Goal: Task Accomplishment & Management: Manage account settings

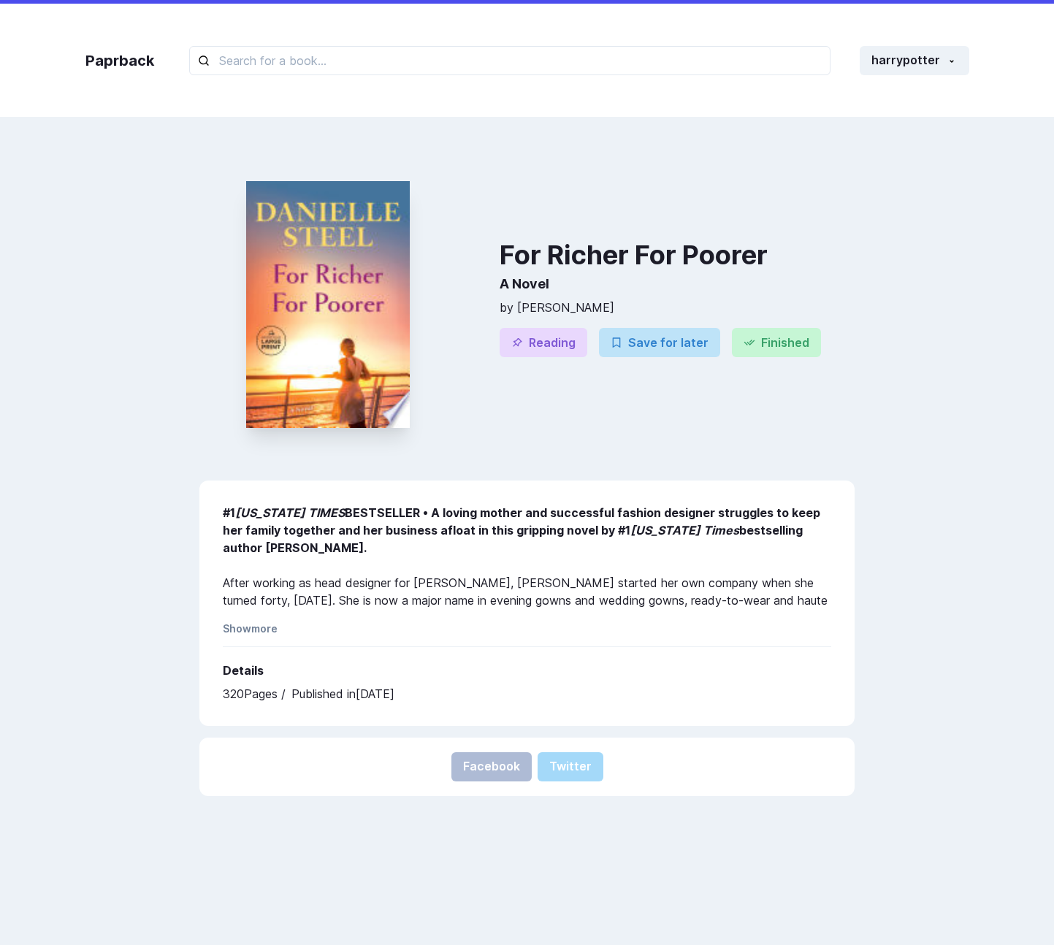
click at [969, 61] on div "Paprback harrypotter Home Profile Settings Log out" at bounding box center [527, 60] width 913 height 113
click at [936, 67] on button "harrypotter" at bounding box center [915, 60] width 110 height 29
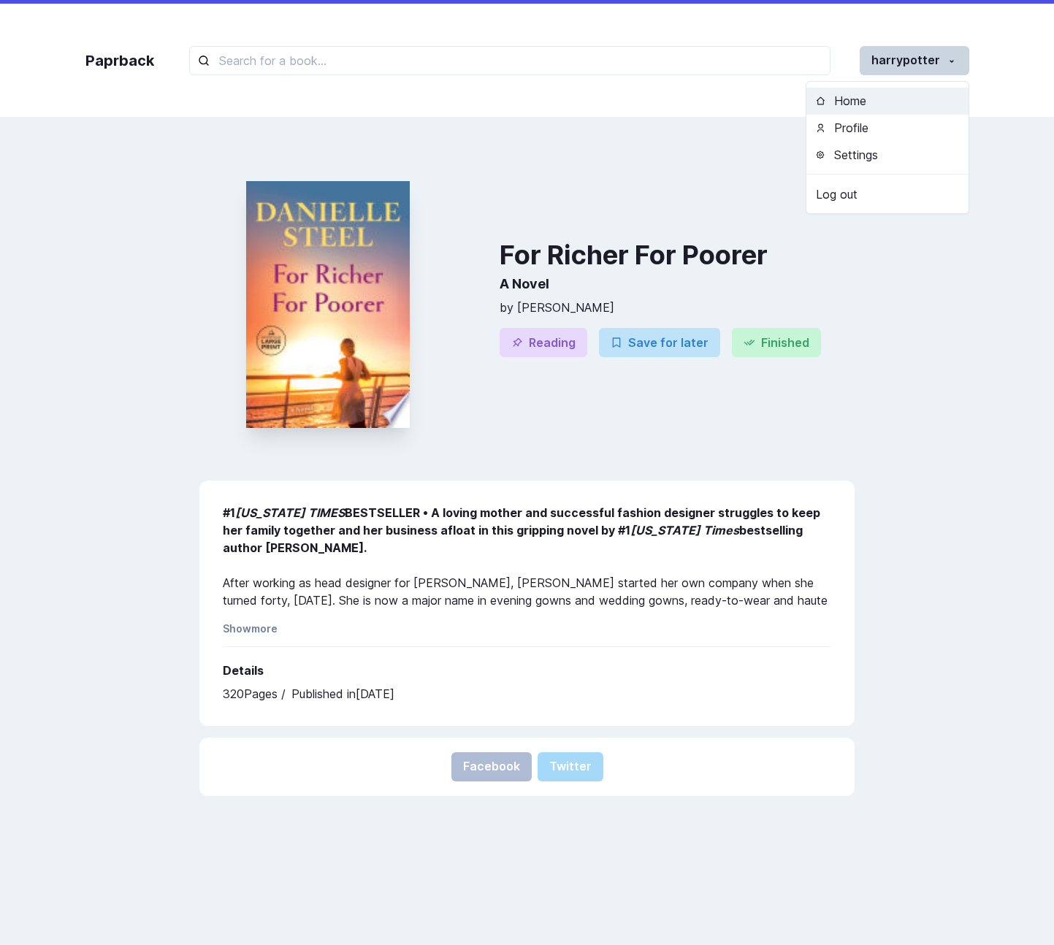
click at [877, 99] on button "Home" at bounding box center [887, 101] width 162 height 27
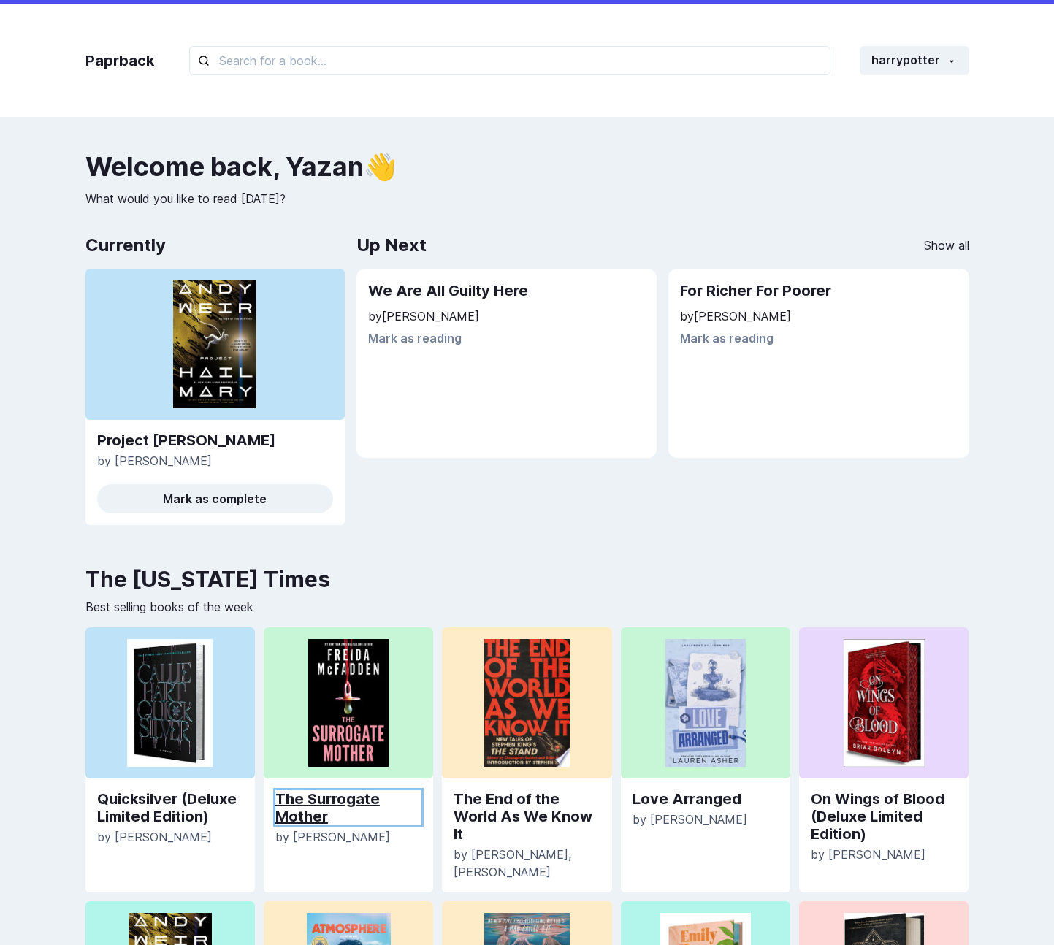
click at [327, 810] on link "The Surrogate Mother" at bounding box center [348, 807] width 146 height 35
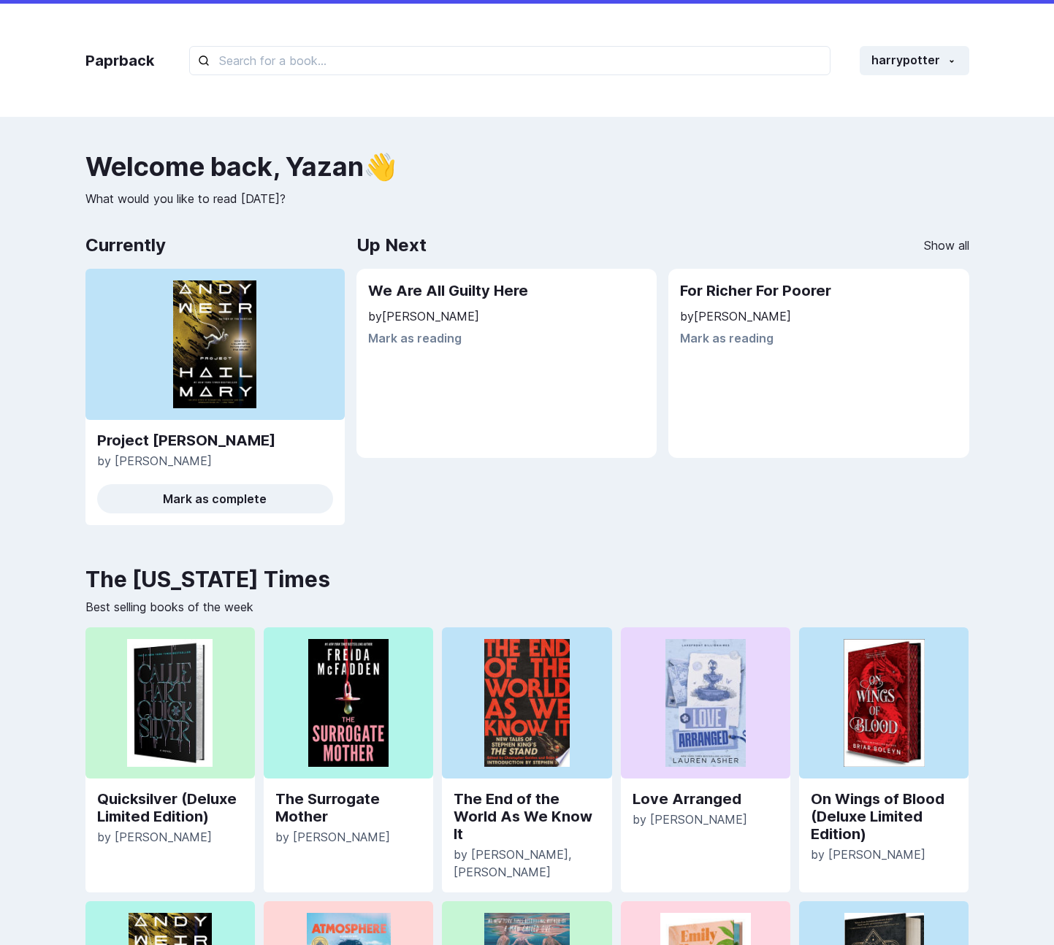
click at [967, 224] on div "Welcome back , Yazan 👋 What would you like to read today? Currently Project Hai…" at bounding box center [527, 344] width 884 height 385
click at [490, 210] on div "Welcome back , Yazan 👋 What would you like to read today? Currently Project Hai…" at bounding box center [527, 344] width 884 height 385
click at [949, 460] on div "Up Next Show all We Are All Guilty Here by Karin Slaughter Mark as reading For …" at bounding box center [662, 384] width 613 height 306
click at [348, 800] on link "The Surrogate Mother" at bounding box center [348, 807] width 146 height 35
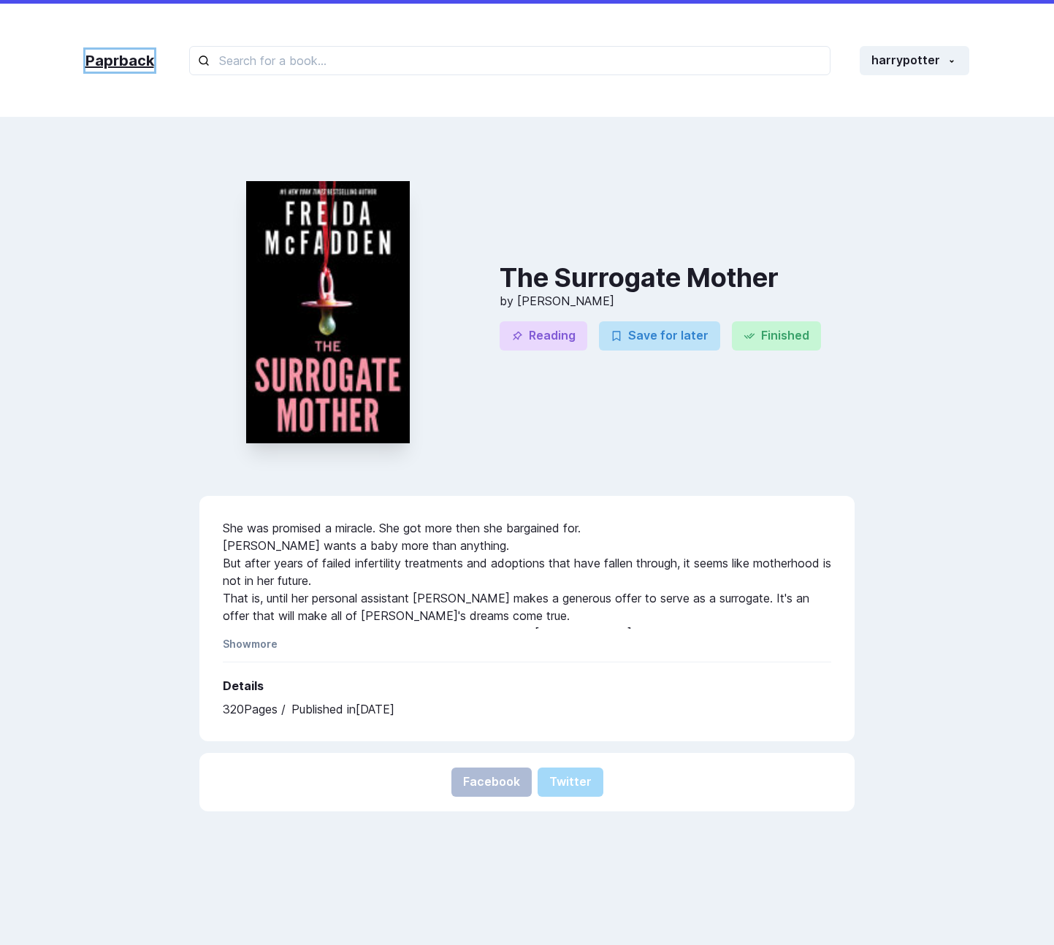
click at [140, 61] on link "Paprback" at bounding box center [119, 61] width 69 height 22
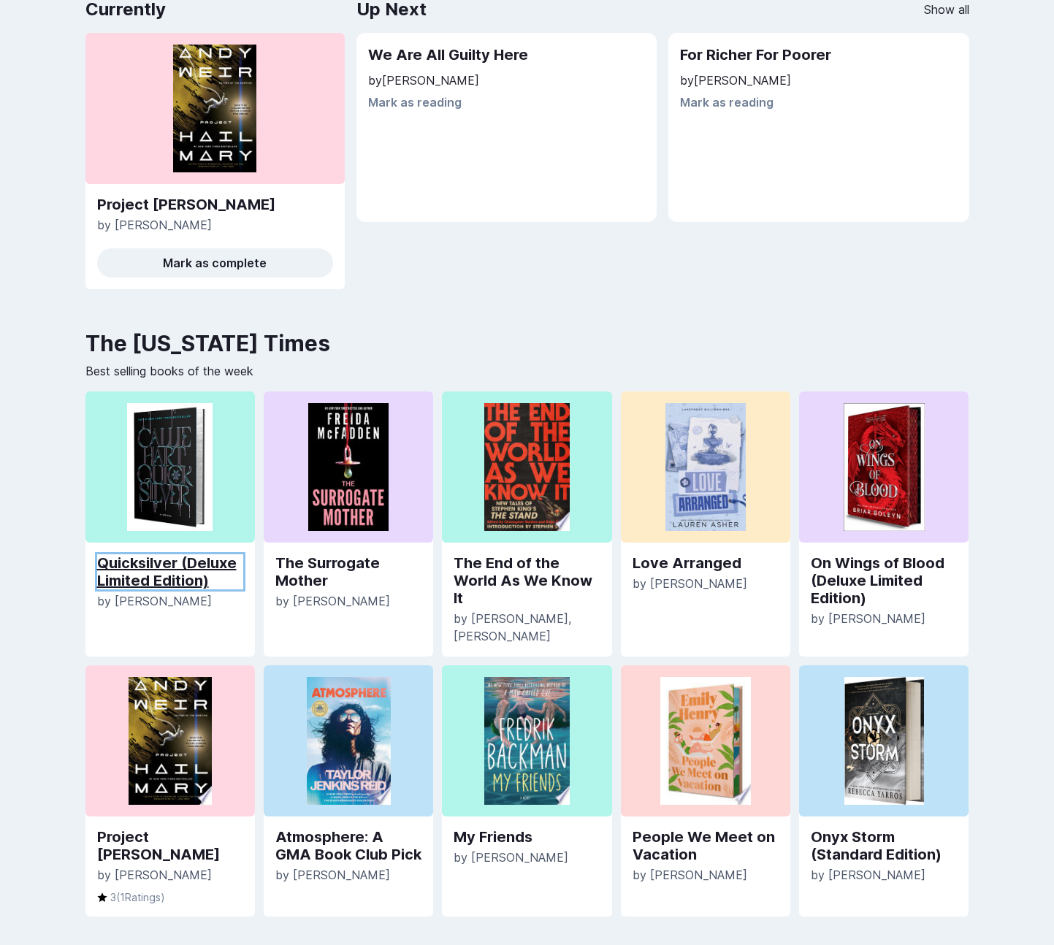
click at [179, 560] on link "Quicksilver (Deluxe Limited Edition)" at bounding box center [170, 571] width 146 height 35
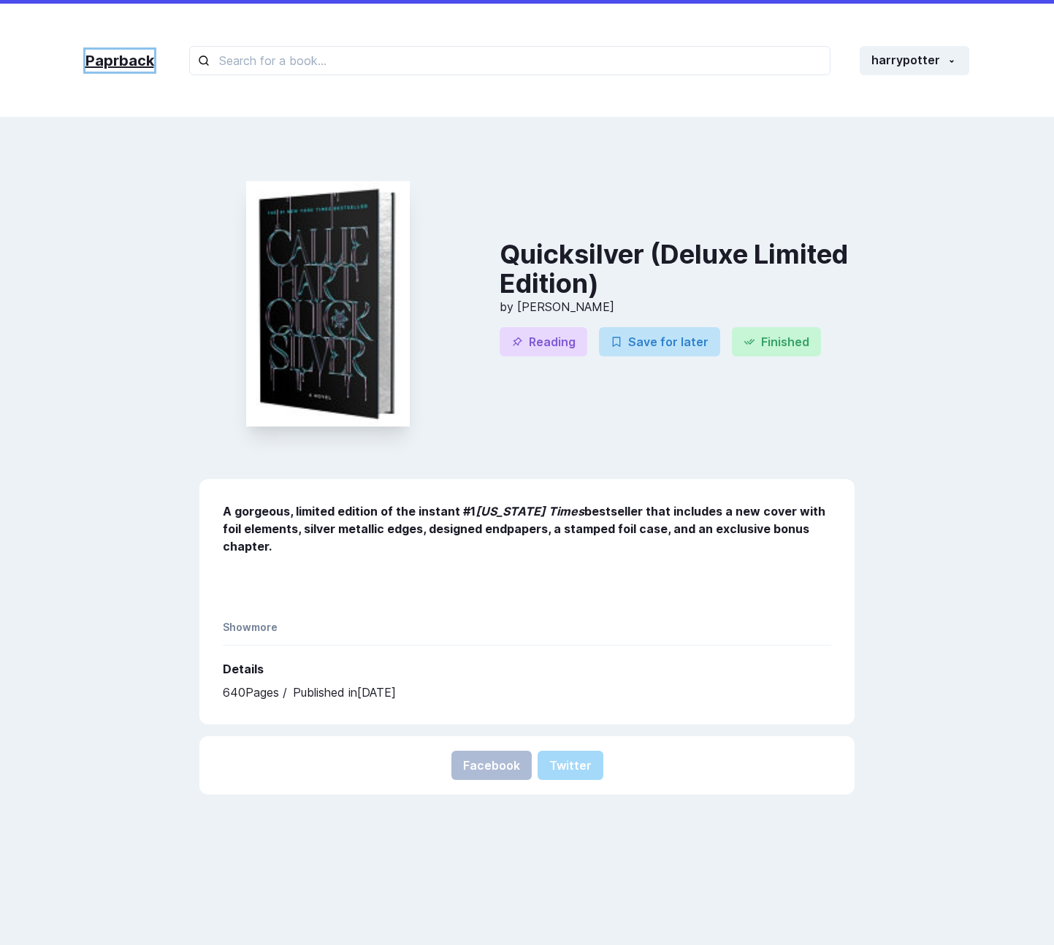
click at [132, 66] on link "Paprback" at bounding box center [119, 61] width 69 height 22
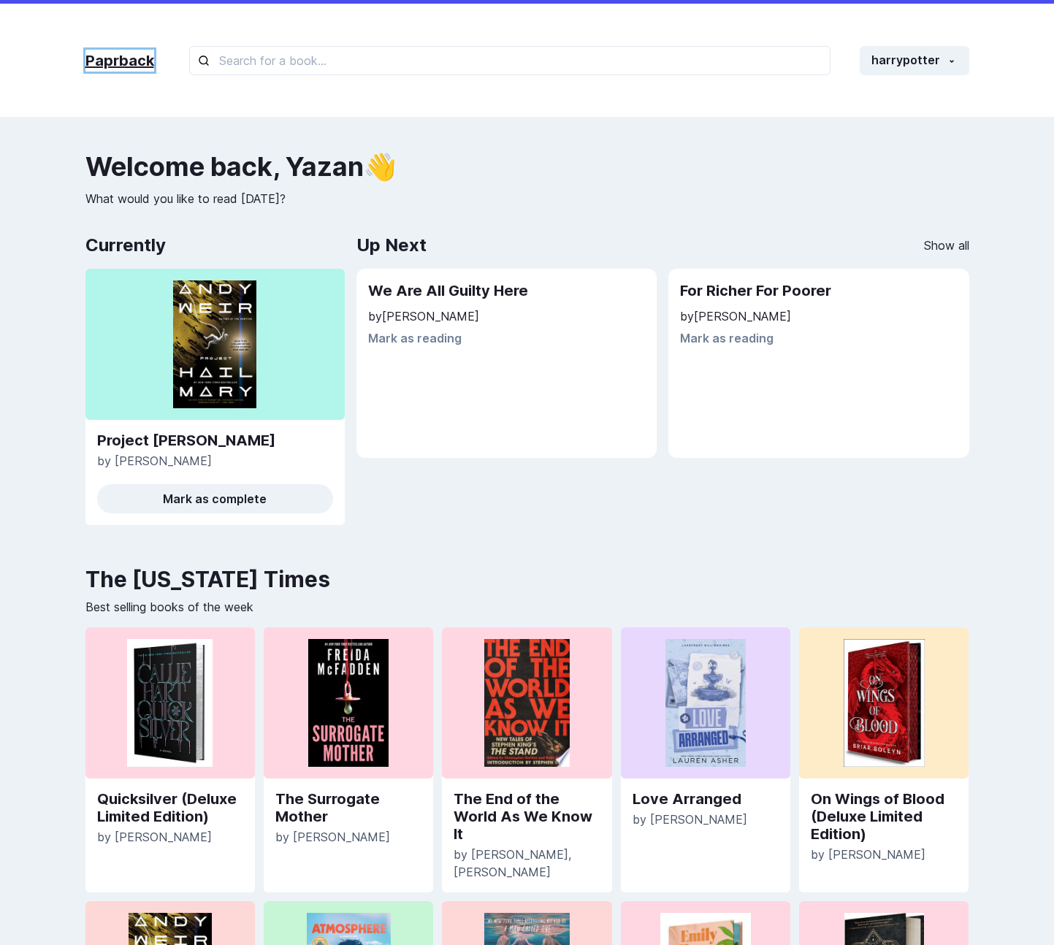
click at [119, 66] on link "Paprback" at bounding box center [119, 61] width 69 height 22
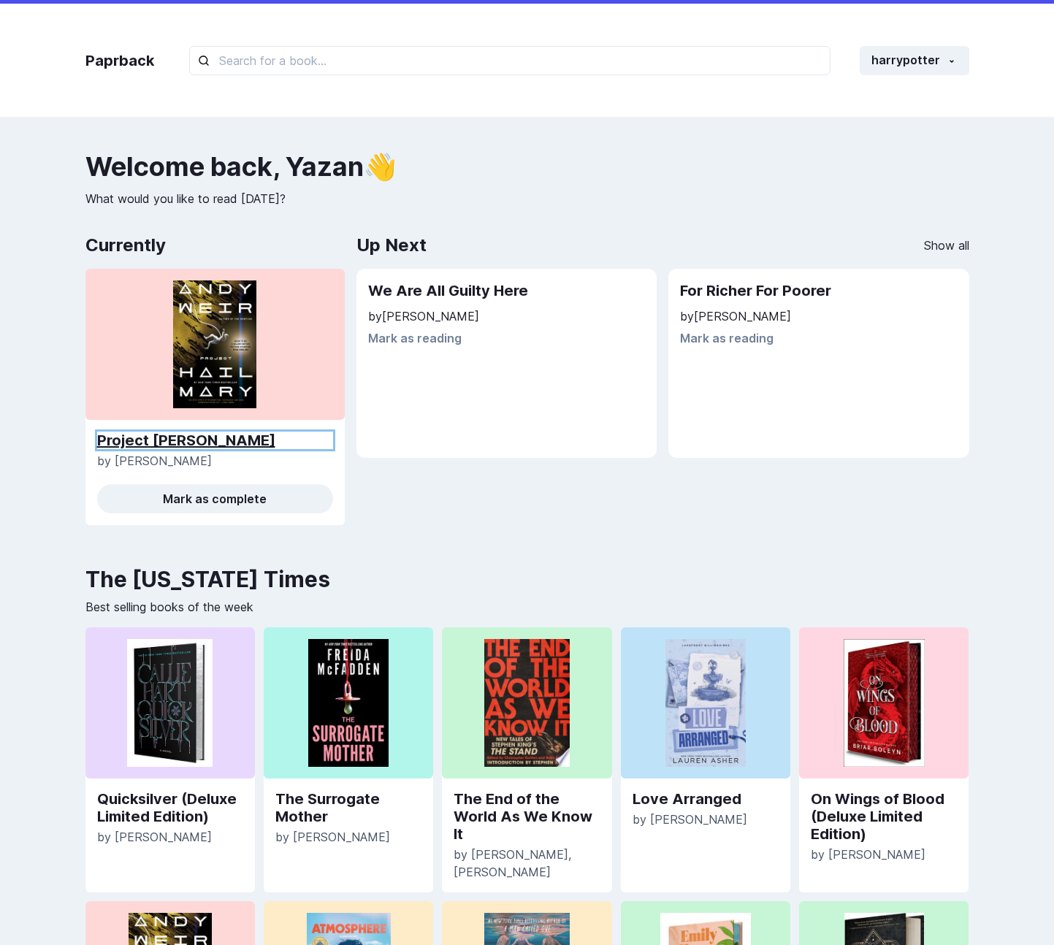
click at [164, 436] on link "Project Hail Mary" at bounding box center [215, 441] width 236 height 18
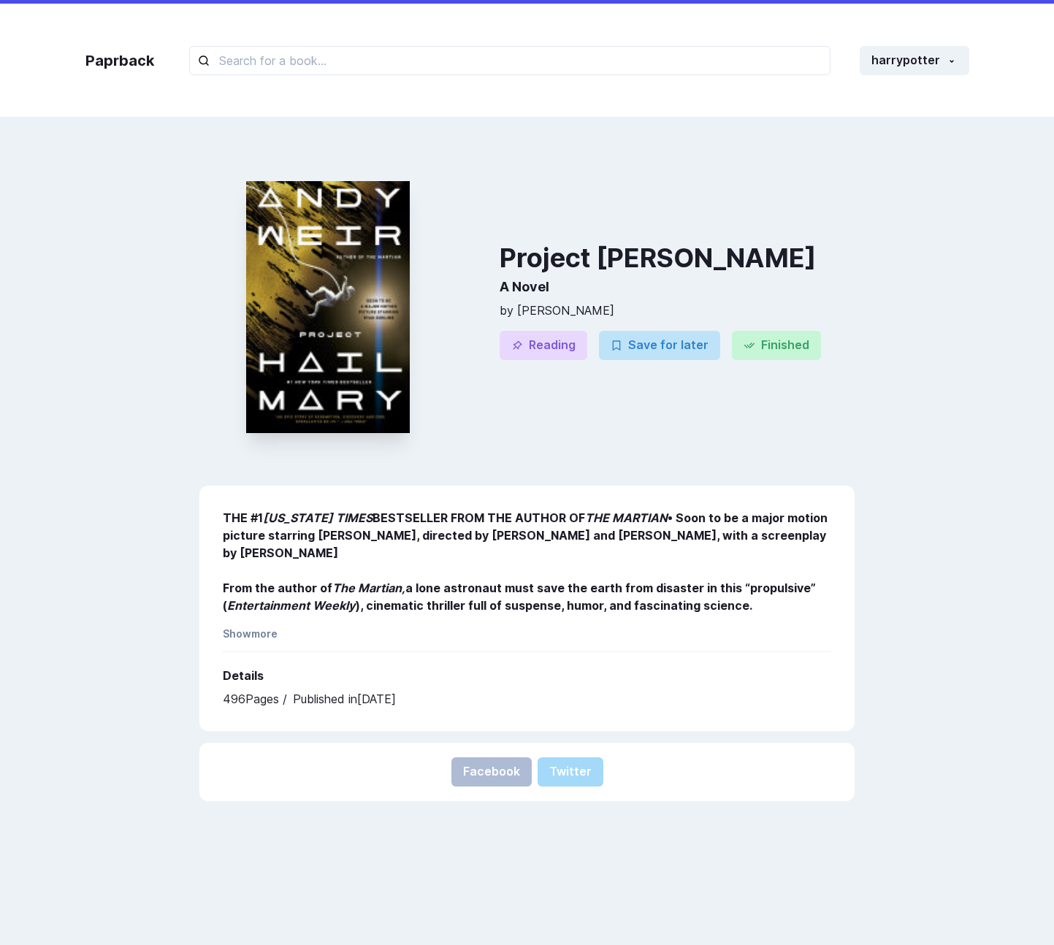
scroll to position [305, 0]
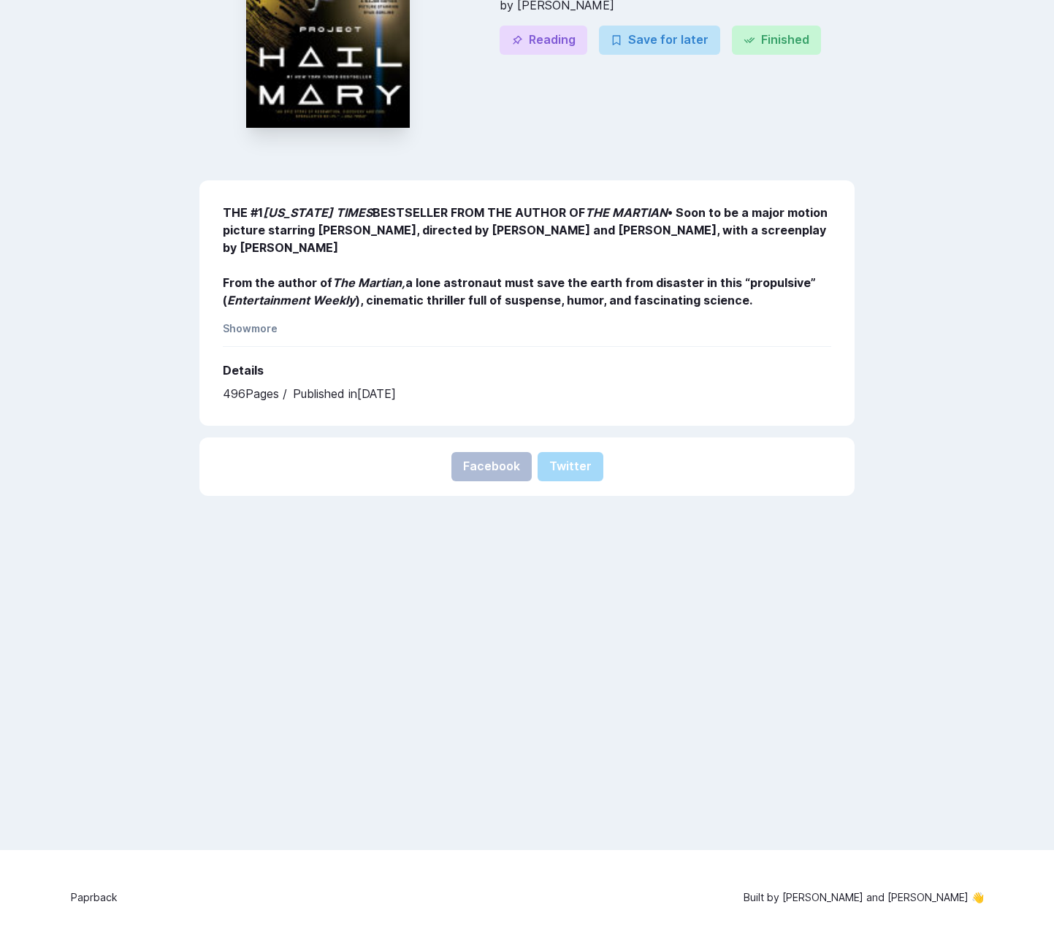
click at [88, 897] on p "Paprback" at bounding box center [94, 897] width 47 height 15
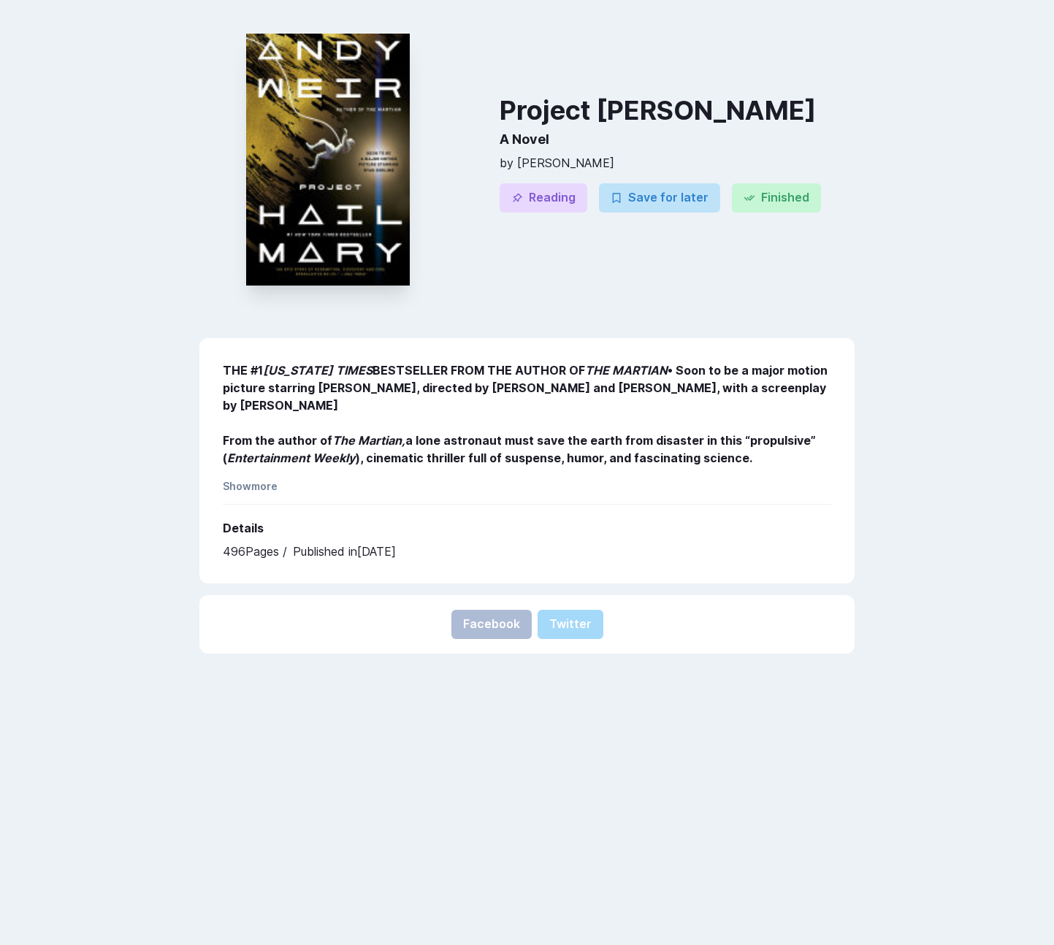
scroll to position [0, 0]
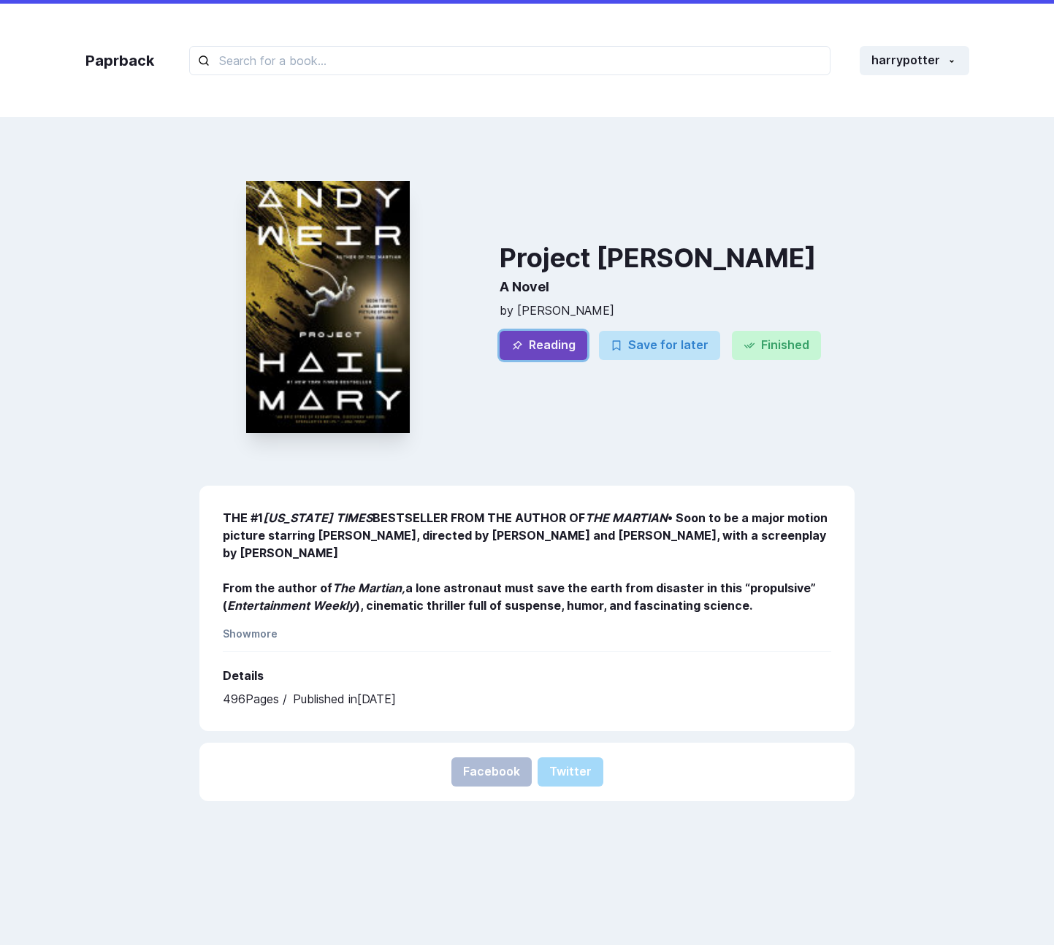
click at [538, 338] on button "Reading" at bounding box center [544, 345] width 88 height 29
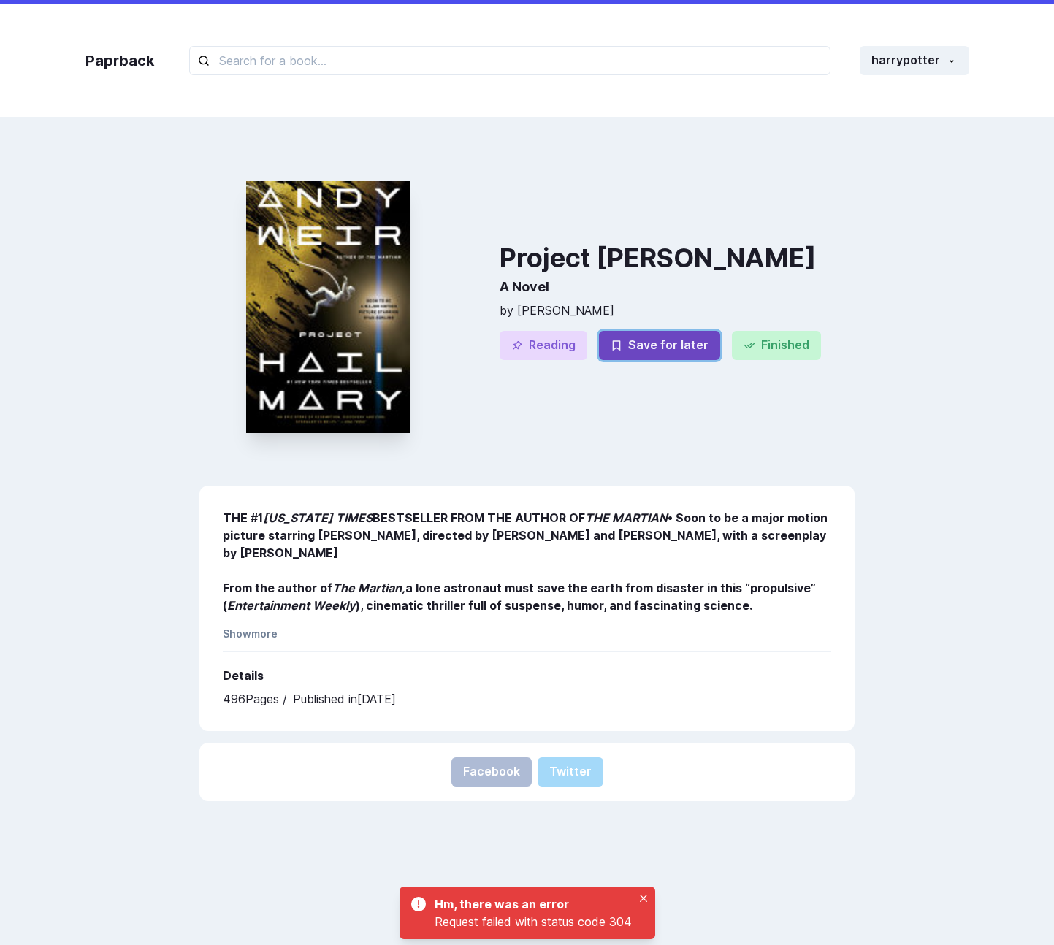
click at [679, 348] on button "Save for later" at bounding box center [659, 345] width 121 height 29
click at [650, 904] on button "Close" at bounding box center [644, 899] width 18 height 18
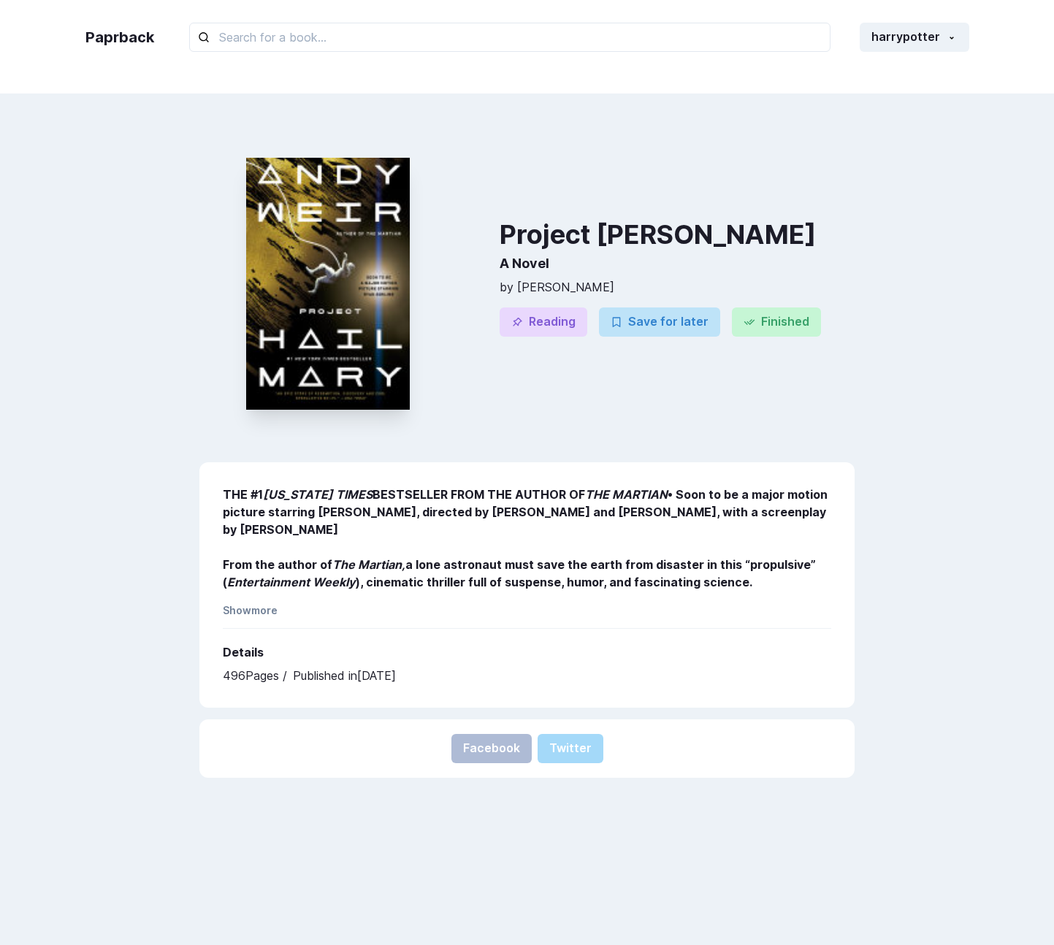
scroll to position [28, 0]
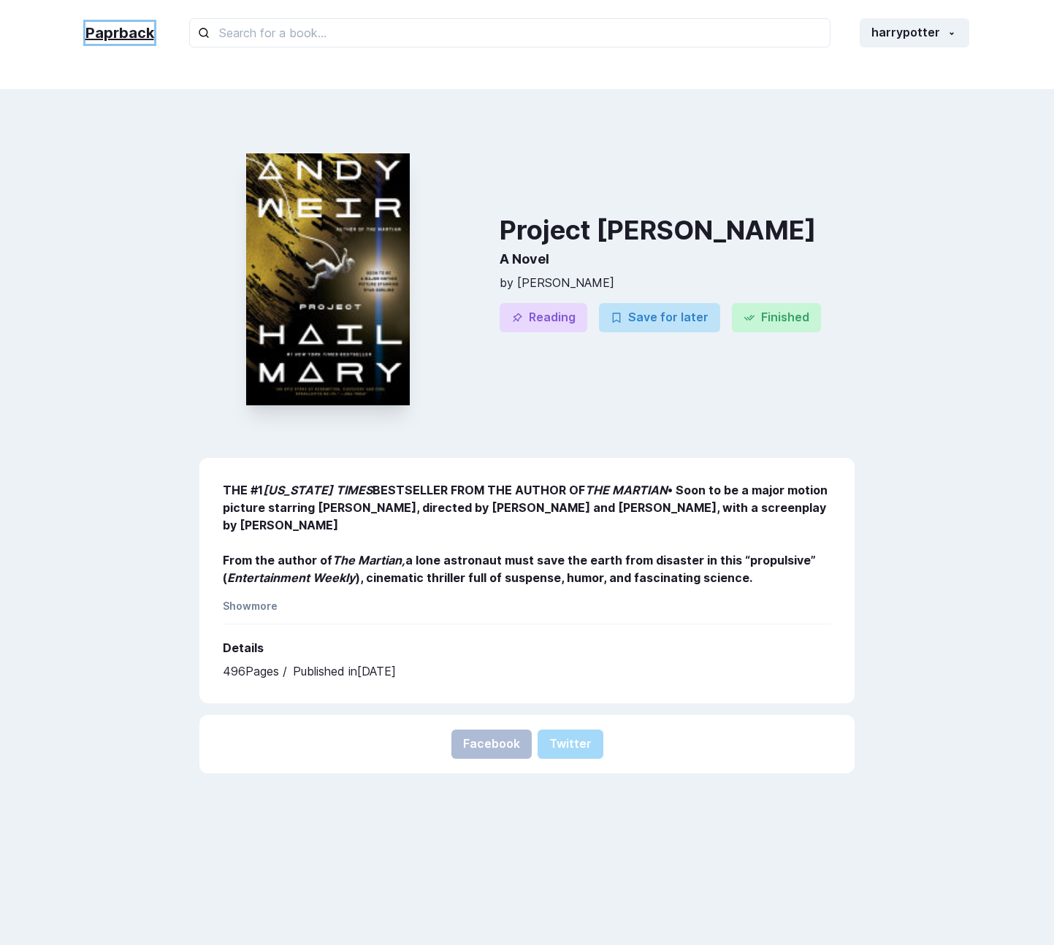
click at [134, 34] on link "Paprback" at bounding box center [119, 33] width 69 height 22
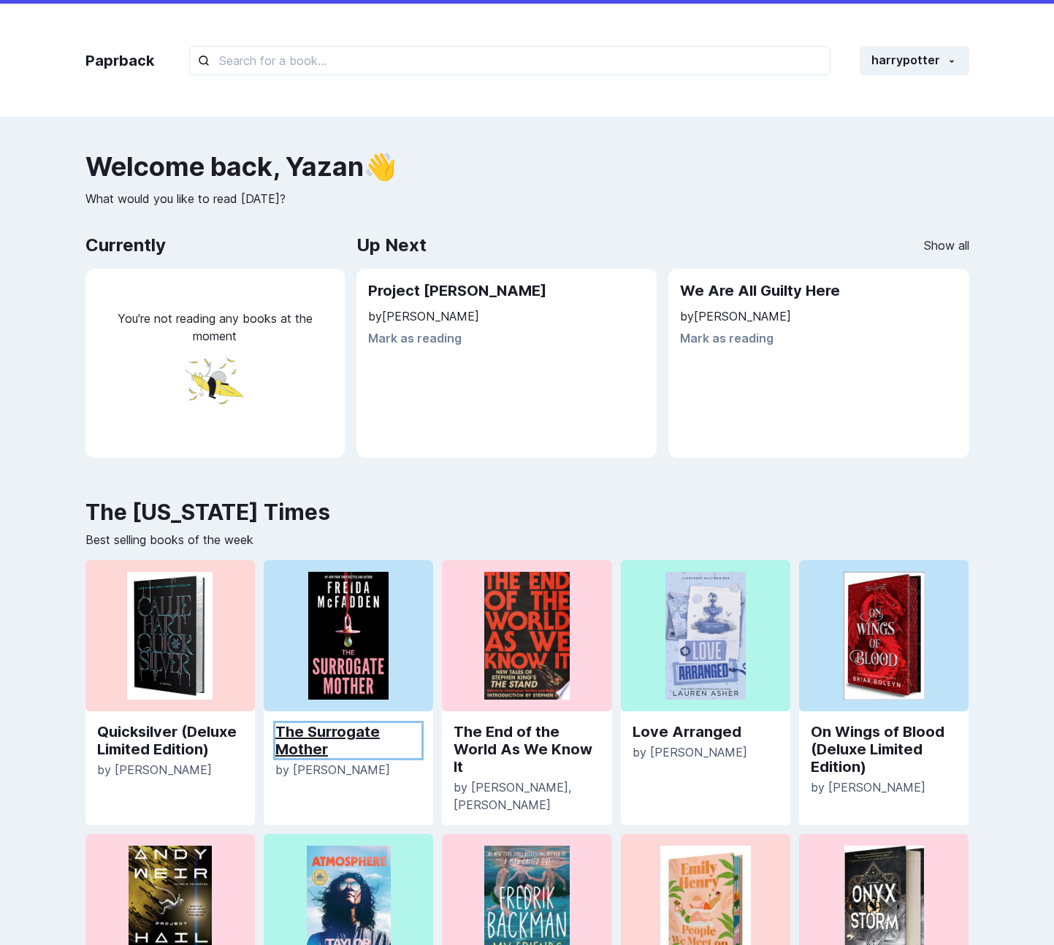
click at [324, 732] on link "The Surrogate Mother" at bounding box center [348, 740] width 146 height 35
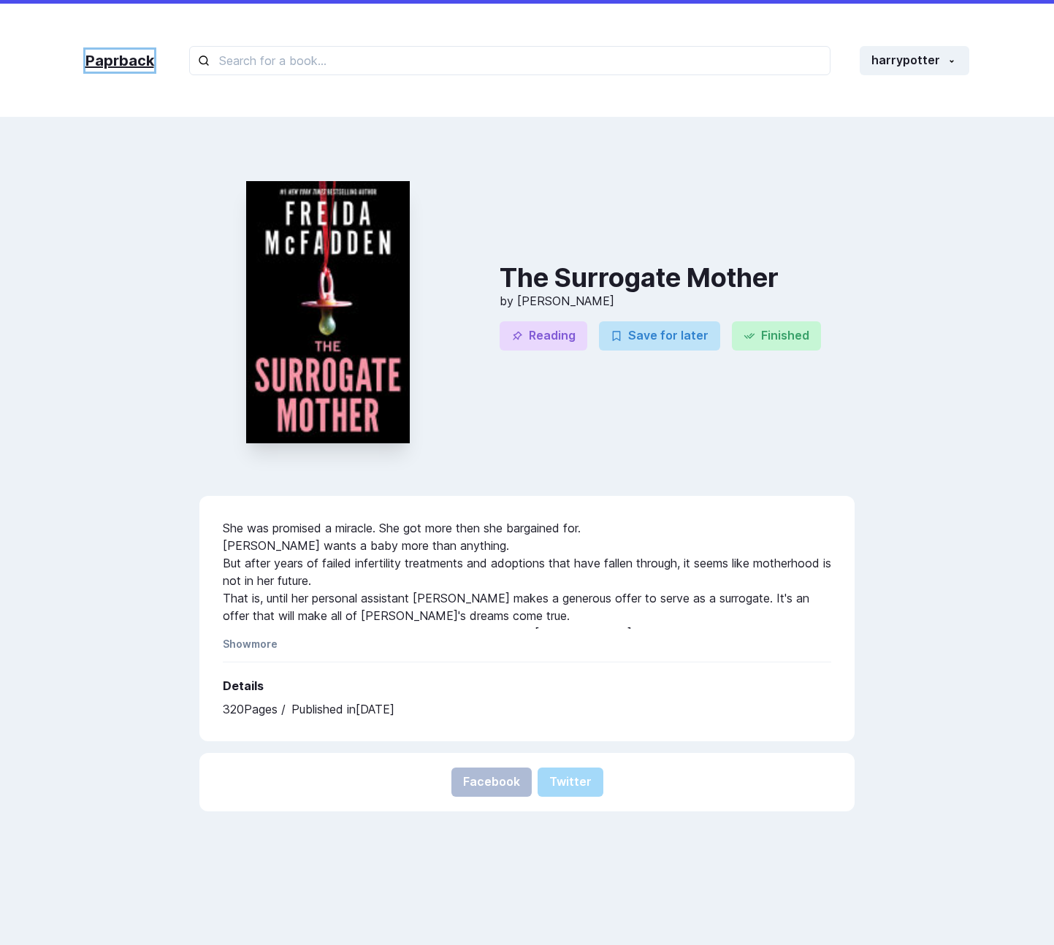
click at [116, 56] on link "Paprback" at bounding box center [119, 61] width 69 height 22
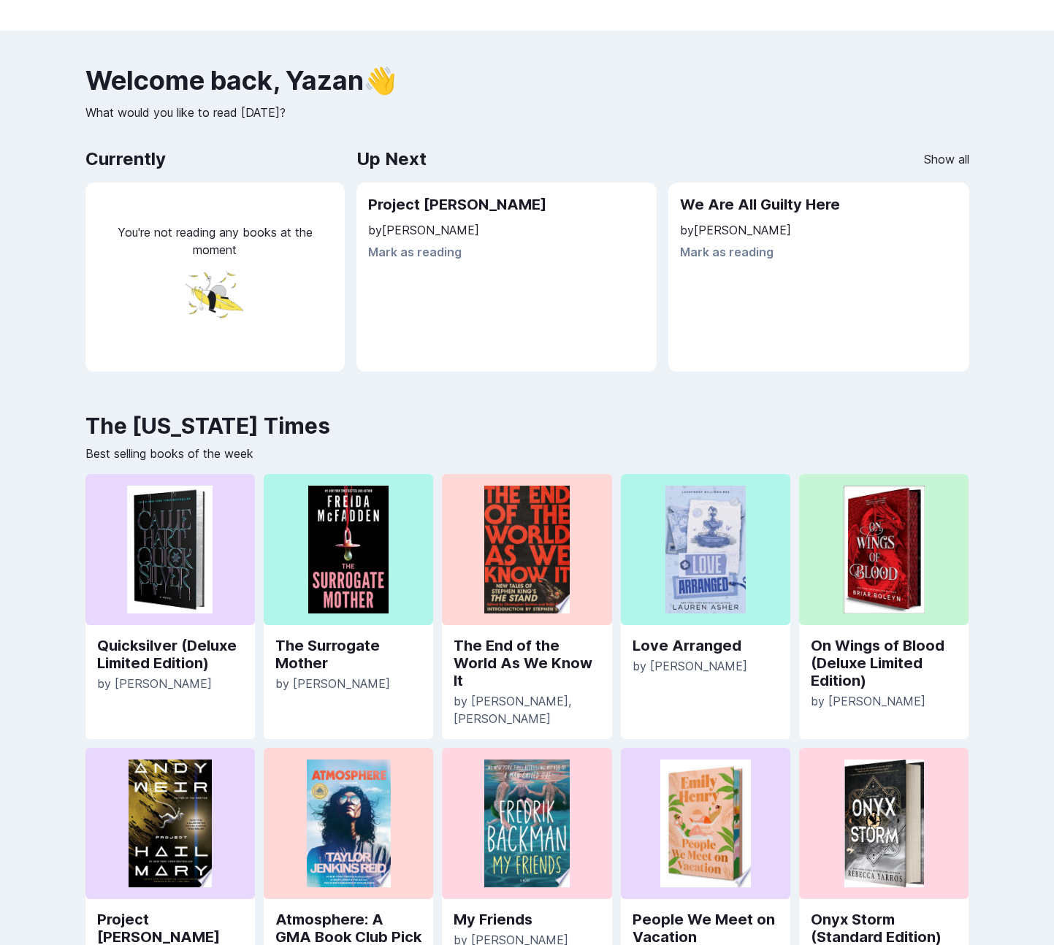
scroll to position [7, 0]
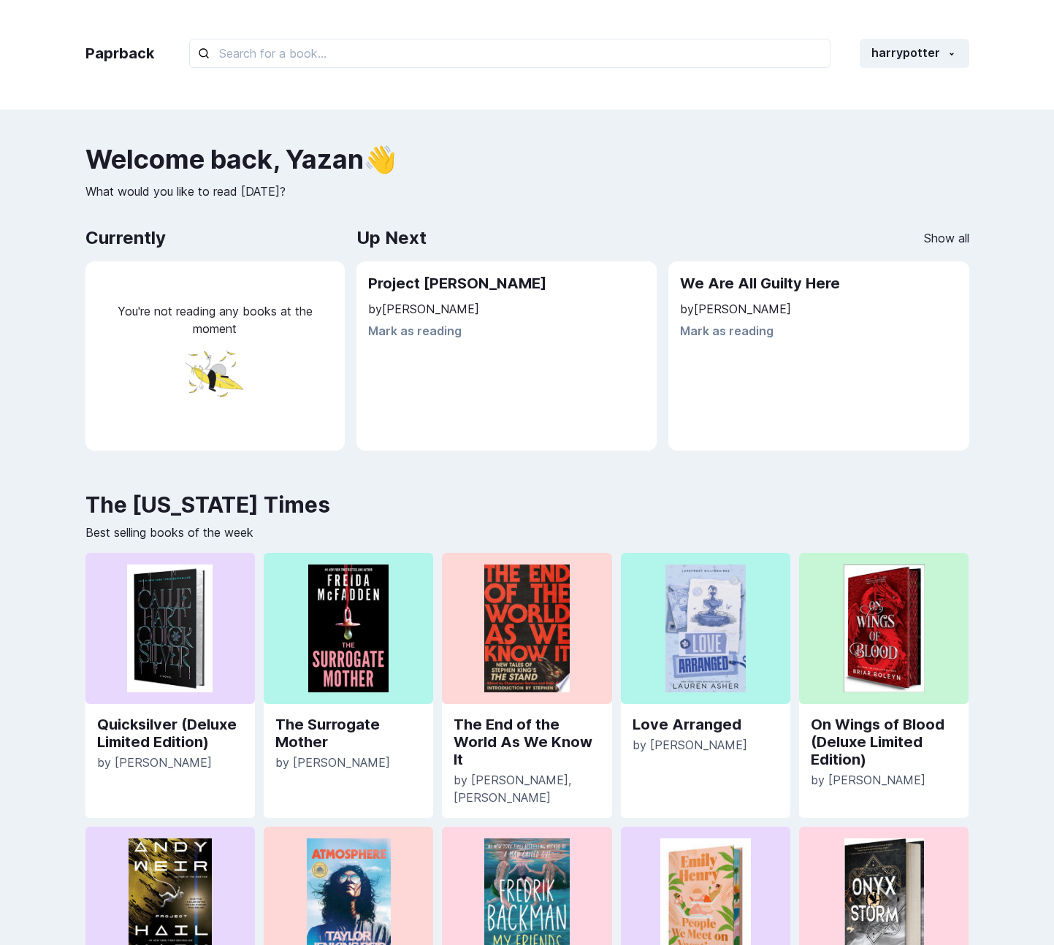
click at [218, 287] on div "You're not reading any books at the moment" at bounding box center [214, 356] width 259 height 189
click at [918, 56] on button "harrypotter" at bounding box center [915, 53] width 110 height 29
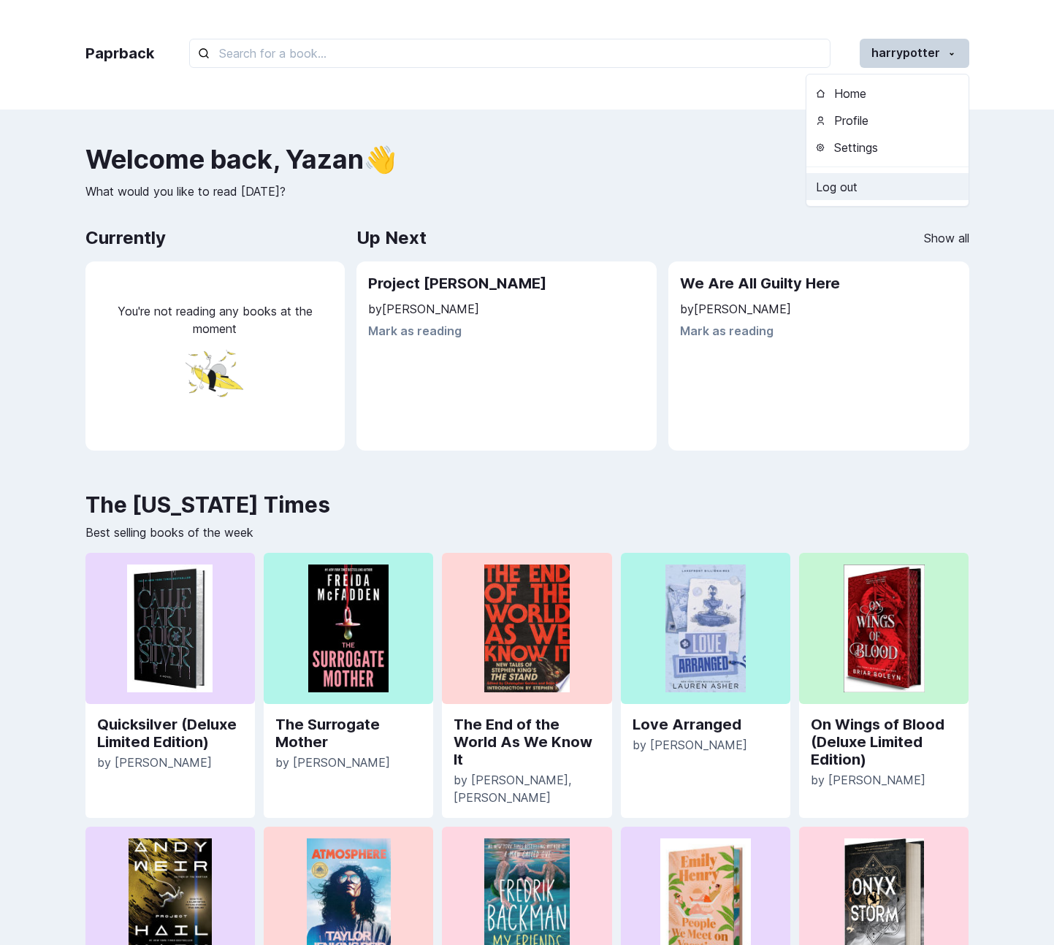
click at [847, 178] on link "Log out" at bounding box center [887, 186] width 162 height 27
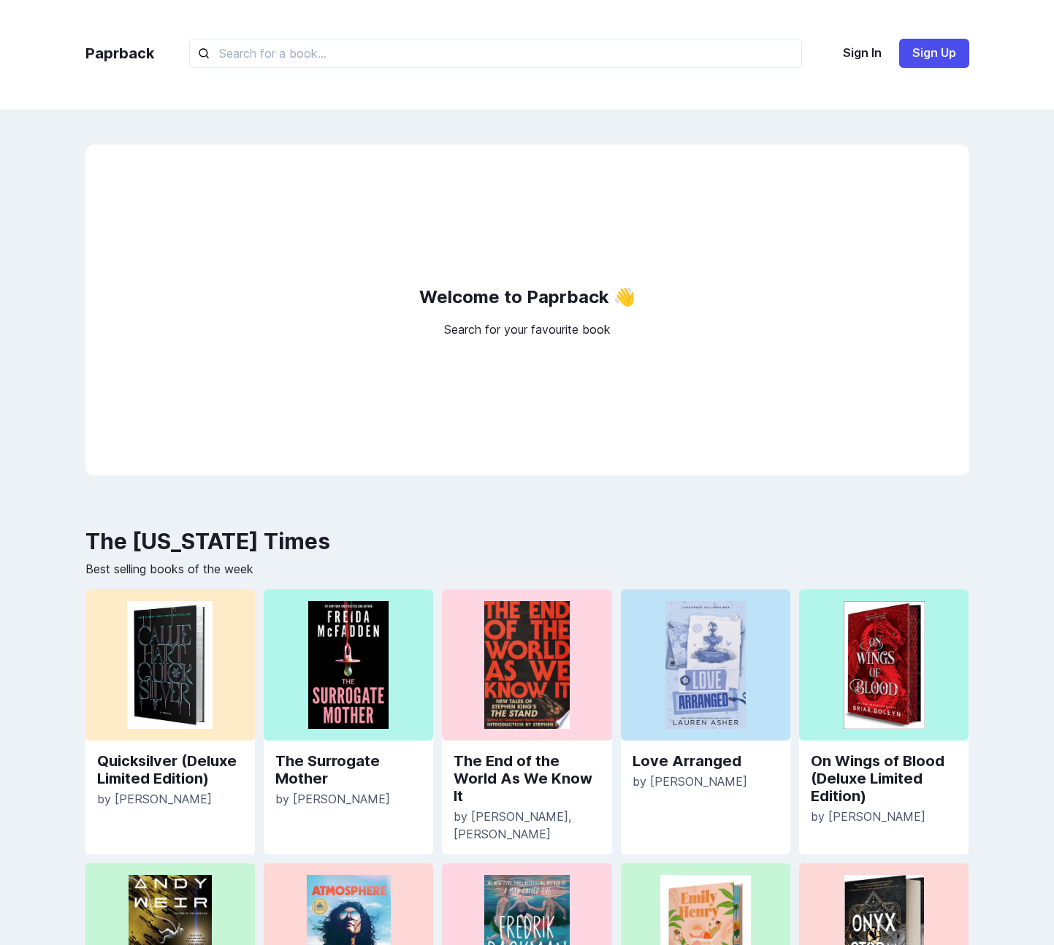
scroll to position [0, 0]
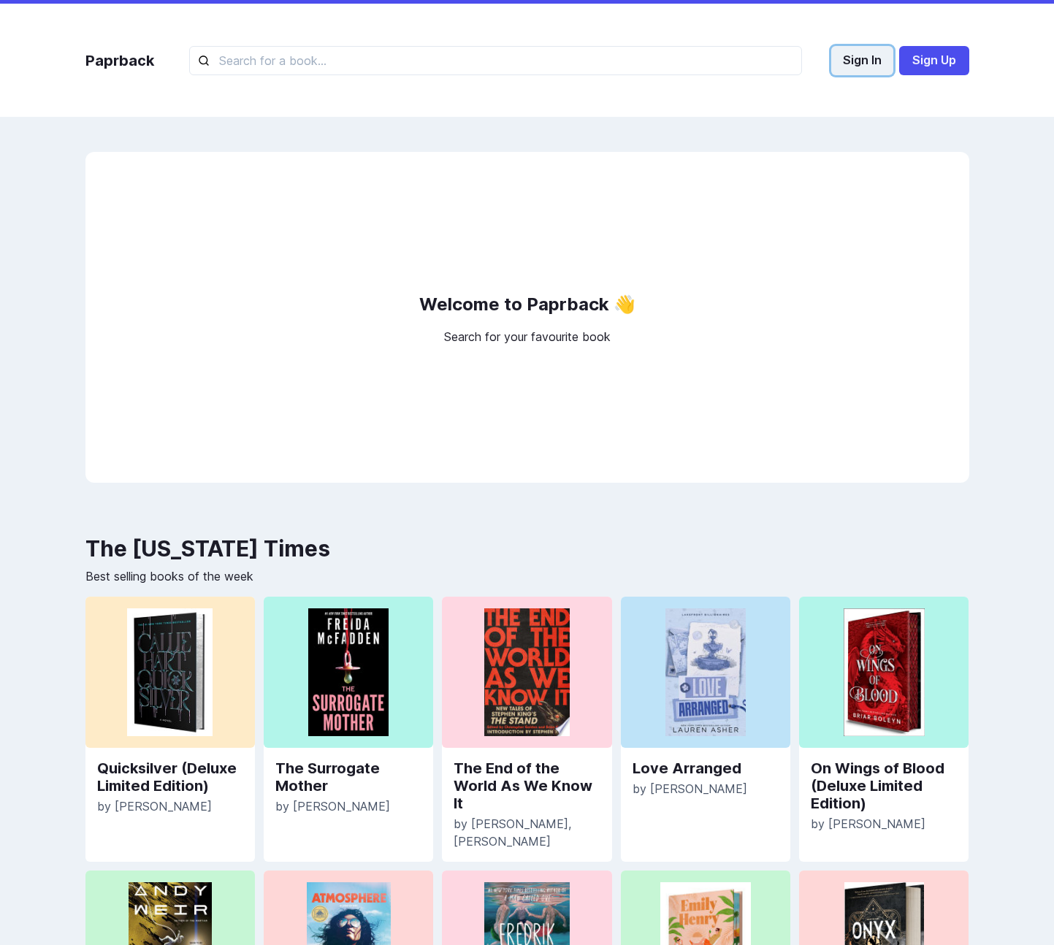
click at [872, 60] on button "Sign In" at bounding box center [862, 60] width 62 height 29
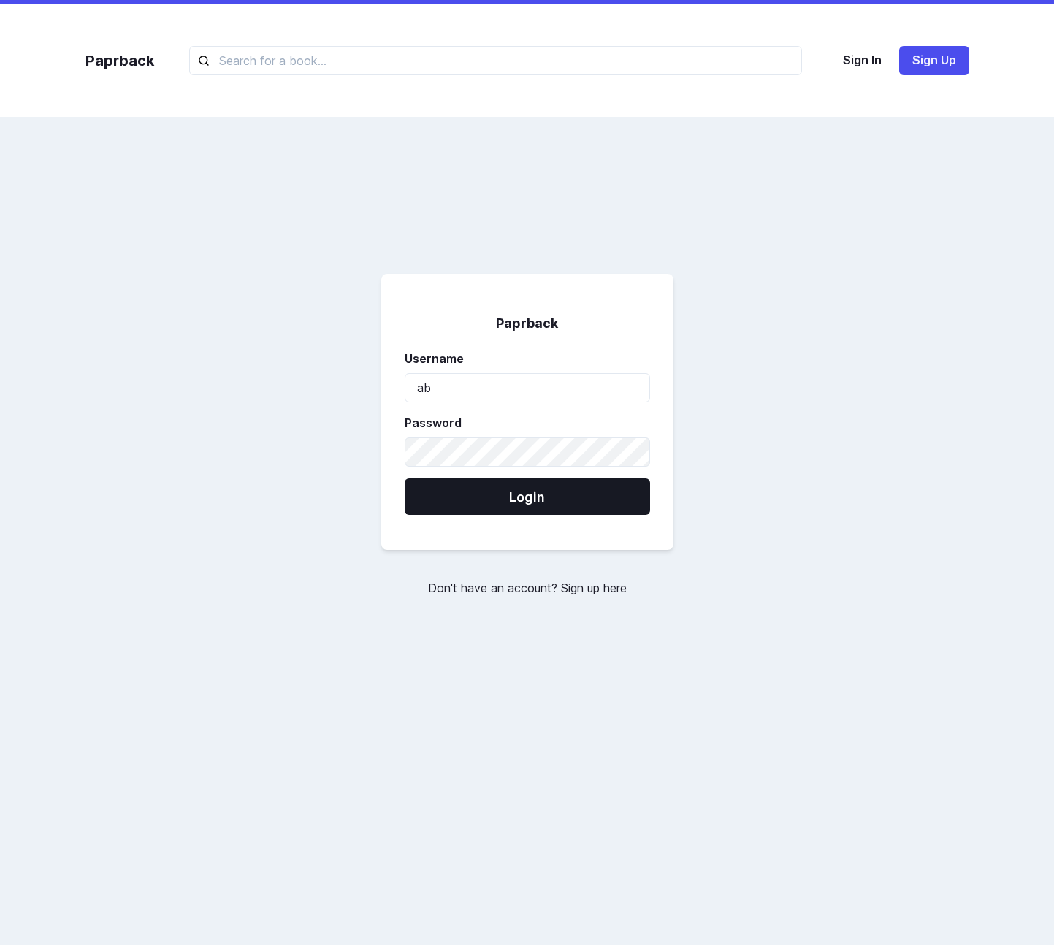
type input "abd1"
click at [405, 478] on button "Login" at bounding box center [527, 496] width 245 height 37
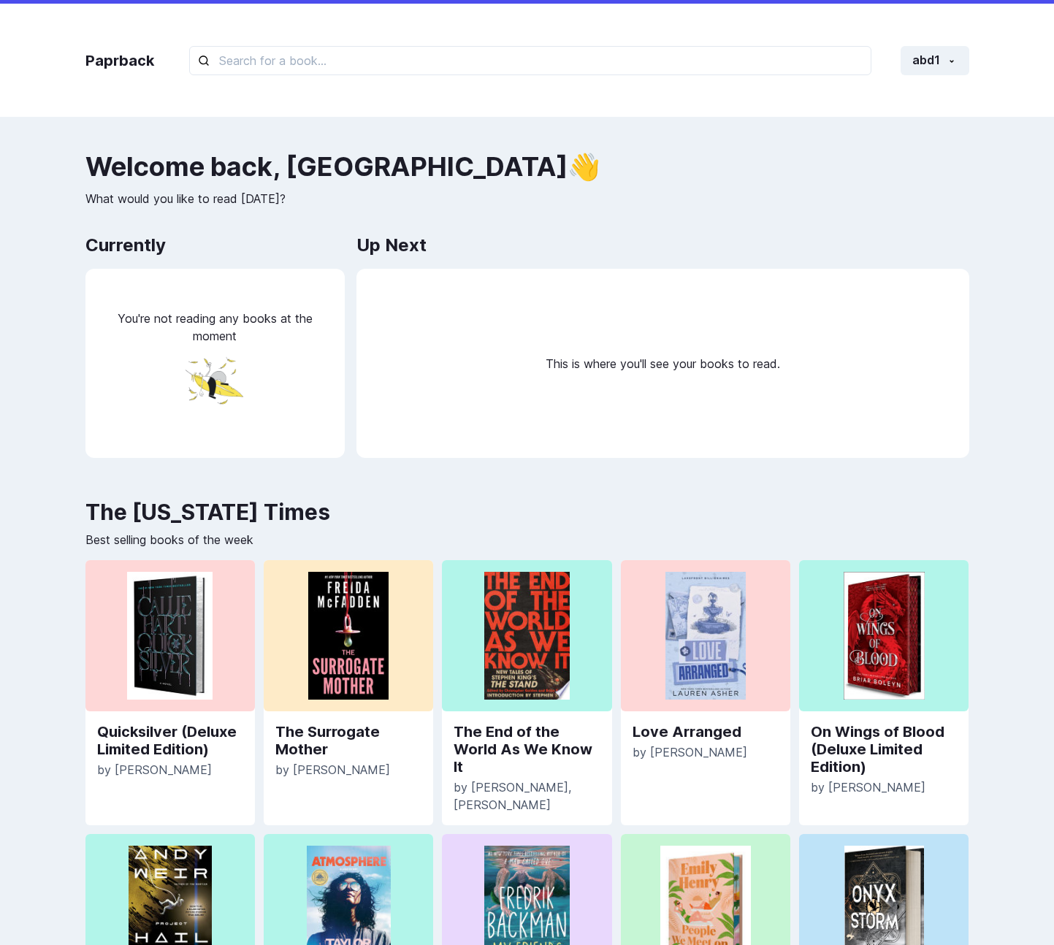
click at [664, 305] on div "This is where you'll see your books to read." at bounding box center [662, 363] width 613 height 189
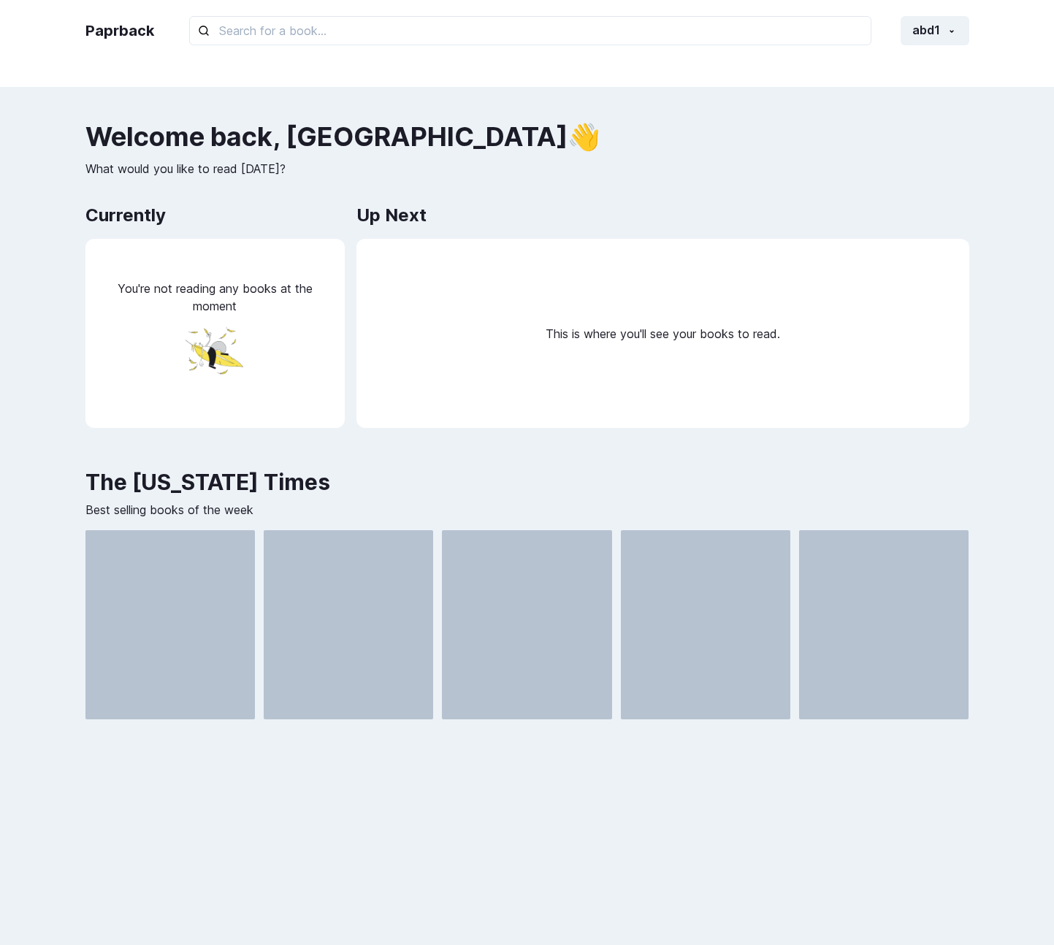
scroll to position [31, 0]
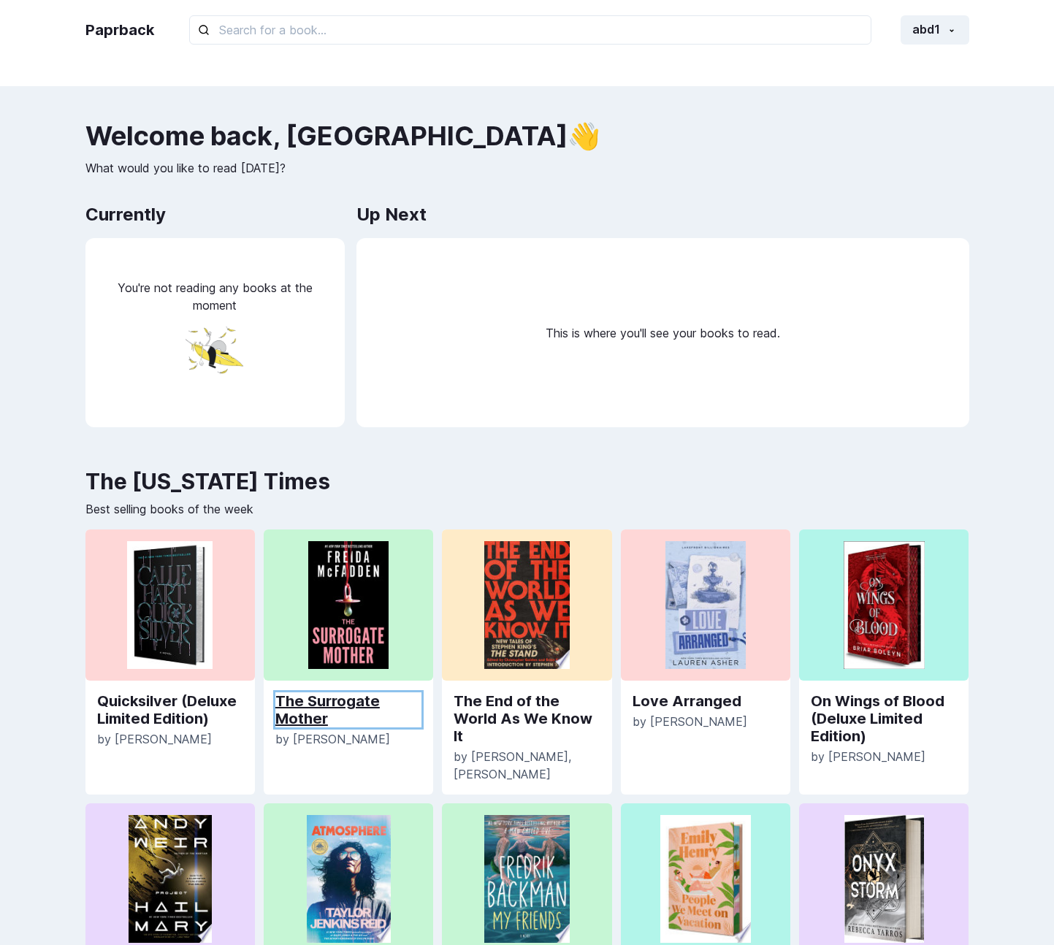
click at [310, 711] on link "The Surrogate Mother" at bounding box center [348, 709] width 146 height 35
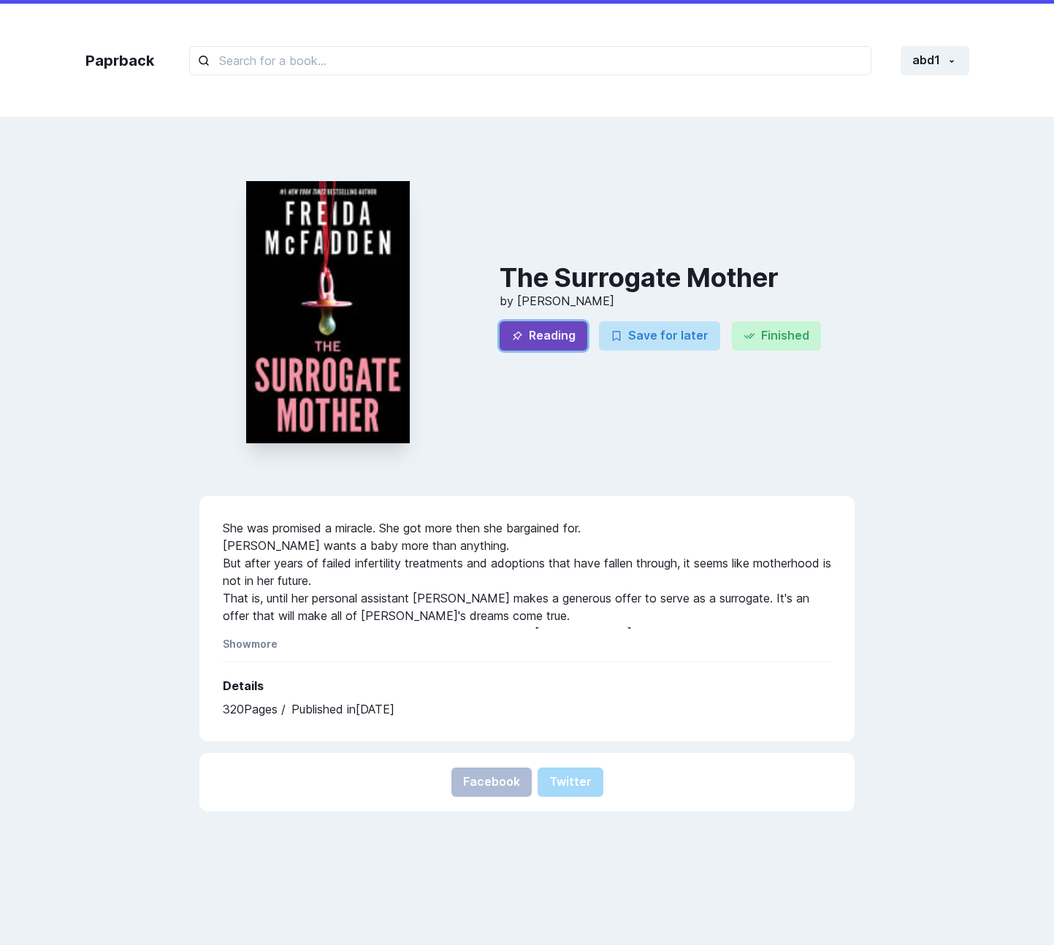
click at [552, 345] on button "Reading" at bounding box center [544, 335] width 88 height 29
click at [136, 64] on link "Paprback" at bounding box center [119, 61] width 69 height 22
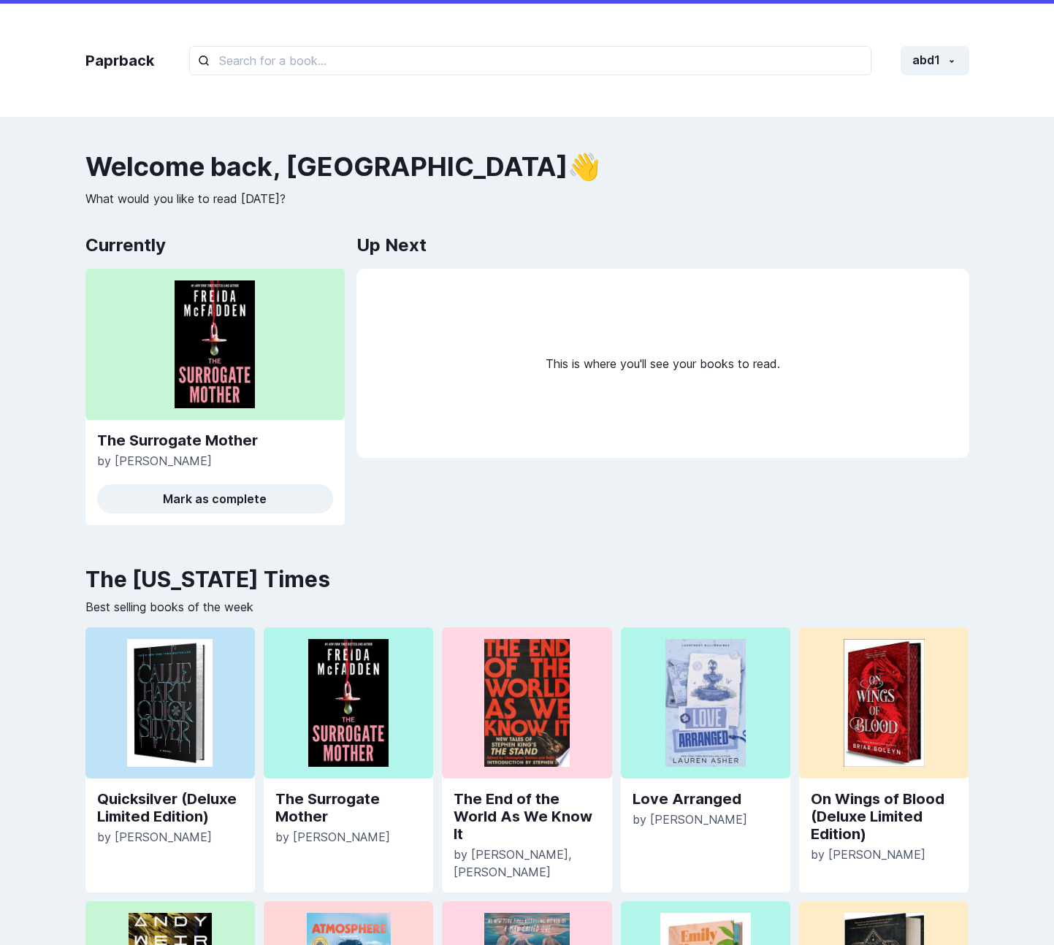
click at [284, 86] on div "Paprback abd1 Home Profile Settings Log out" at bounding box center [527, 60] width 913 height 113
click at [968, 49] on button "abd1" at bounding box center [935, 60] width 69 height 29
click at [899, 129] on button "Profile" at bounding box center [887, 128] width 162 height 27
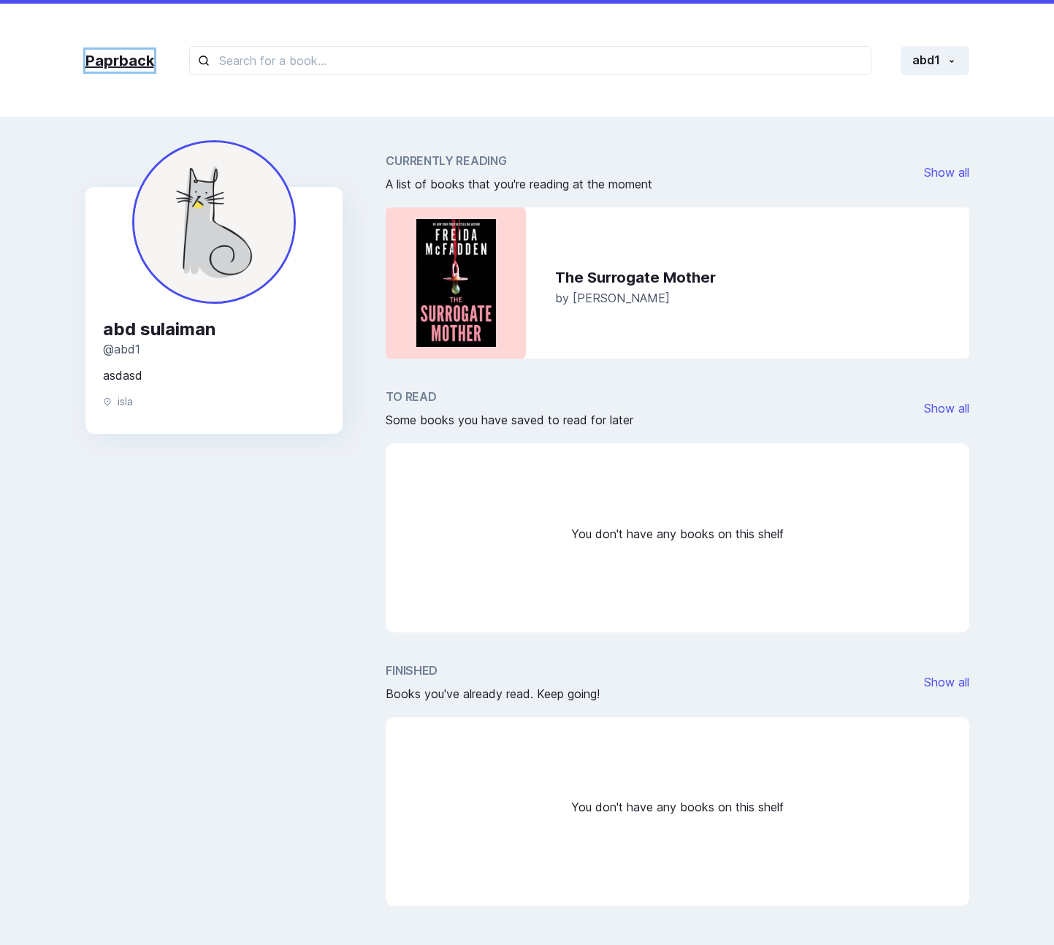
click at [98, 53] on link "Paprback" at bounding box center [119, 61] width 69 height 22
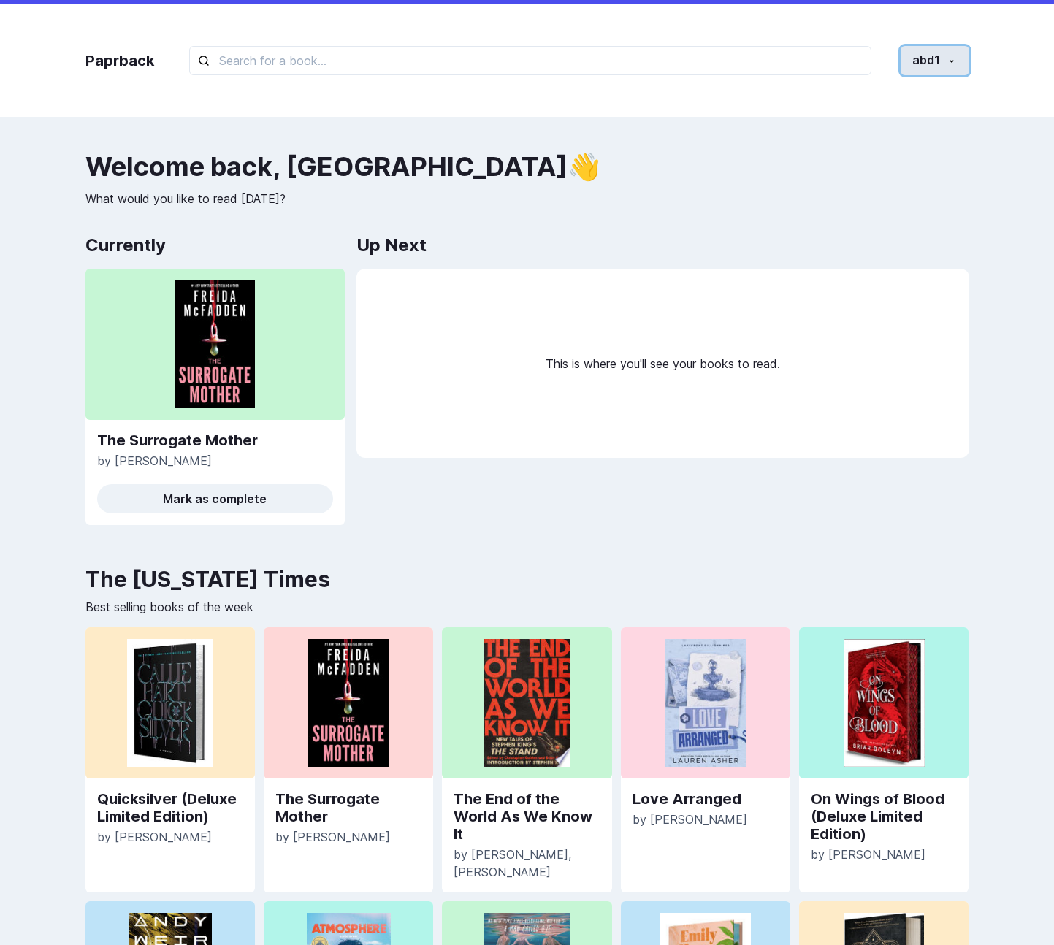
click at [921, 68] on button "abd1" at bounding box center [935, 60] width 69 height 29
click at [891, 187] on link "Log out" at bounding box center [887, 193] width 162 height 27
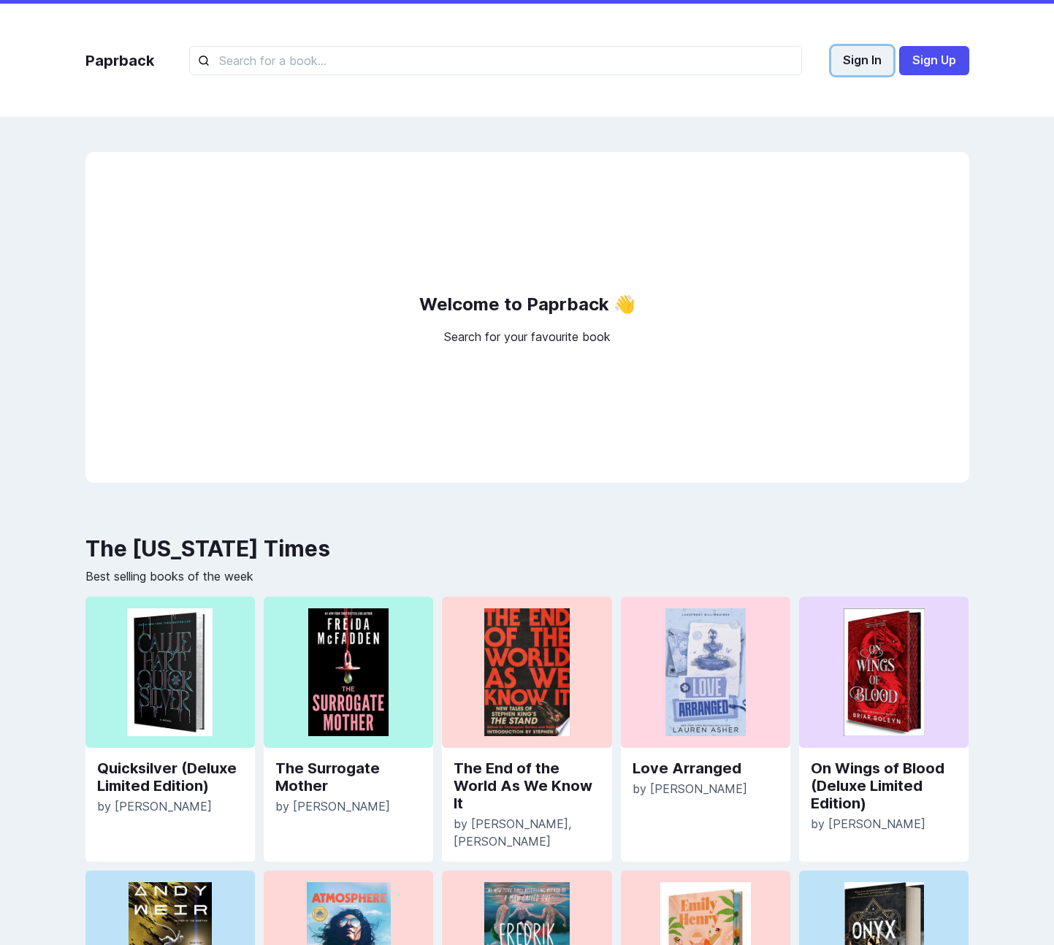
click at [868, 53] on button "Sign In" at bounding box center [862, 60] width 62 height 29
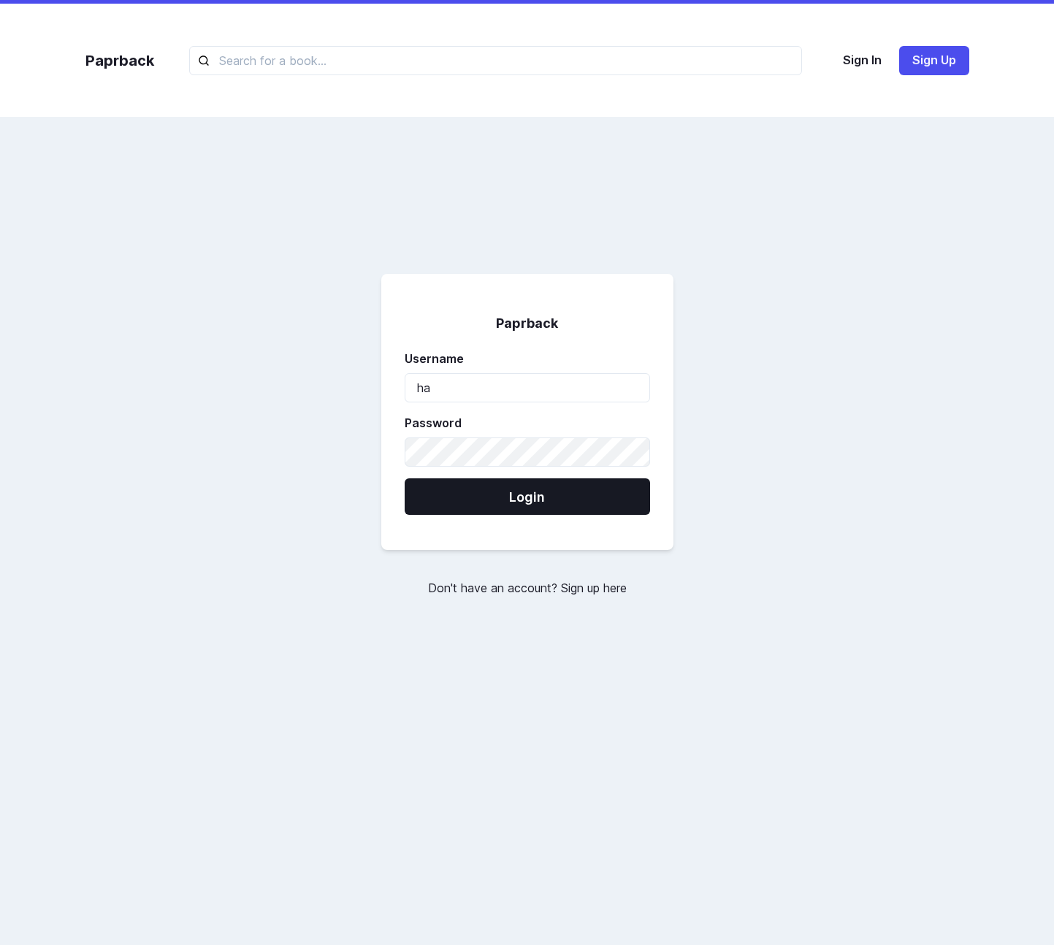
type input "harrypotter"
click at [498, 394] on input "harrypotter" at bounding box center [527, 387] width 245 height 29
click at [405, 478] on button "Login" at bounding box center [527, 496] width 245 height 37
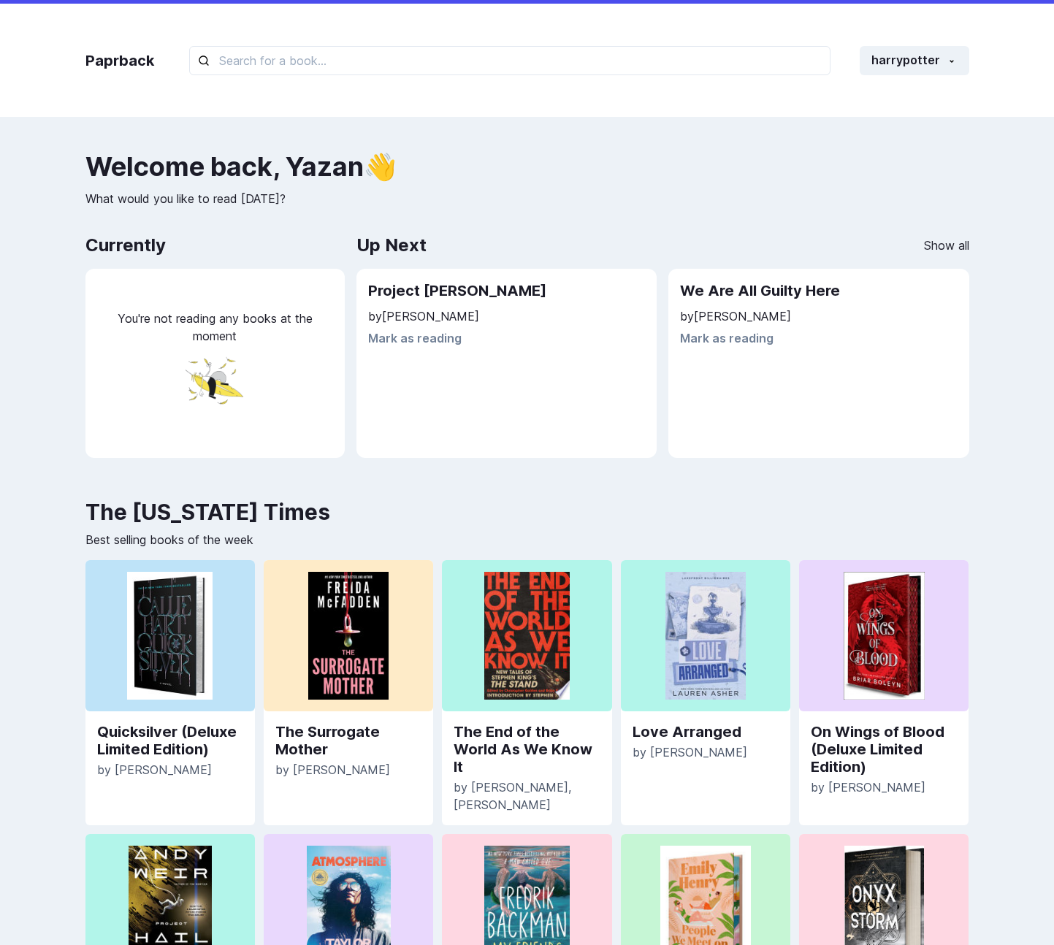
click at [462, 120] on div "Paprback harrypotter Home Profile Settings Log out Welcome back , Yazan 👋 What …" at bounding box center [527, 625] width 1054 height 1251
click at [742, 292] on h2 "We Are All Guilty Here" at bounding box center [819, 291] width 278 height 21
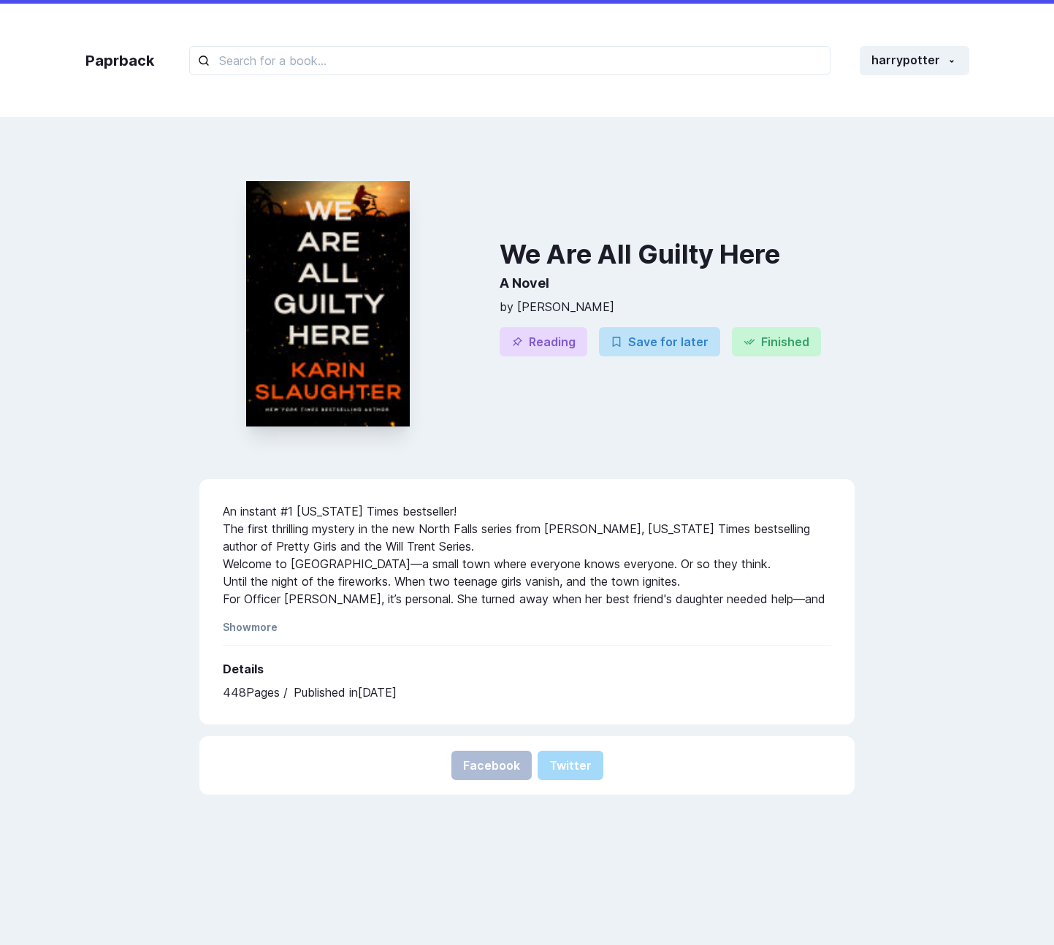
click at [109, 73] on div "Paprback harrypotter Home Profile Settings Log out" at bounding box center [527, 60] width 913 height 113
click at [118, 64] on link "Paprback" at bounding box center [119, 61] width 69 height 22
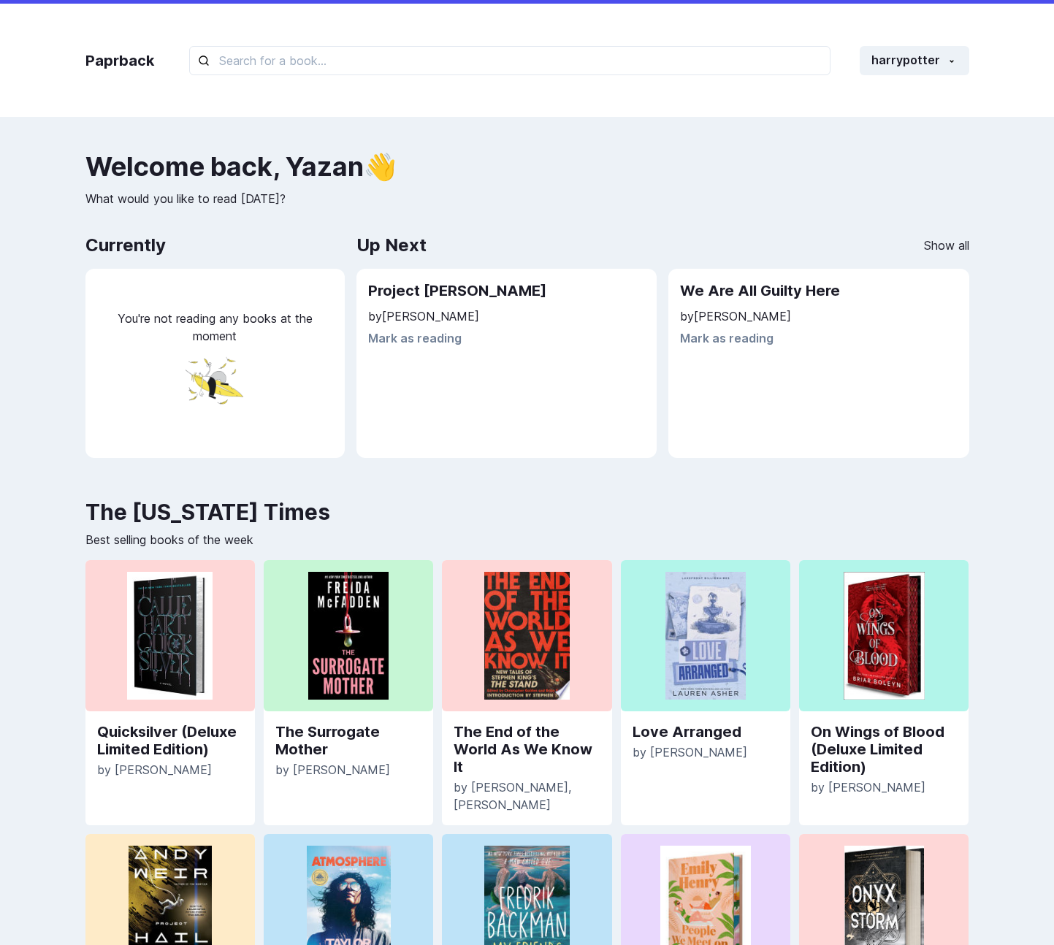
click at [126, 78] on div "Paprback harrypotter Home Profile Settings Log out" at bounding box center [527, 60] width 913 height 113
click at [671, 538] on p "Best selling books of the week" at bounding box center [527, 540] width 884 height 18
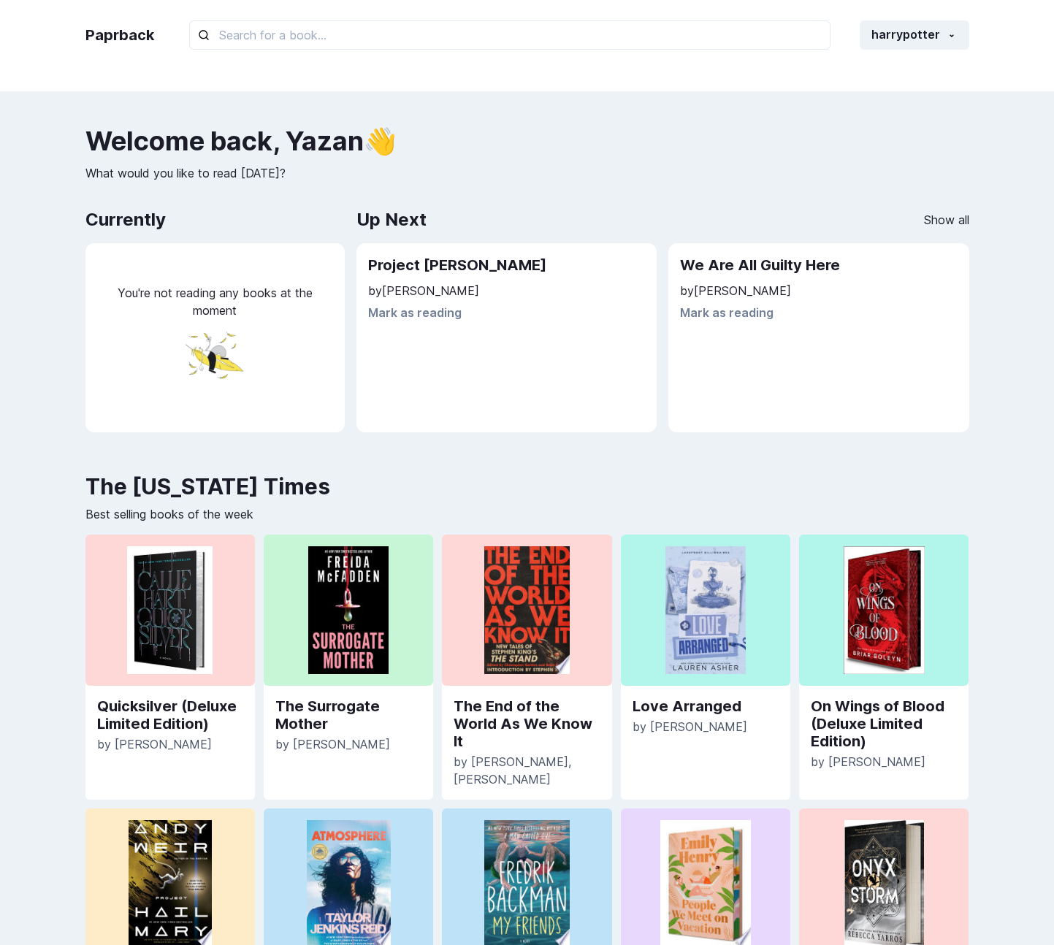
scroll to position [29, 0]
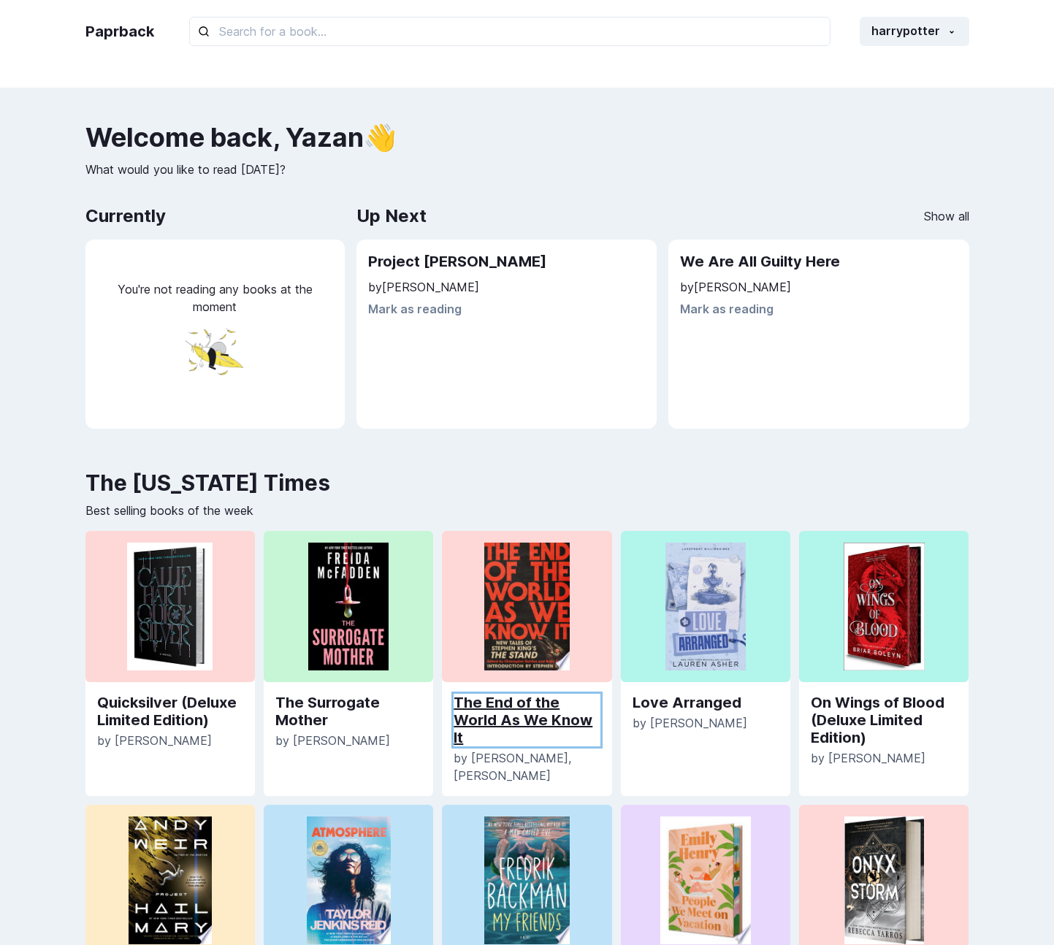
click at [468, 731] on link "The End of the World As We Know It" at bounding box center [527, 720] width 146 height 53
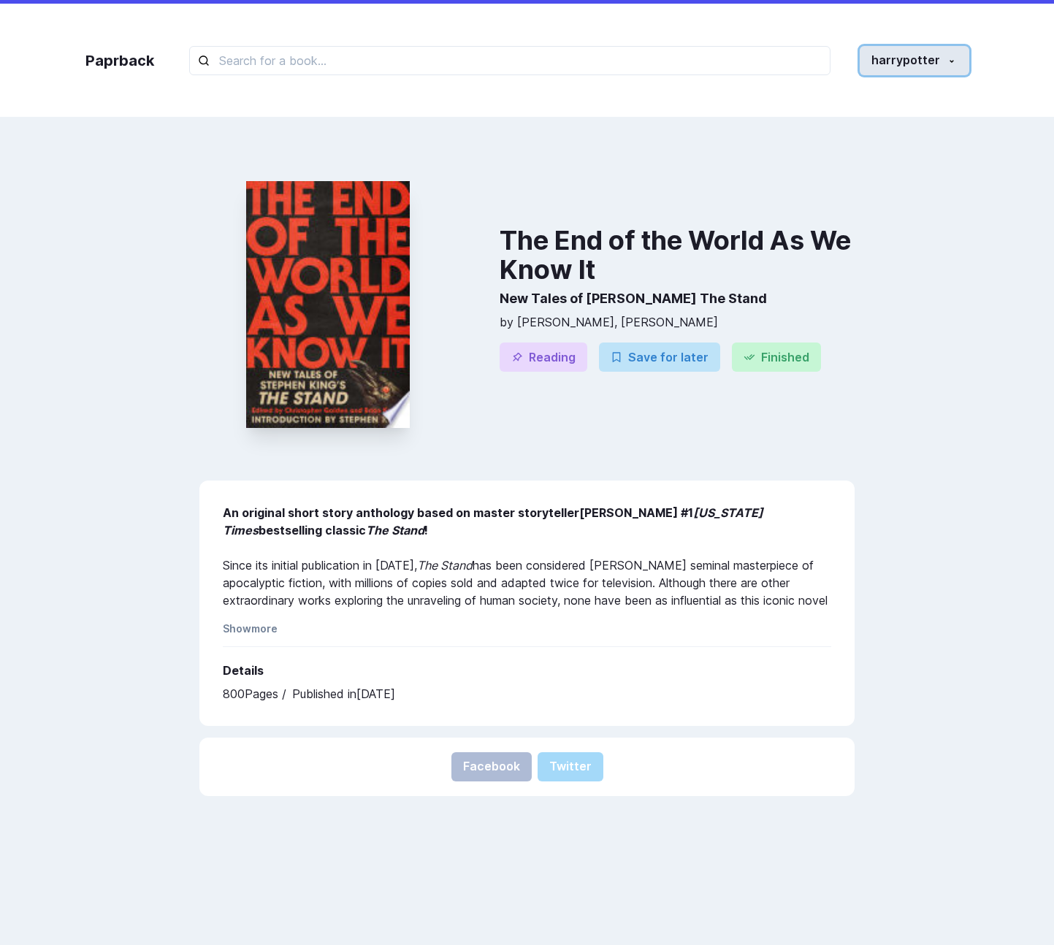
click at [907, 67] on button "harrypotter" at bounding box center [915, 60] width 110 height 29
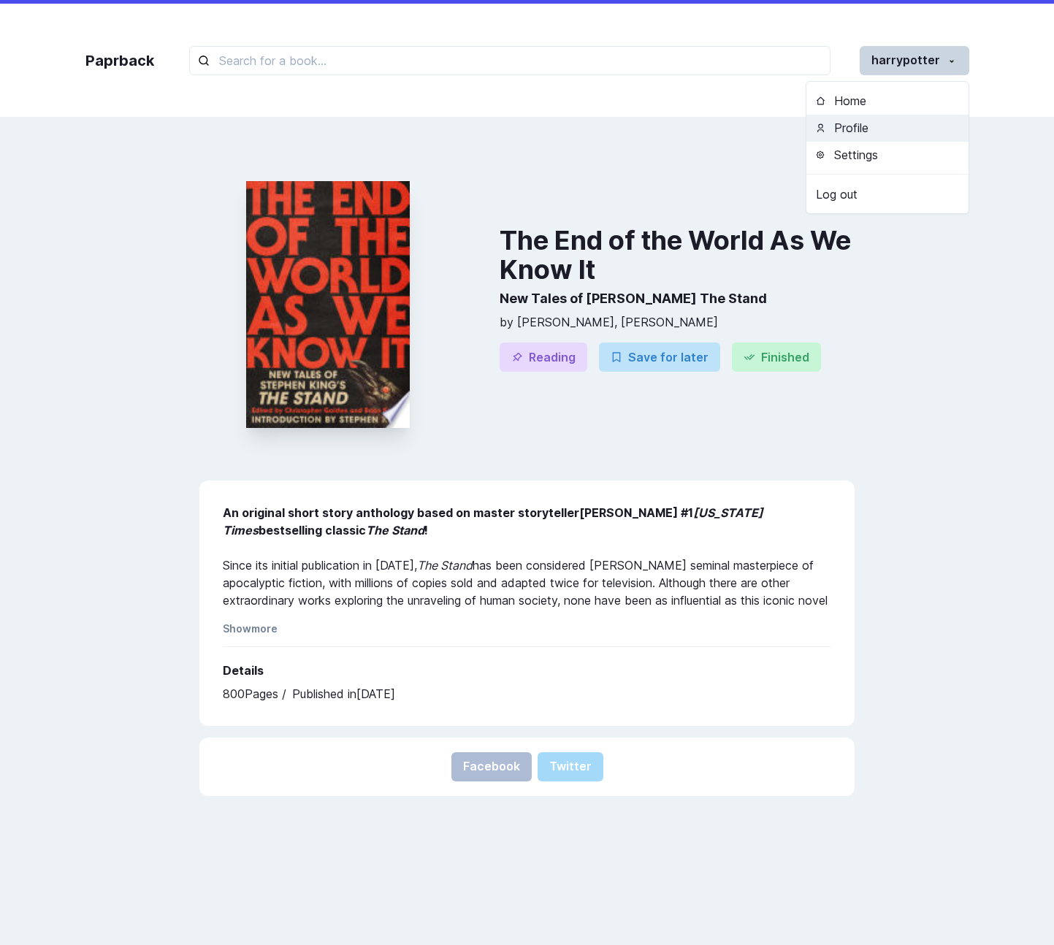
click at [877, 131] on button "Profile" at bounding box center [887, 128] width 162 height 27
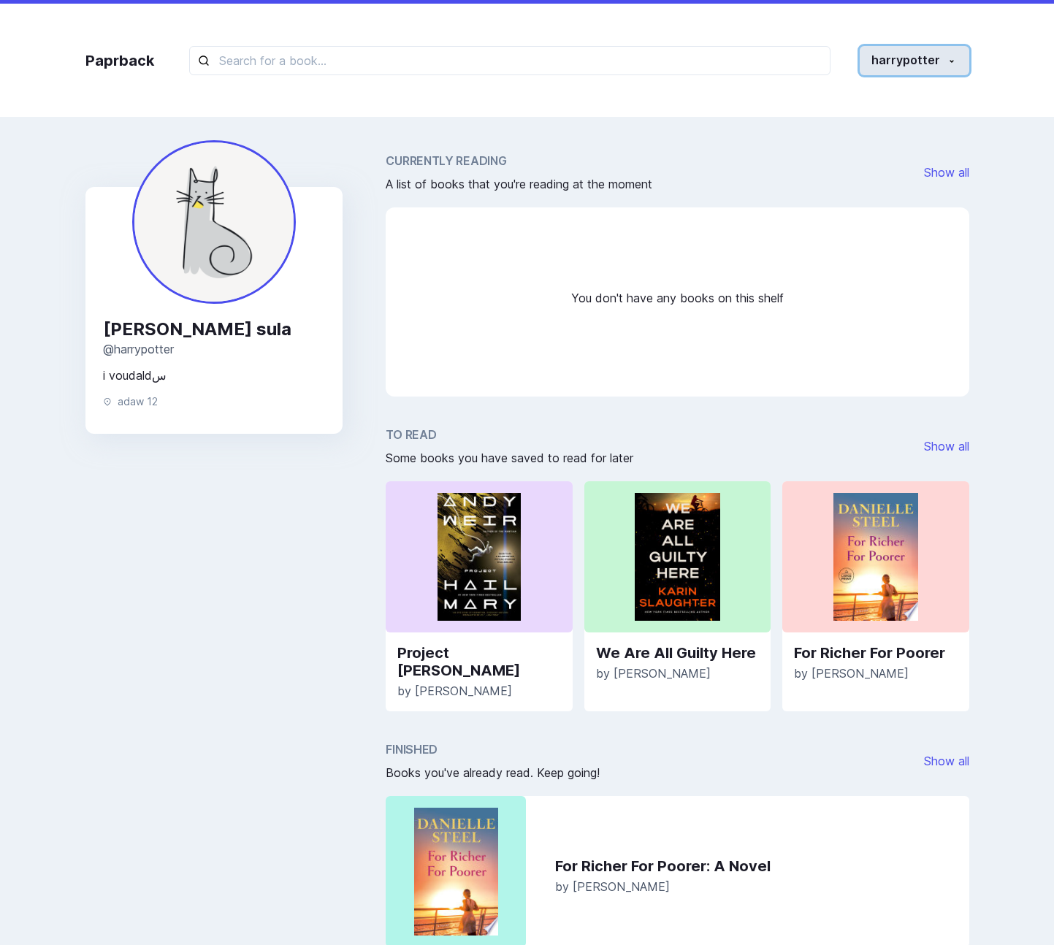
click at [942, 75] on button "harrypotter" at bounding box center [915, 60] width 110 height 29
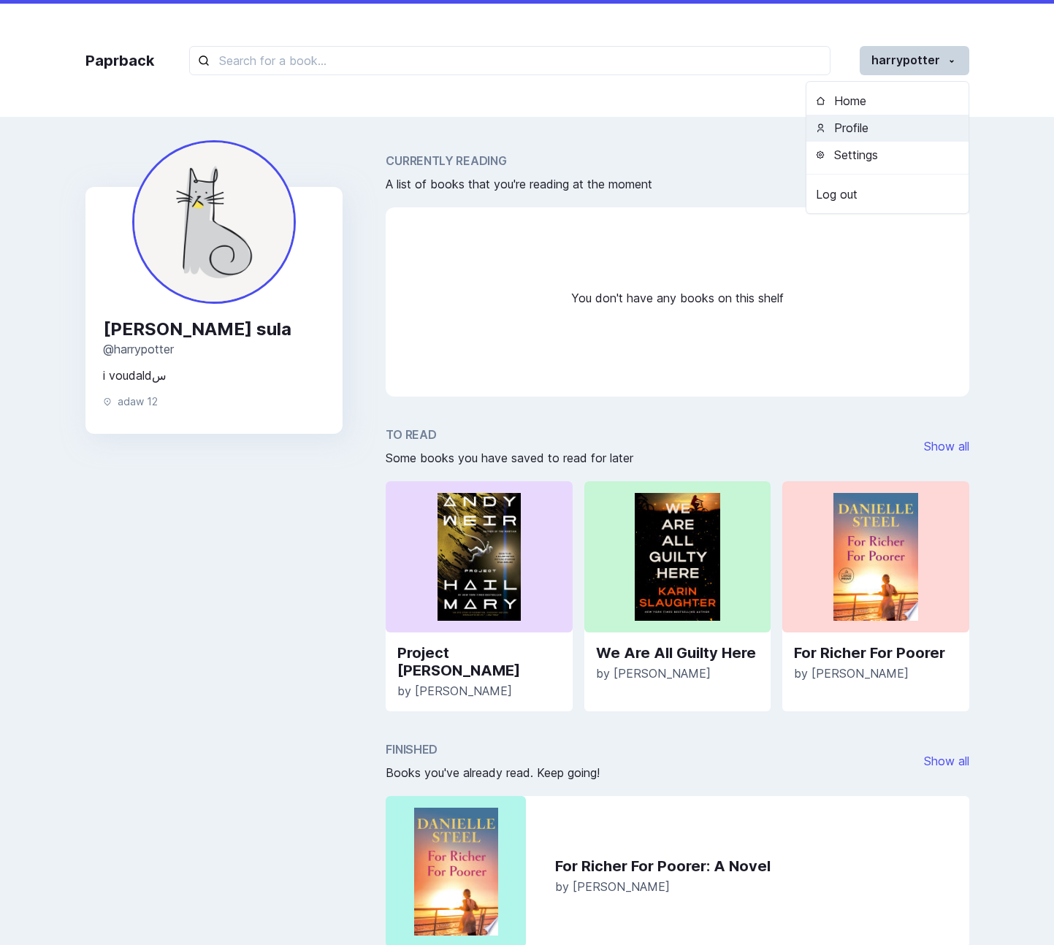
click at [884, 130] on button "Profile" at bounding box center [887, 128] width 162 height 27
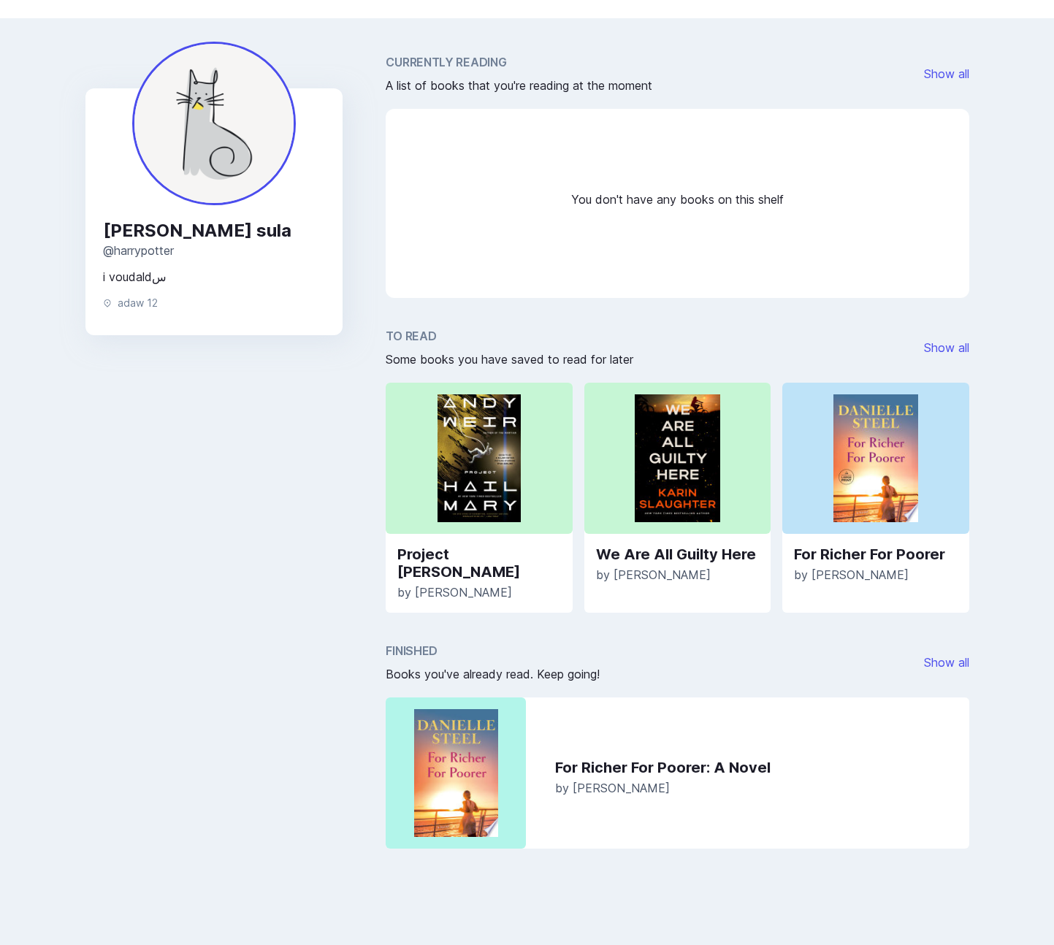
scroll to position [122, 0]
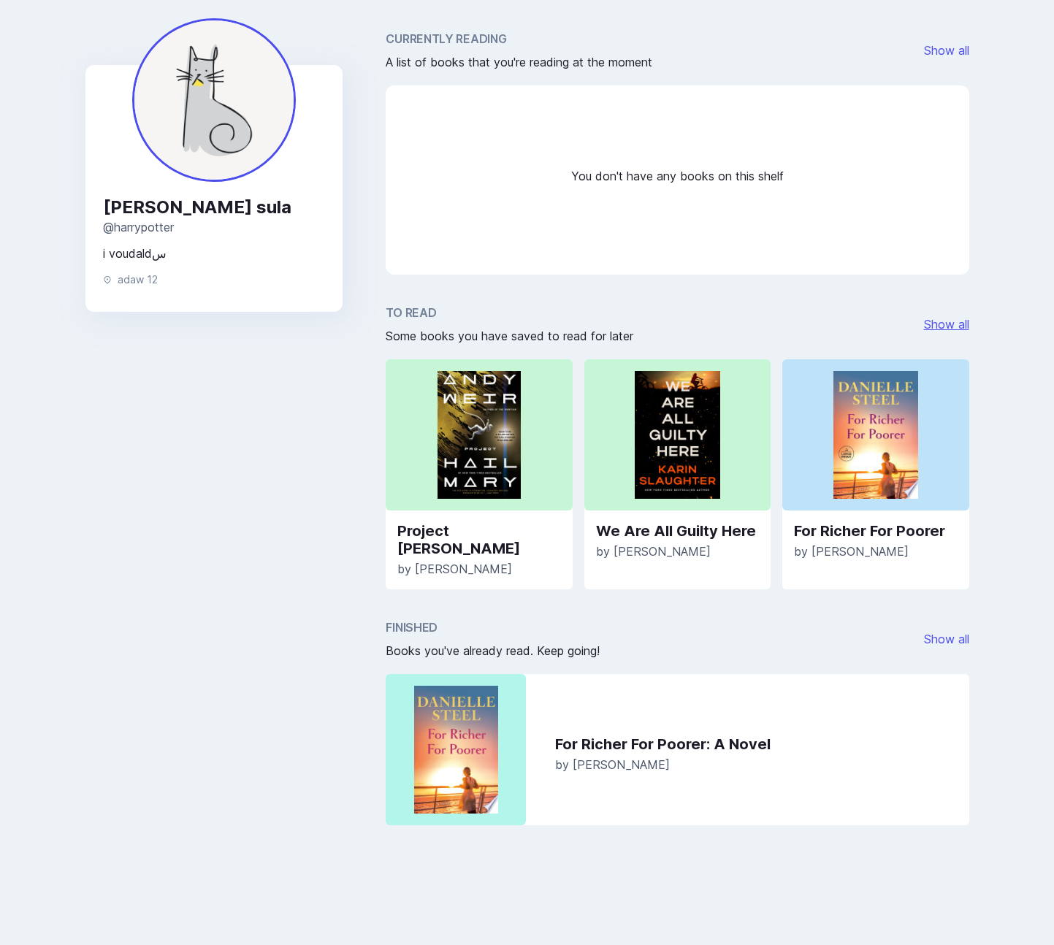
click at [948, 321] on link "Show all" at bounding box center [946, 324] width 45 height 15
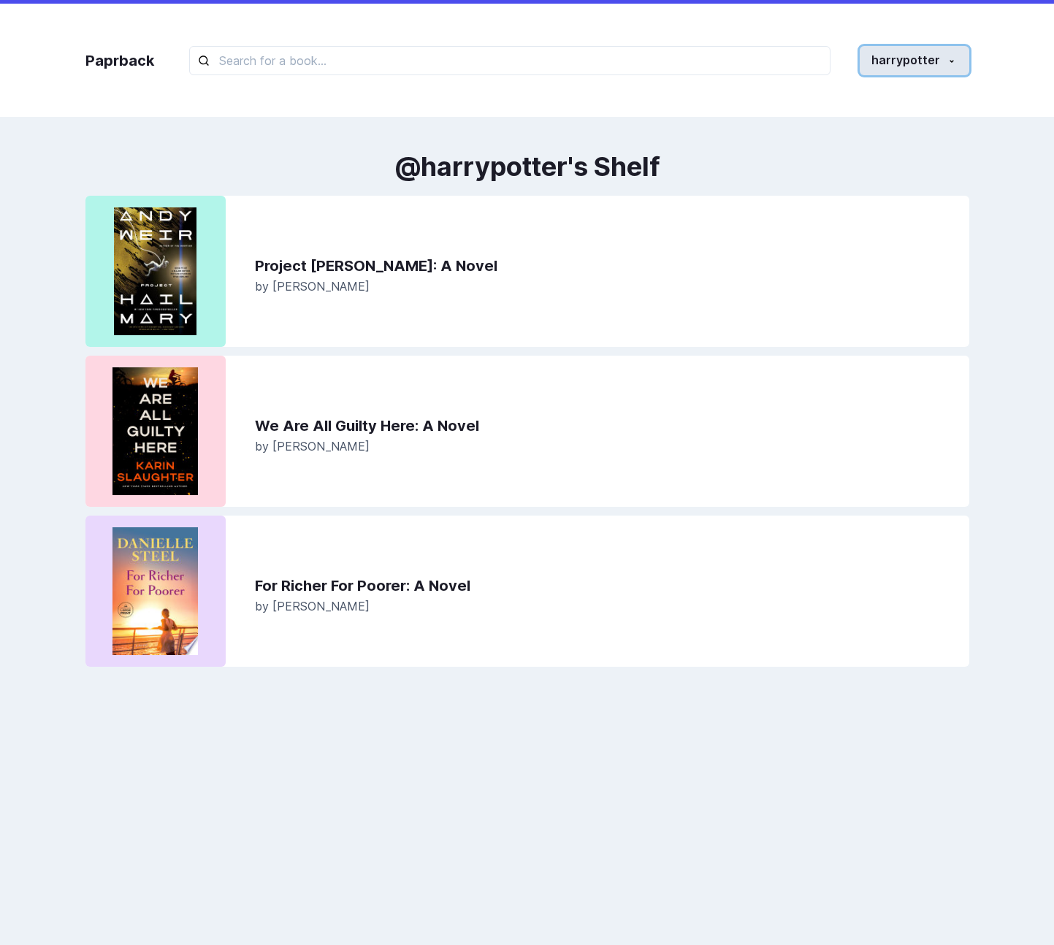
click at [939, 66] on button "harrypotter" at bounding box center [915, 60] width 110 height 29
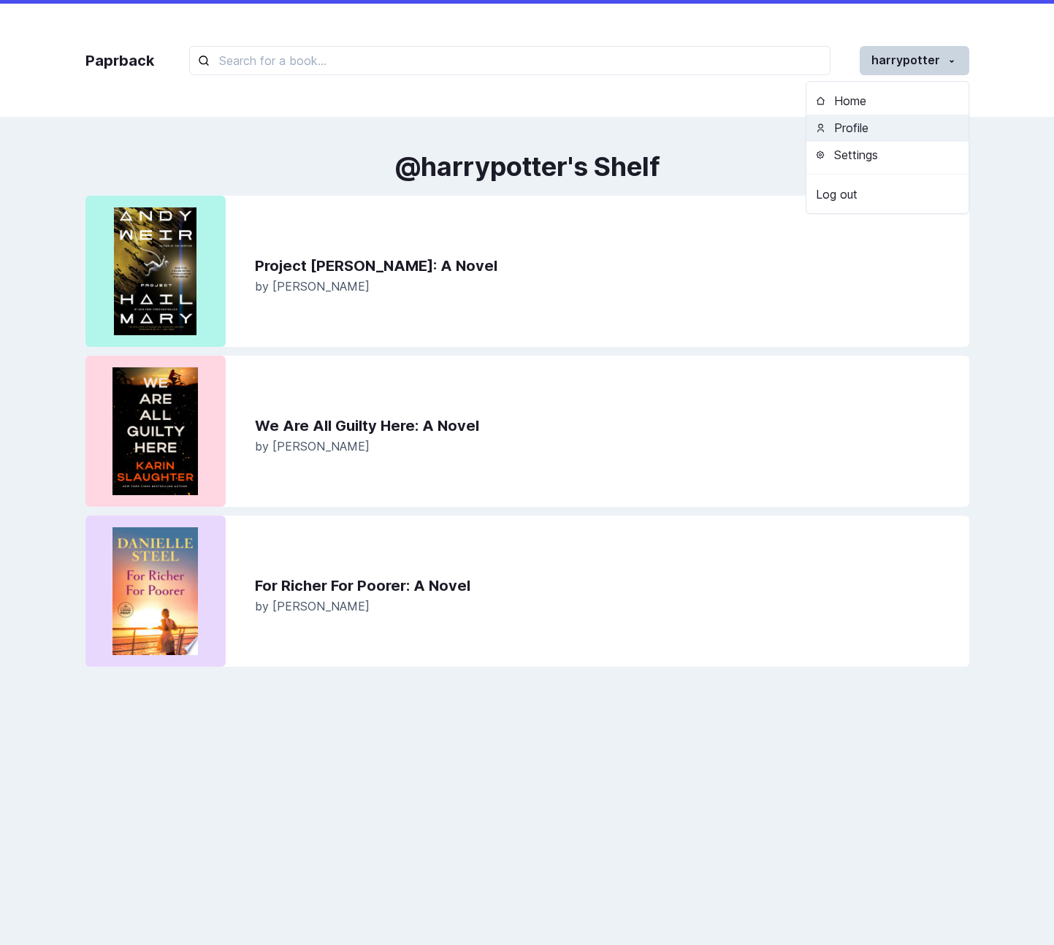
click at [898, 140] on button "Profile" at bounding box center [887, 128] width 162 height 27
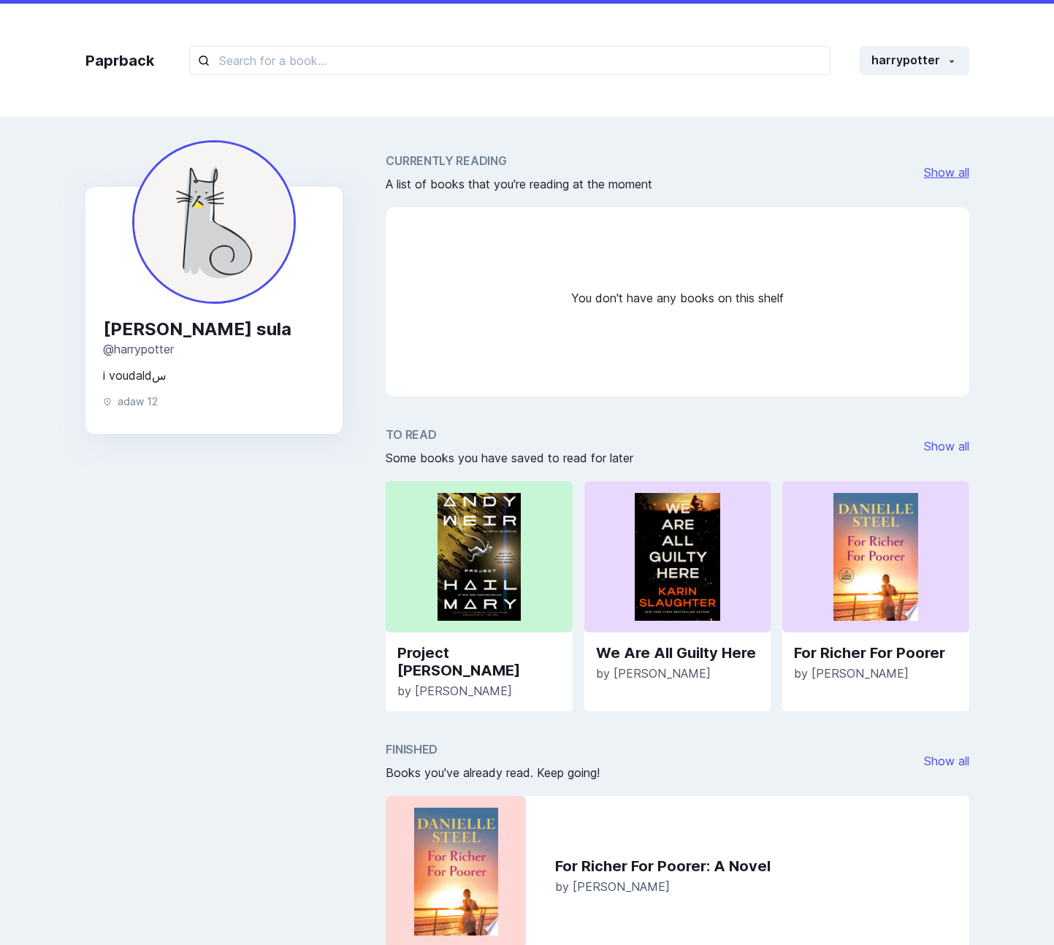
click at [958, 177] on link "Show all" at bounding box center [946, 172] width 45 height 15
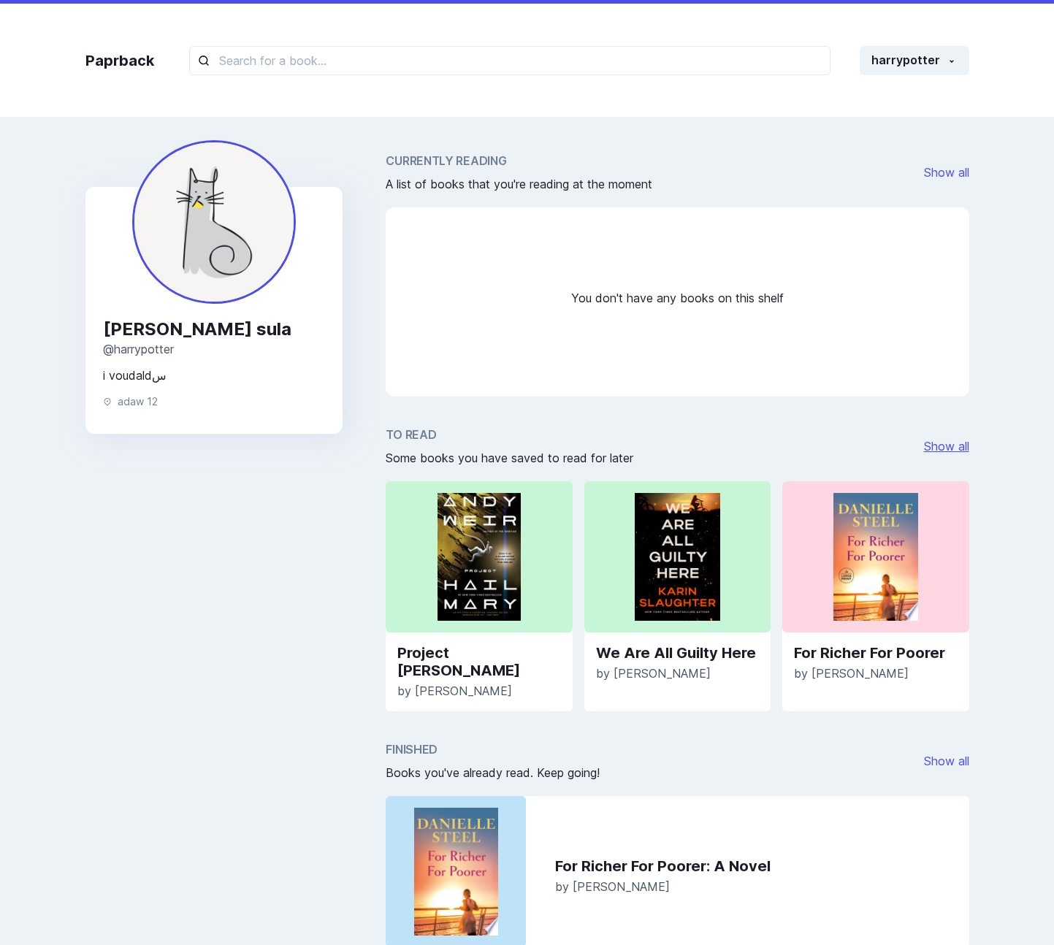
click at [948, 448] on link "Show all" at bounding box center [946, 446] width 45 height 15
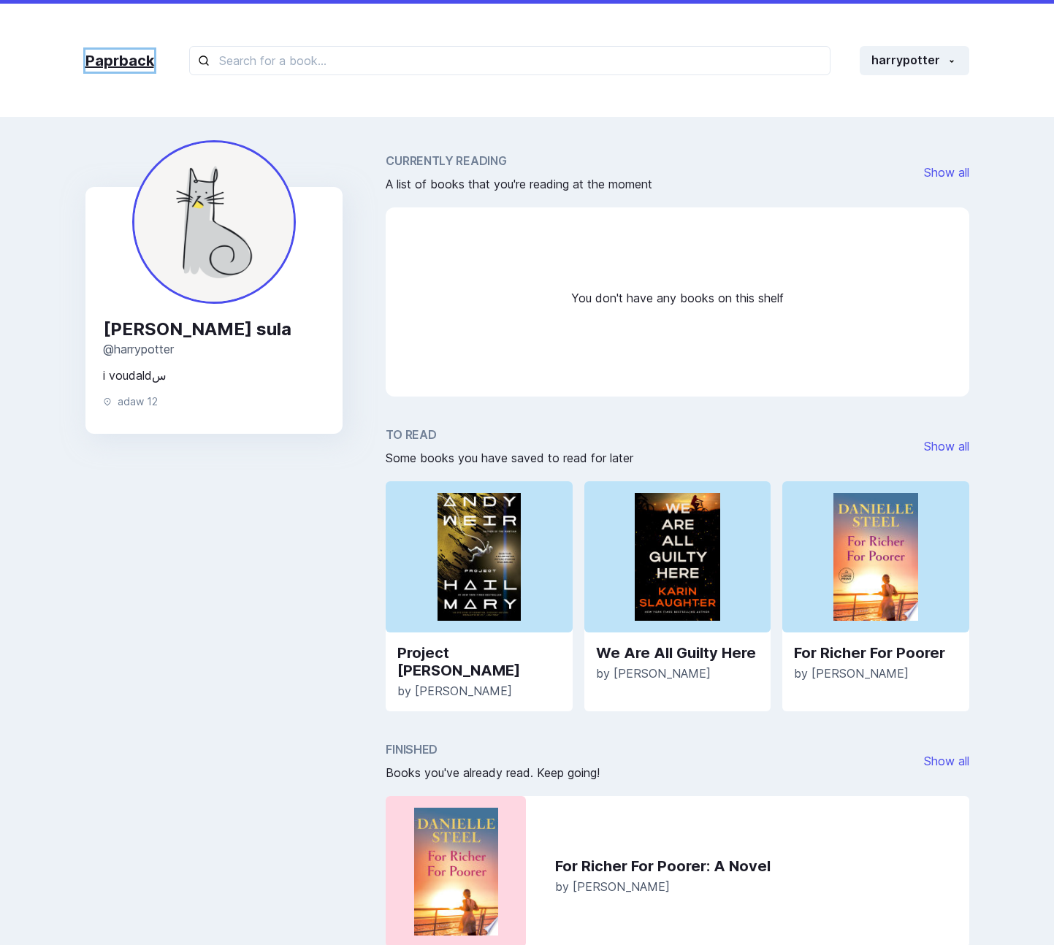
click at [141, 66] on link "Paprback" at bounding box center [119, 61] width 69 height 22
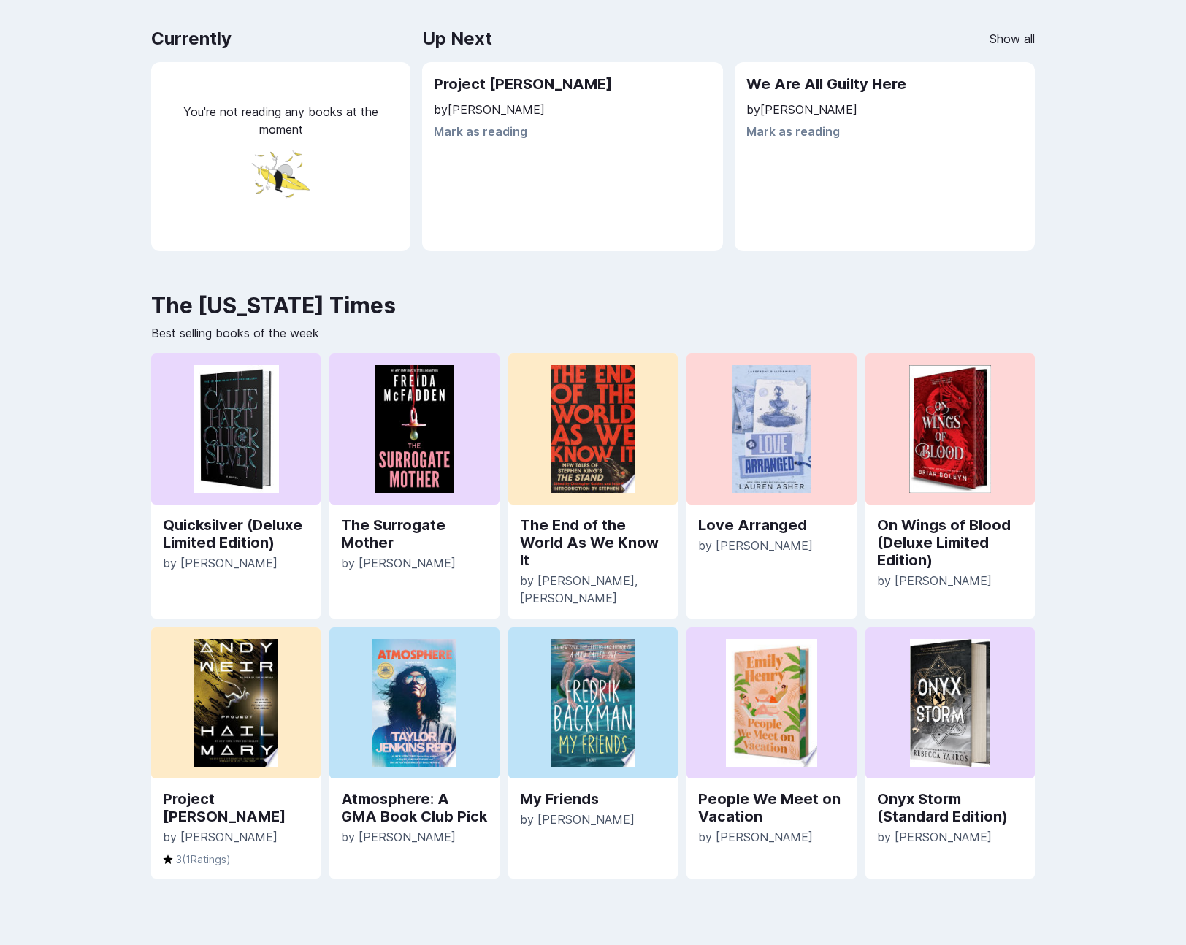
scroll to position [221, 0]
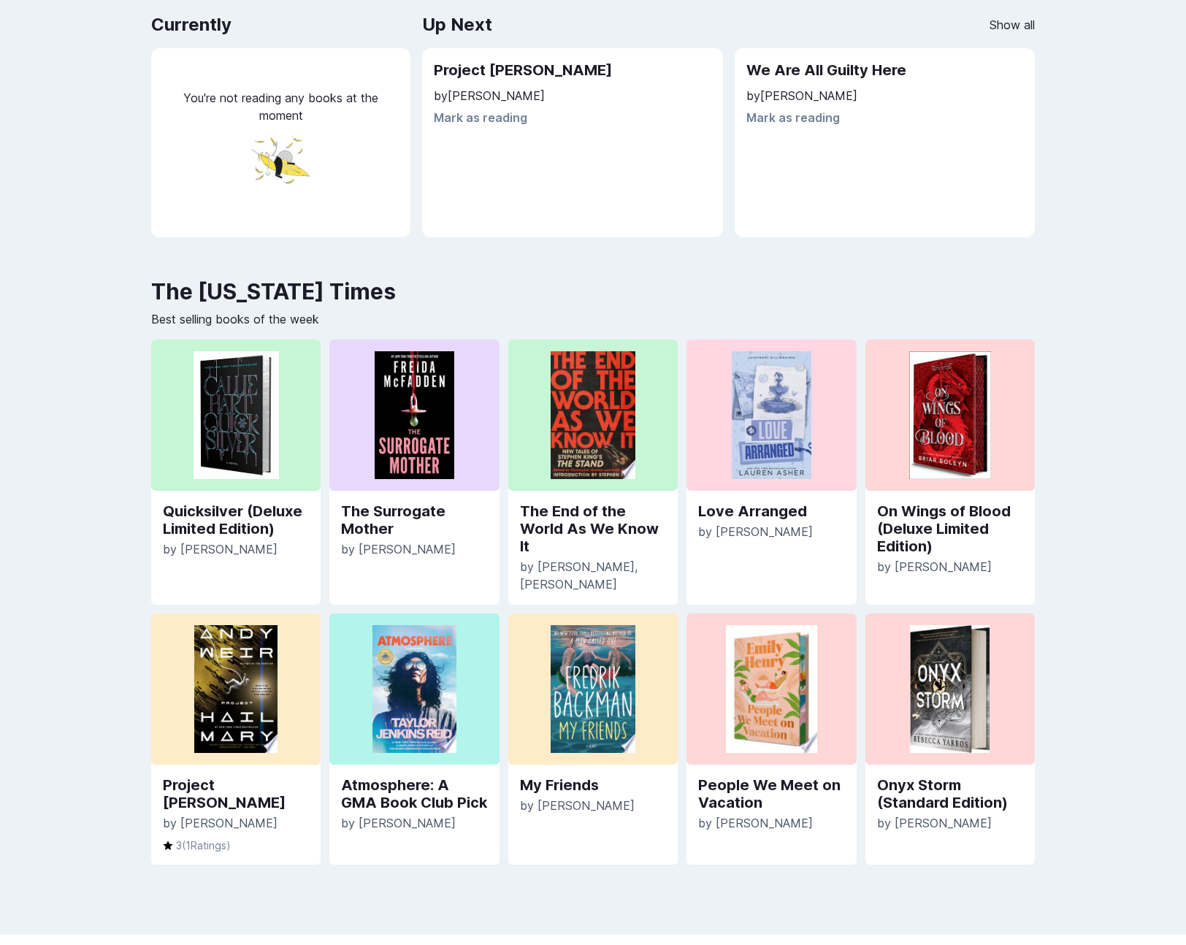
click at [967, 269] on div "Welcome back , Yazan 👋 What would you like to read today? Currently You're not …" at bounding box center [593, 398] width 913 height 934
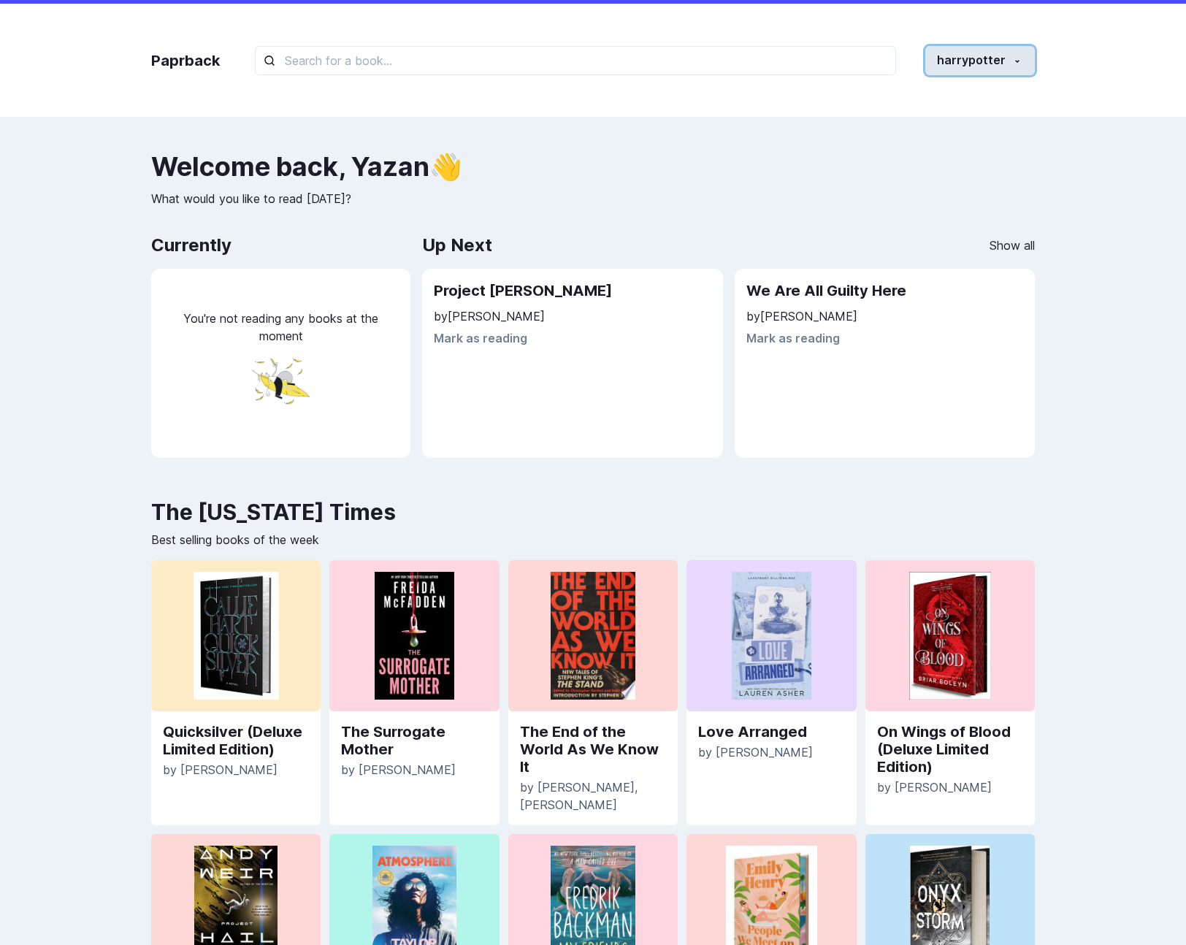
click at [1022, 66] on icon "button" at bounding box center [1018, 62] width 12 height 12
click at [945, 165] on button "Settings" at bounding box center [953, 155] width 162 height 27
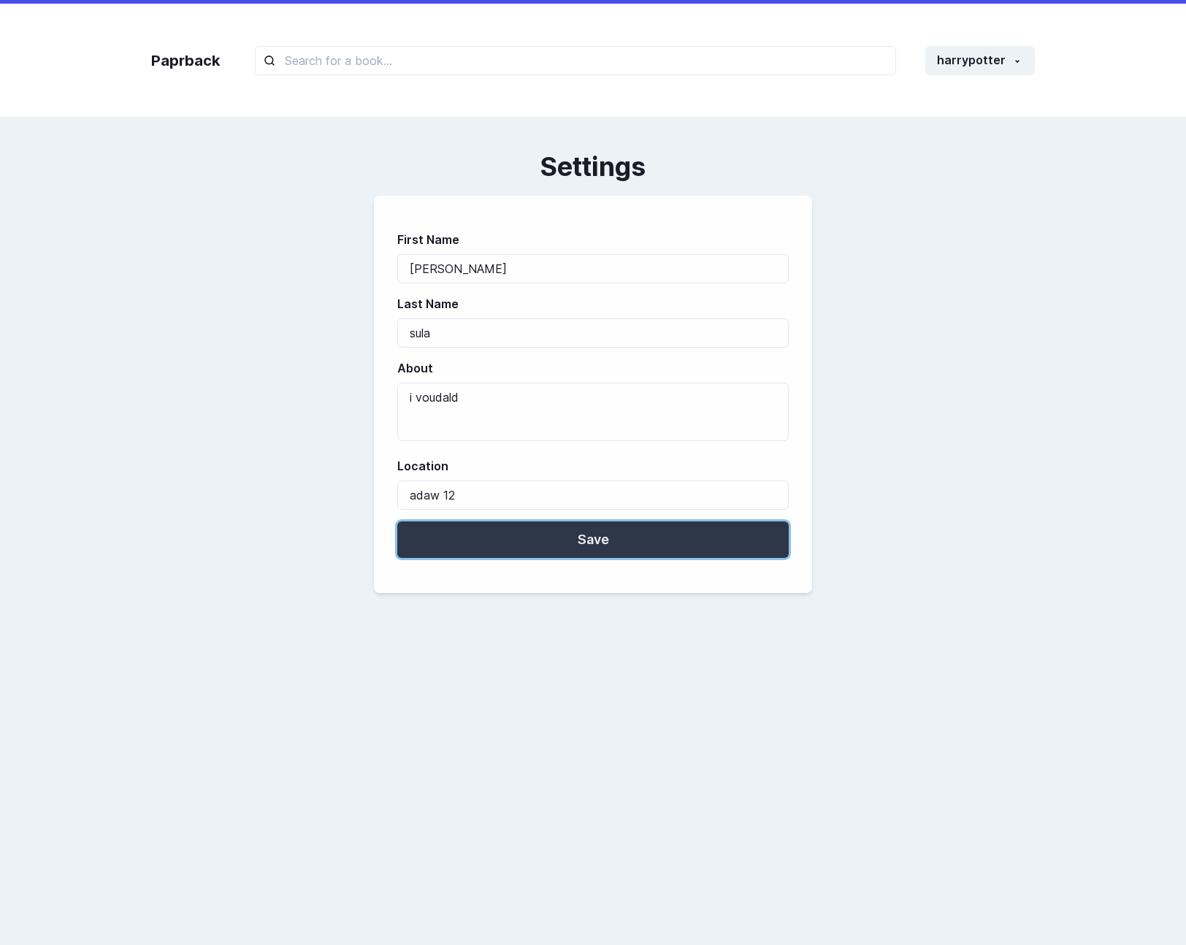
click at [548, 537] on button "Save" at bounding box center [593, 540] width 392 height 37
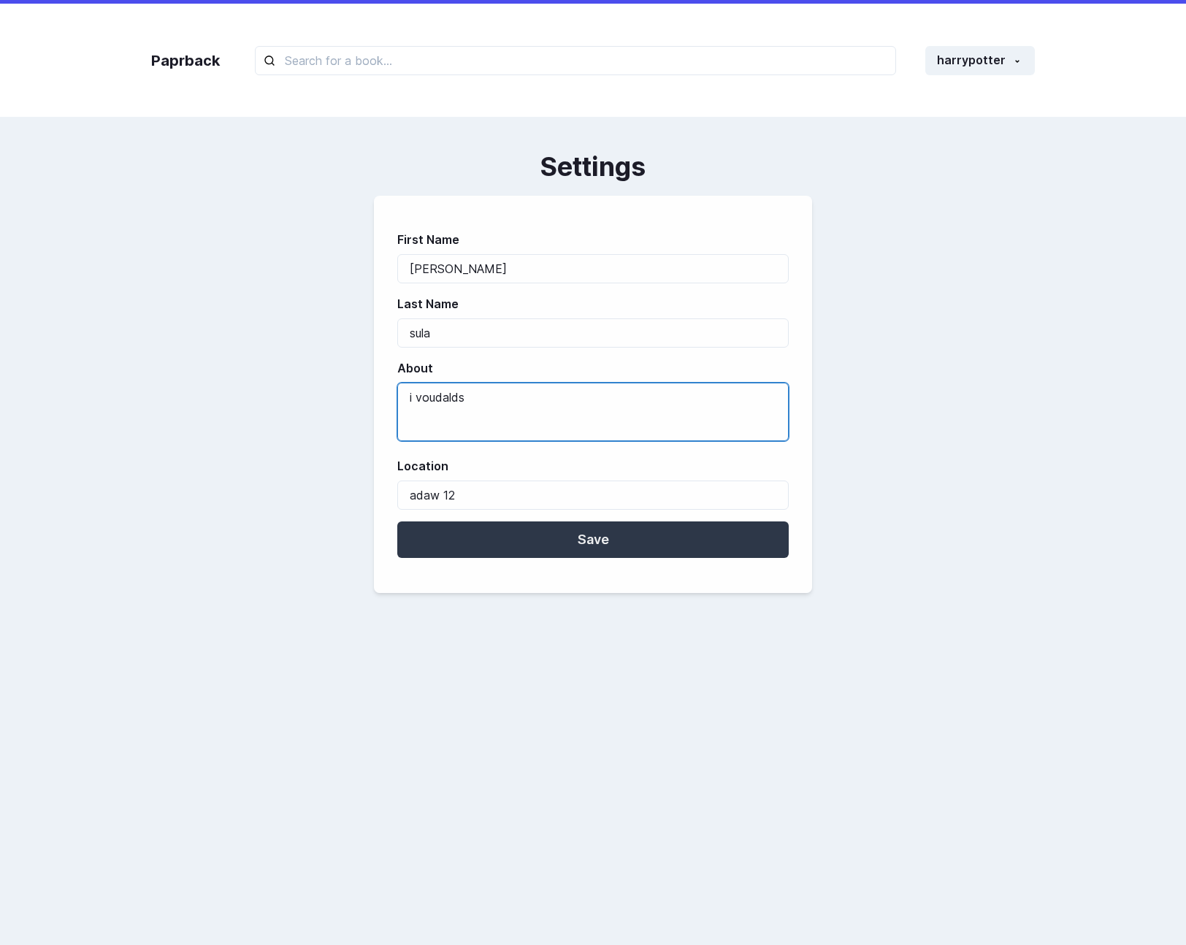
type textarea "i voudalds"
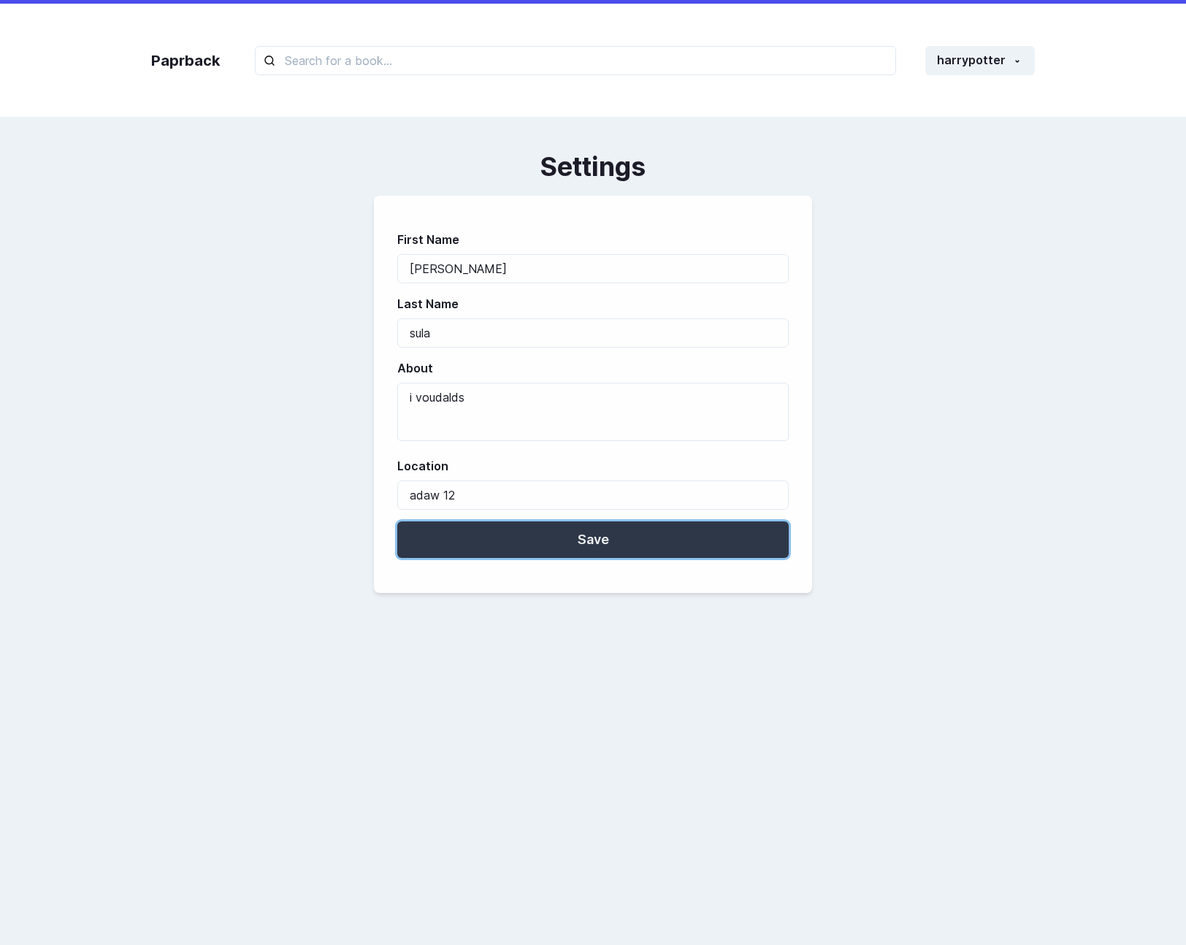
click at [472, 530] on button "Save" at bounding box center [593, 540] width 392 height 37
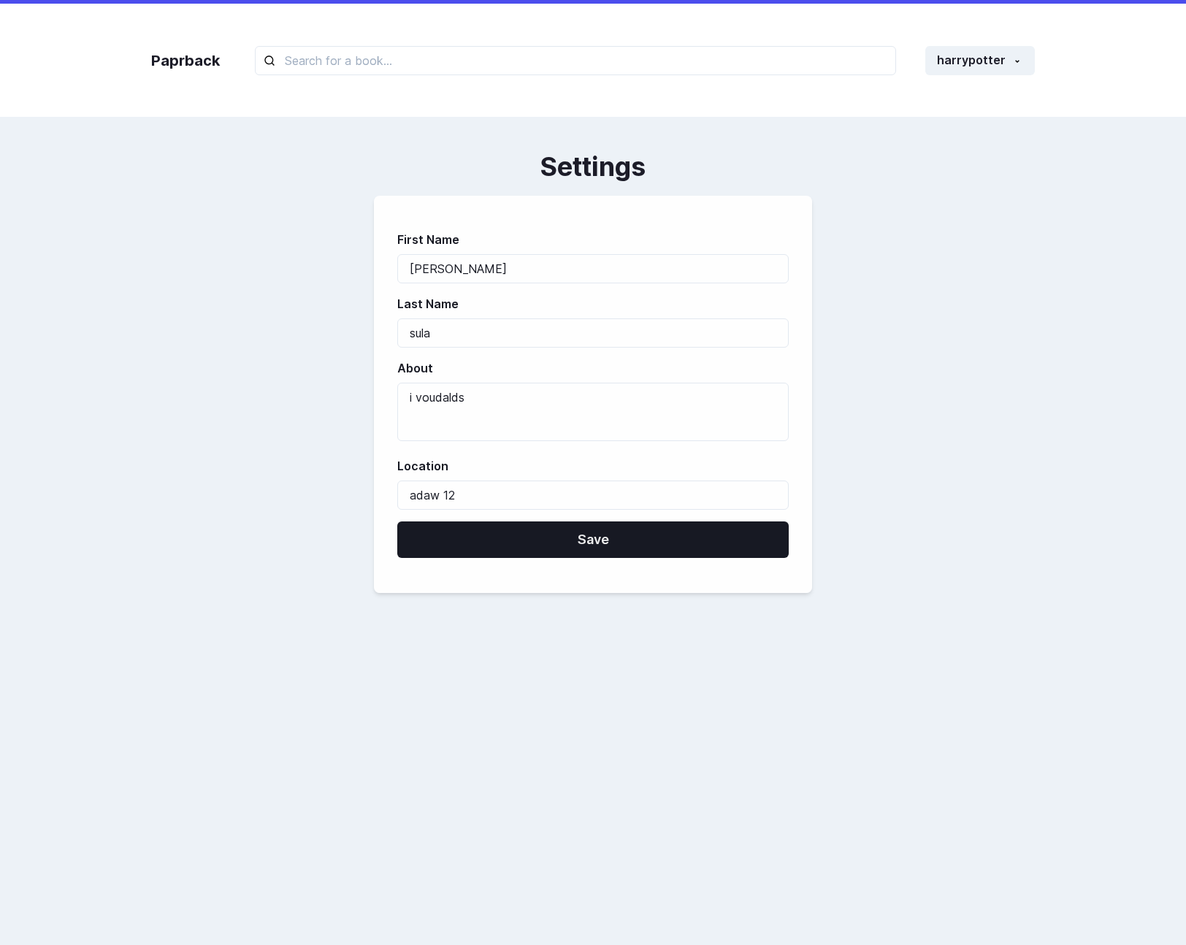
click at [660, 380] on div "About i voudalds" at bounding box center [593, 402] width 392 height 86
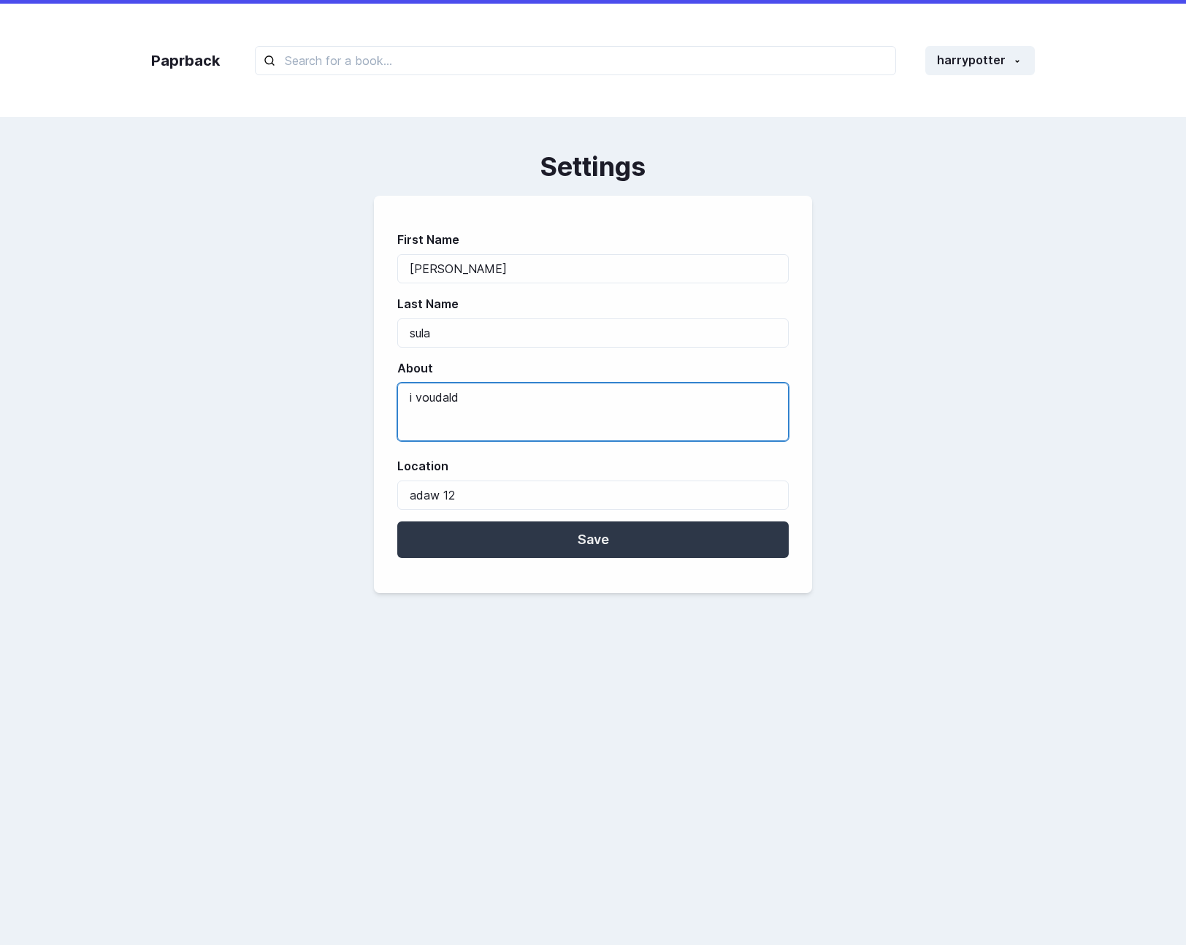
type textarea "i voudald"
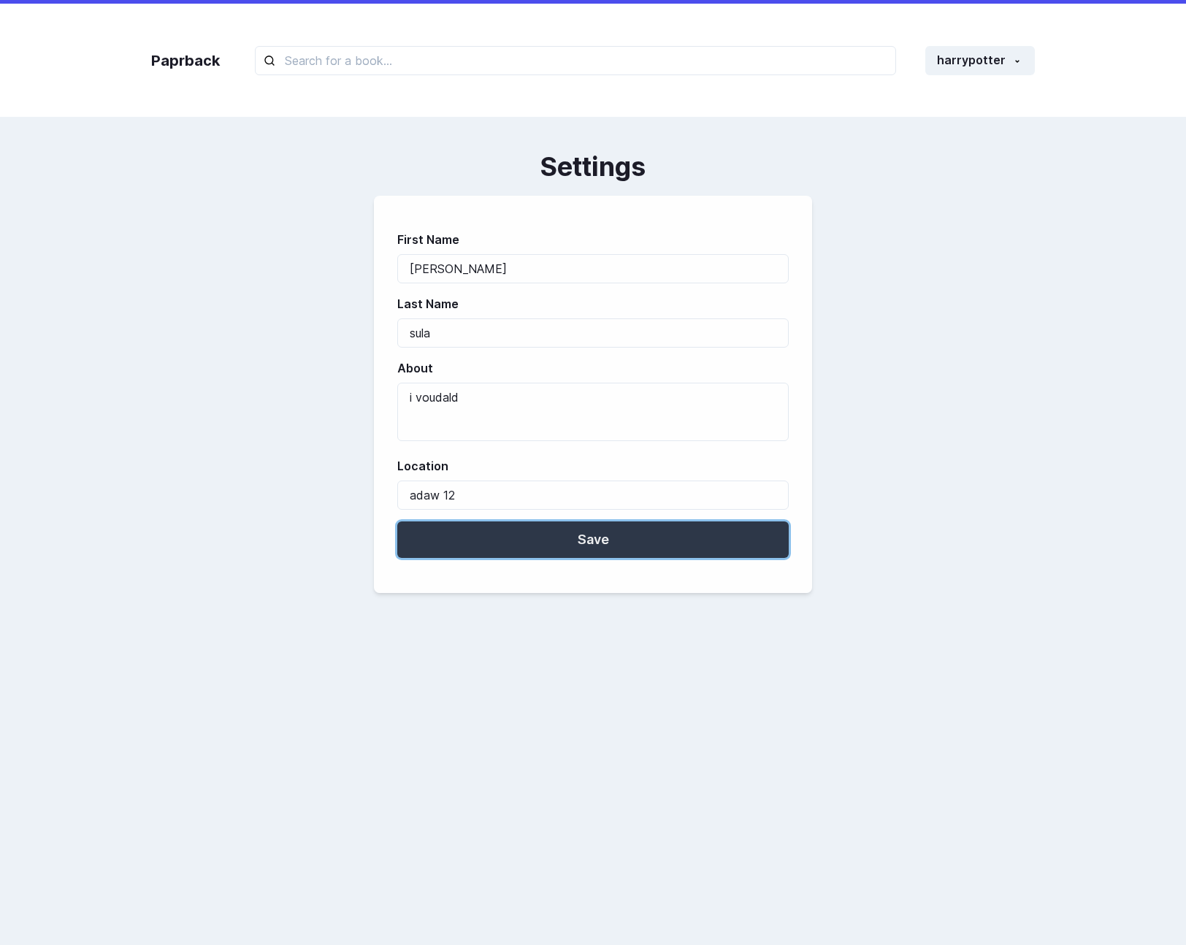
click at [581, 546] on button "Save" at bounding box center [593, 540] width 392 height 37
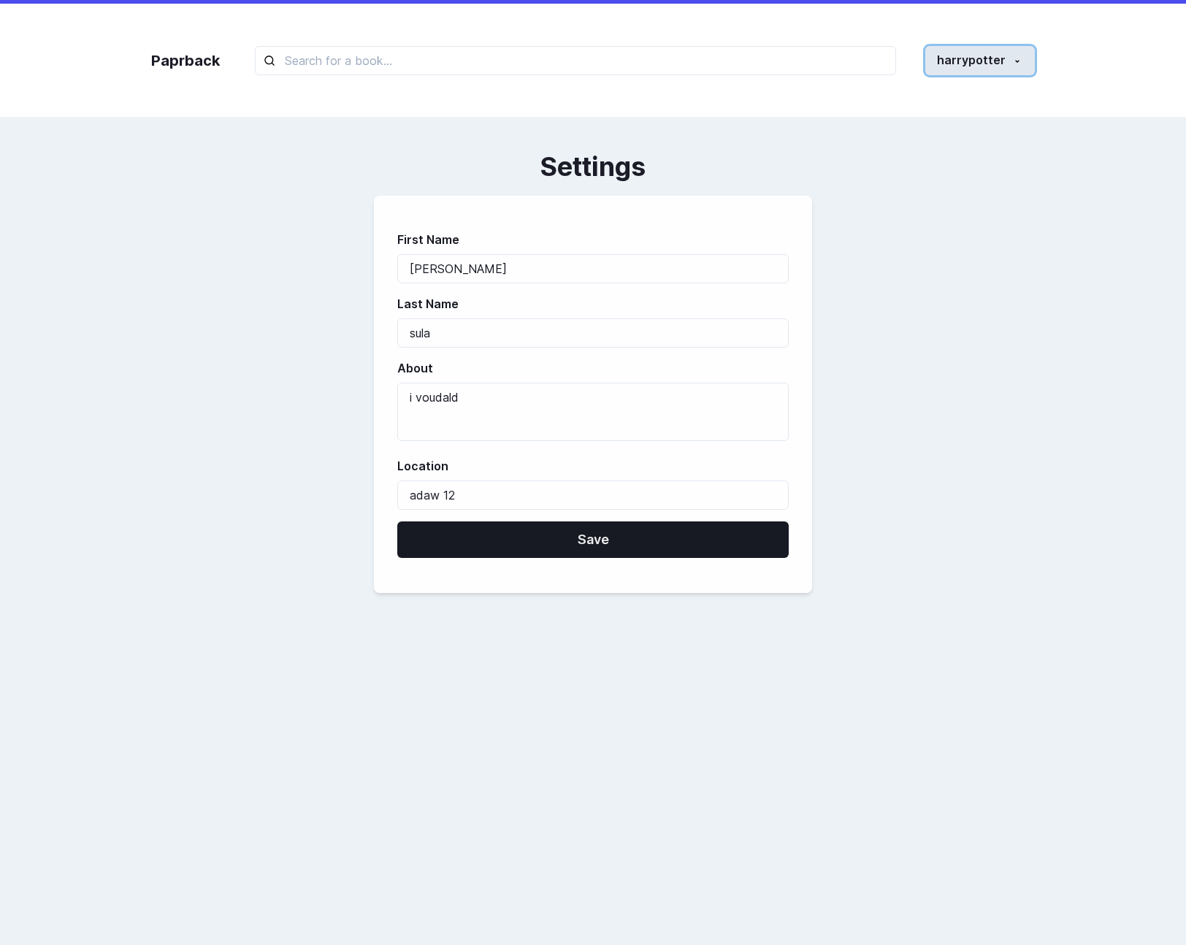
click at [972, 53] on button "harrypotter" at bounding box center [981, 60] width 110 height 29
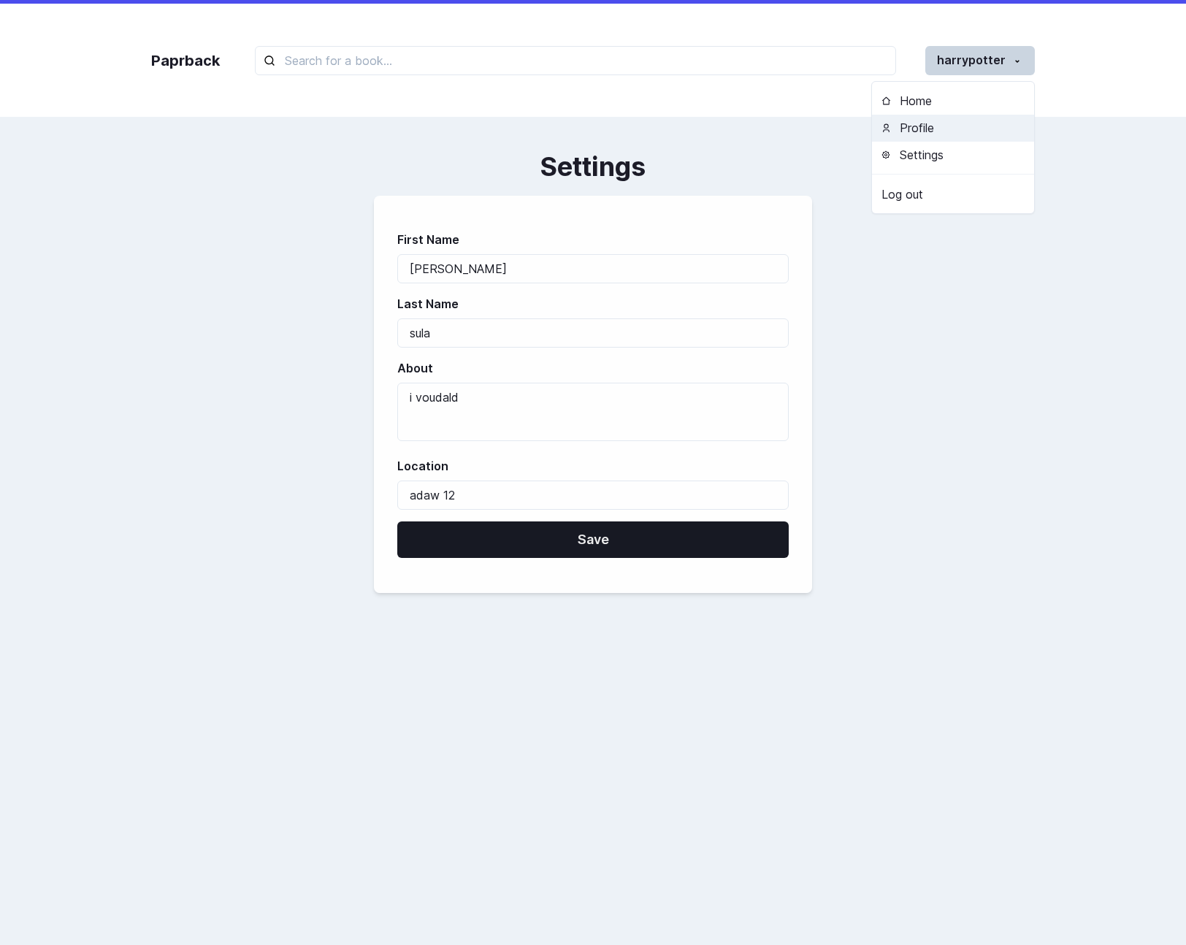
click at [942, 134] on button "Profile" at bounding box center [953, 128] width 162 height 27
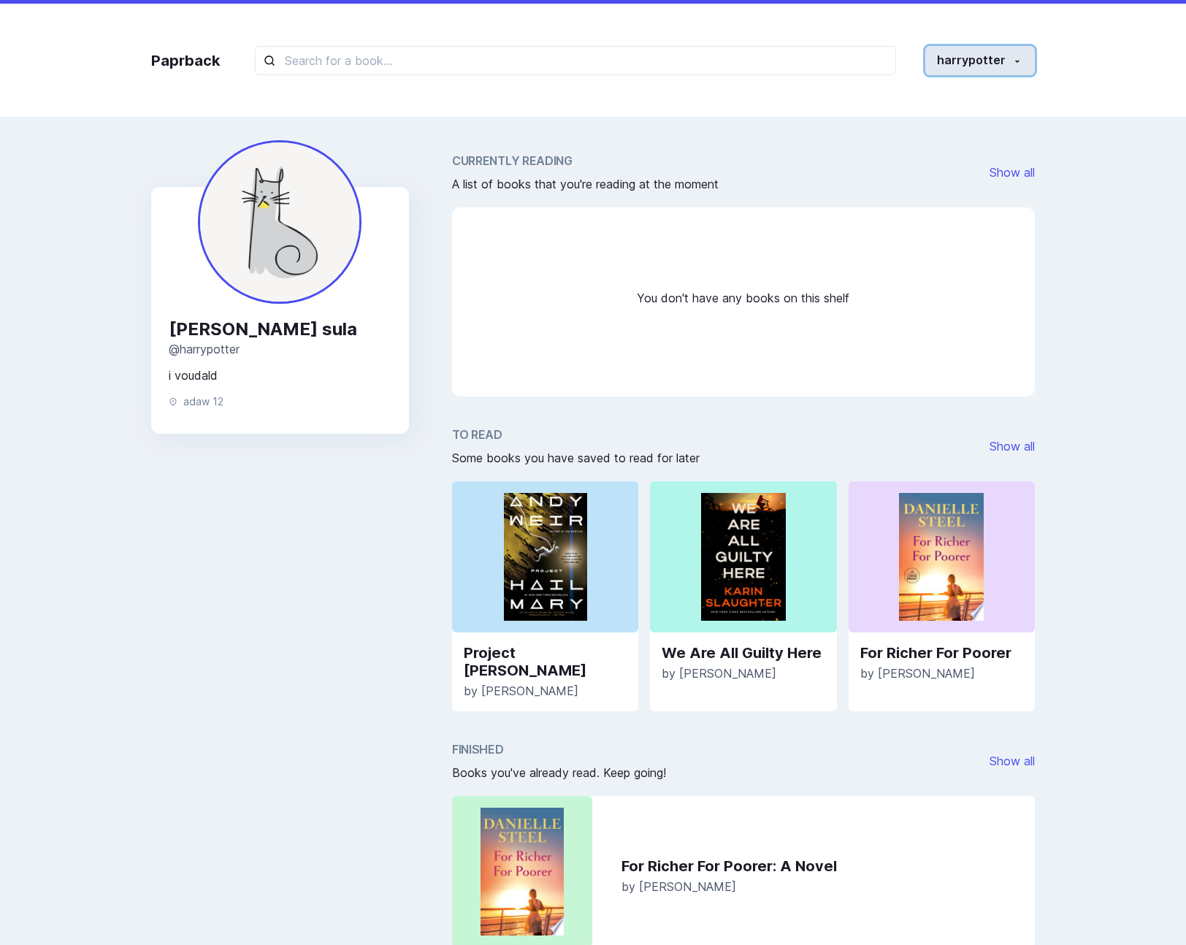
click at [979, 53] on button "harrypotter" at bounding box center [981, 60] width 110 height 29
click at [949, 156] on button "Settings" at bounding box center [953, 155] width 162 height 27
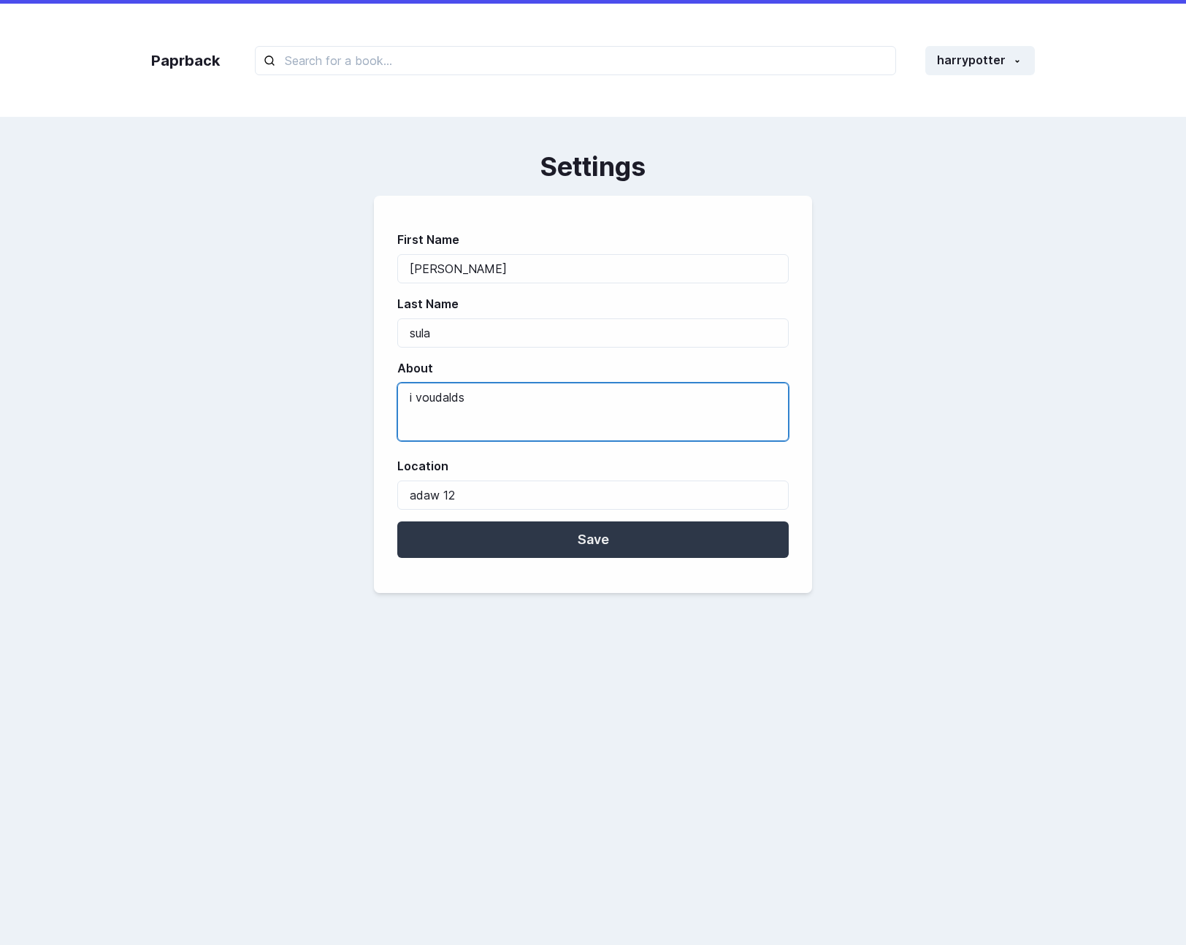
type textarea "i voudalds"
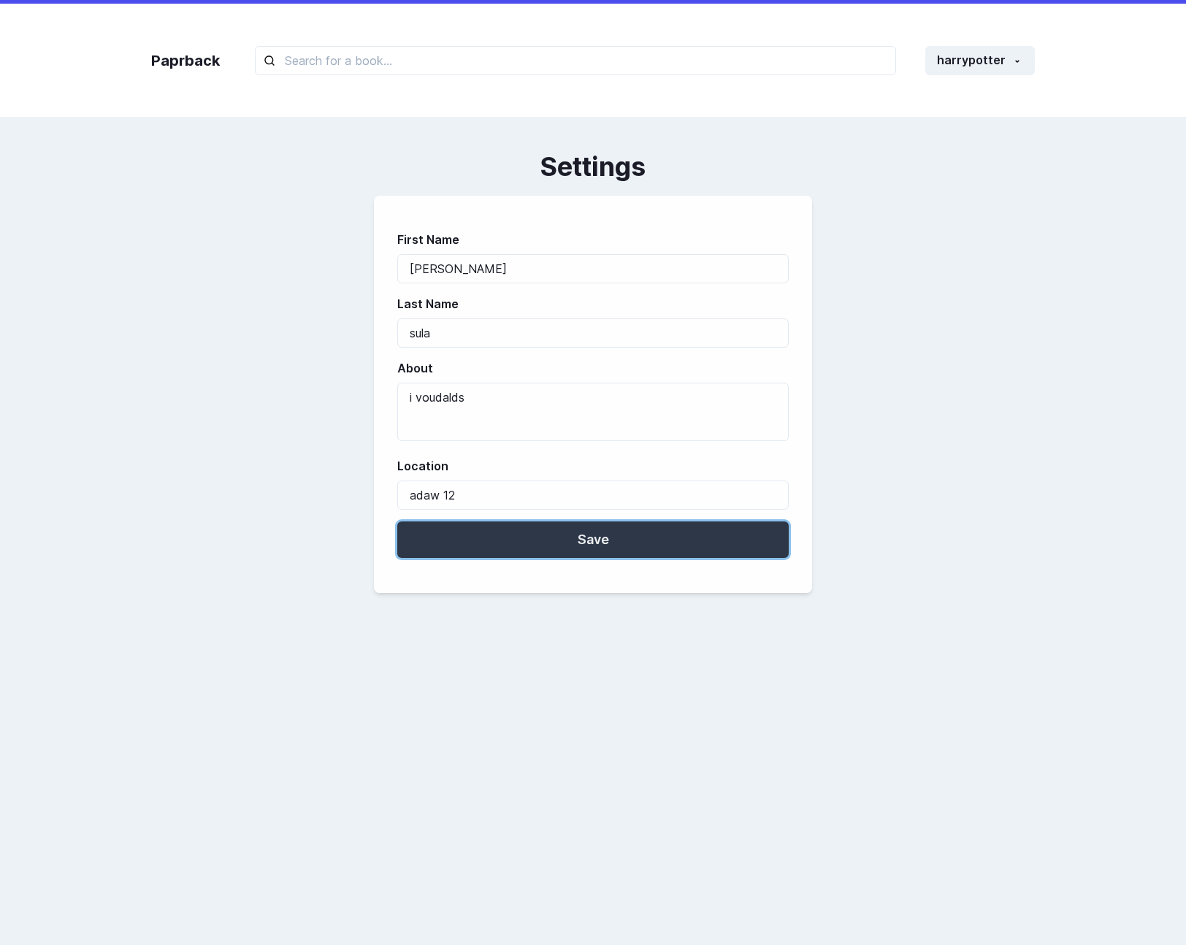
click at [517, 539] on button "Save" at bounding box center [593, 540] width 392 height 37
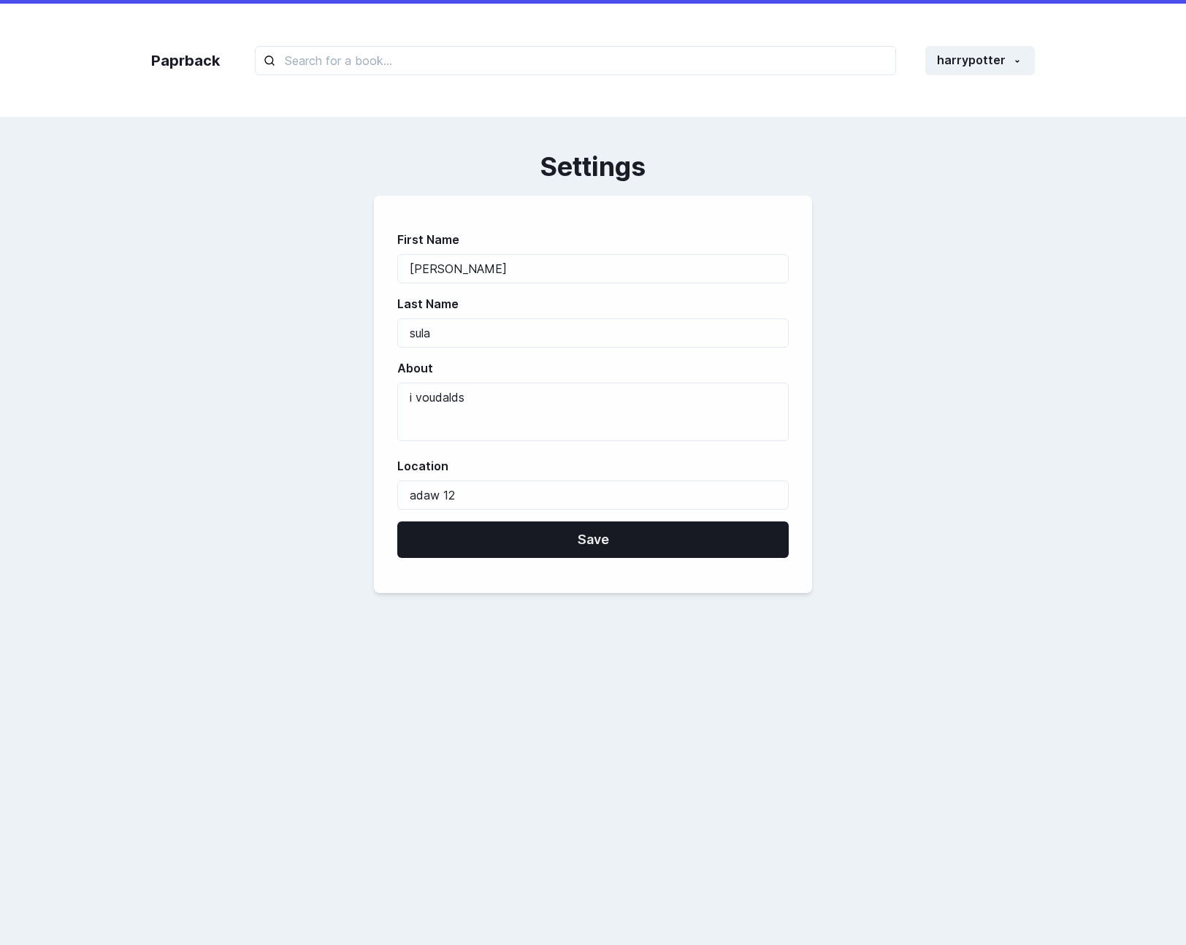
click at [863, 449] on div "First Name Yazan Last Name sula About i voudalds Location adaw 12 Save" at bounding box center [593, 394] width 884 height 397
click at [944, 52] on button "harrypotter" at bounding box center [981, 60] width 110 height 29
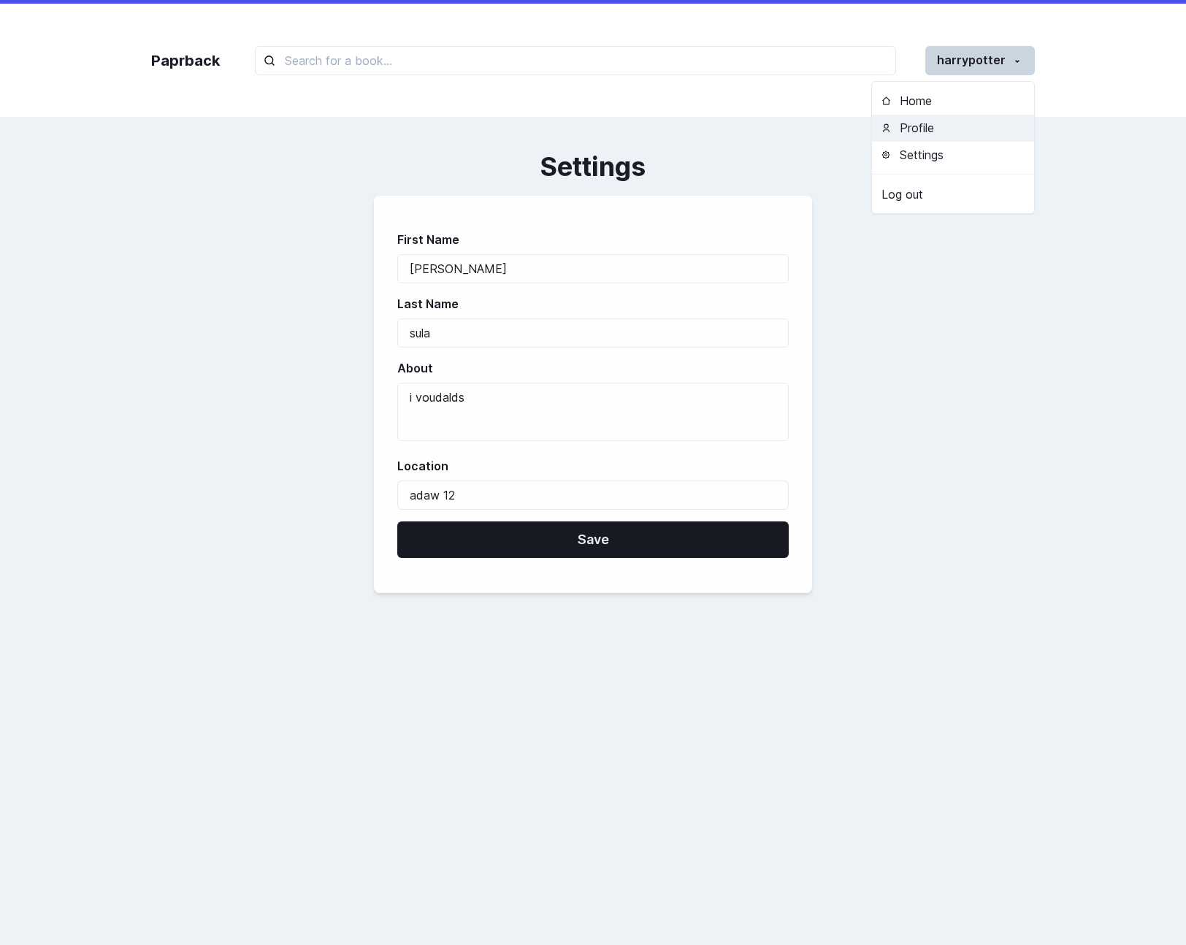
click at [920, 116] on button "Profile" at bounding box center [953, 128] width 162 height 27
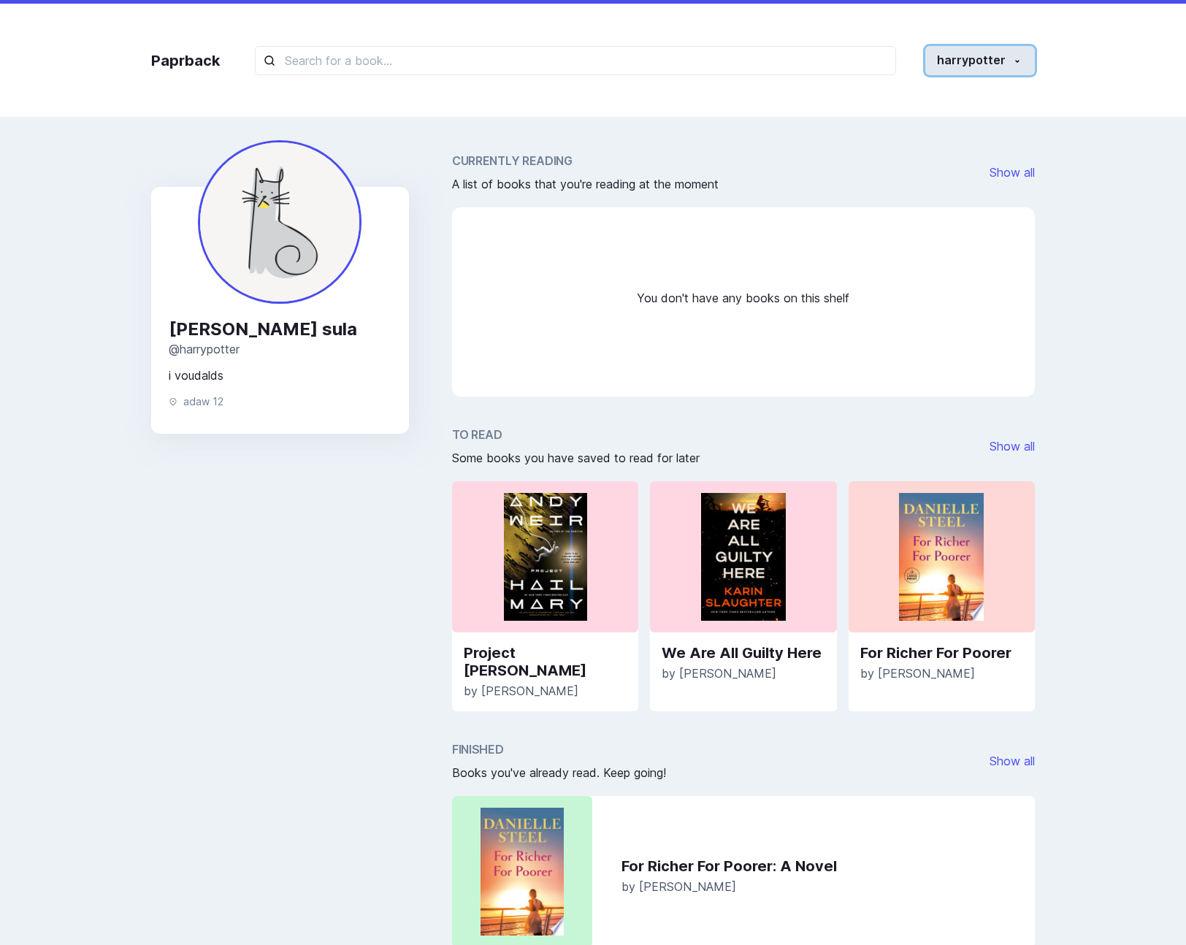
click at [998, 56] on button "harrypotter" at bounding box center [981, 60] width 110 height 29
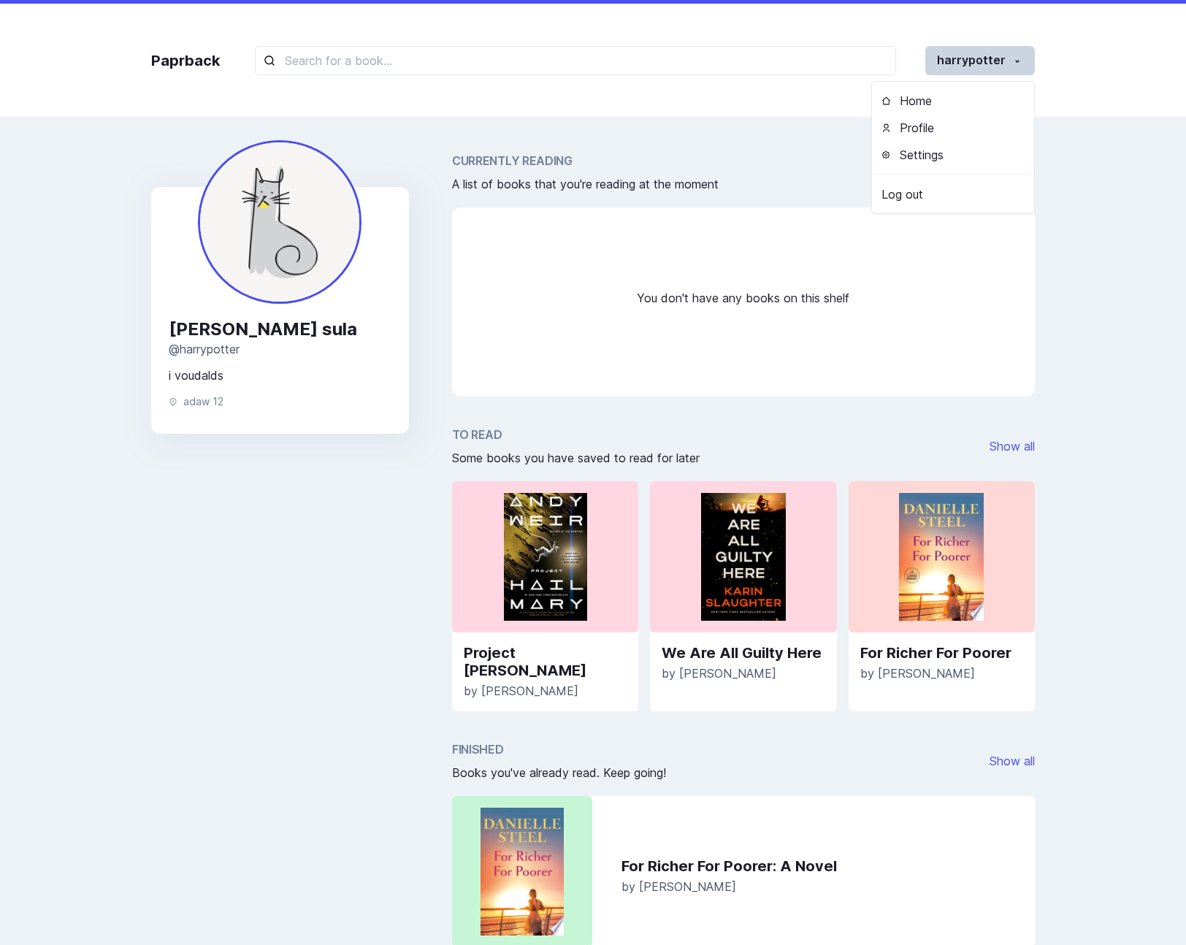
click at [852, 401] on div "Currently Reading A list of books that you're reading at the moment Show all Yo…" at bounding box center [743, 549] width 583 height 795
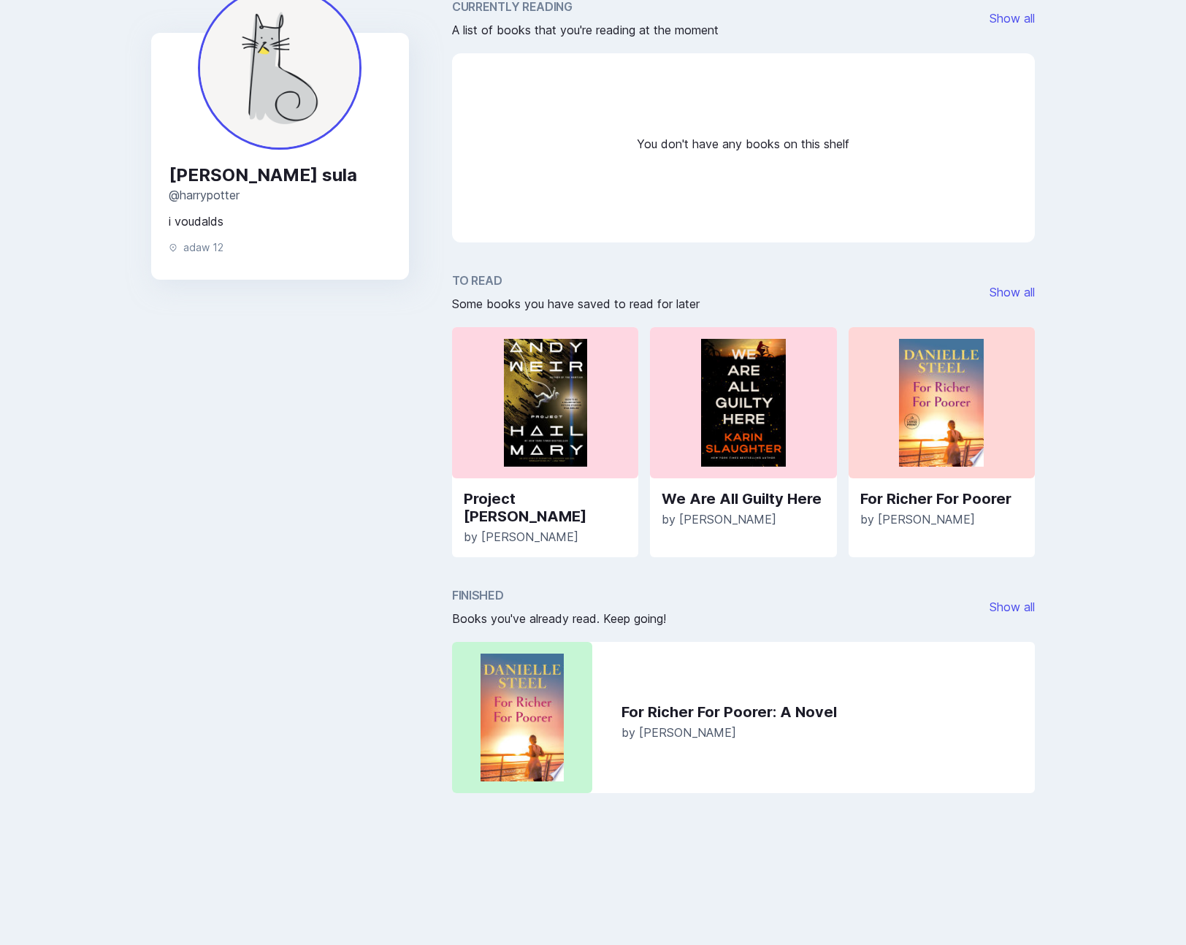
scroll to position [244, 0]
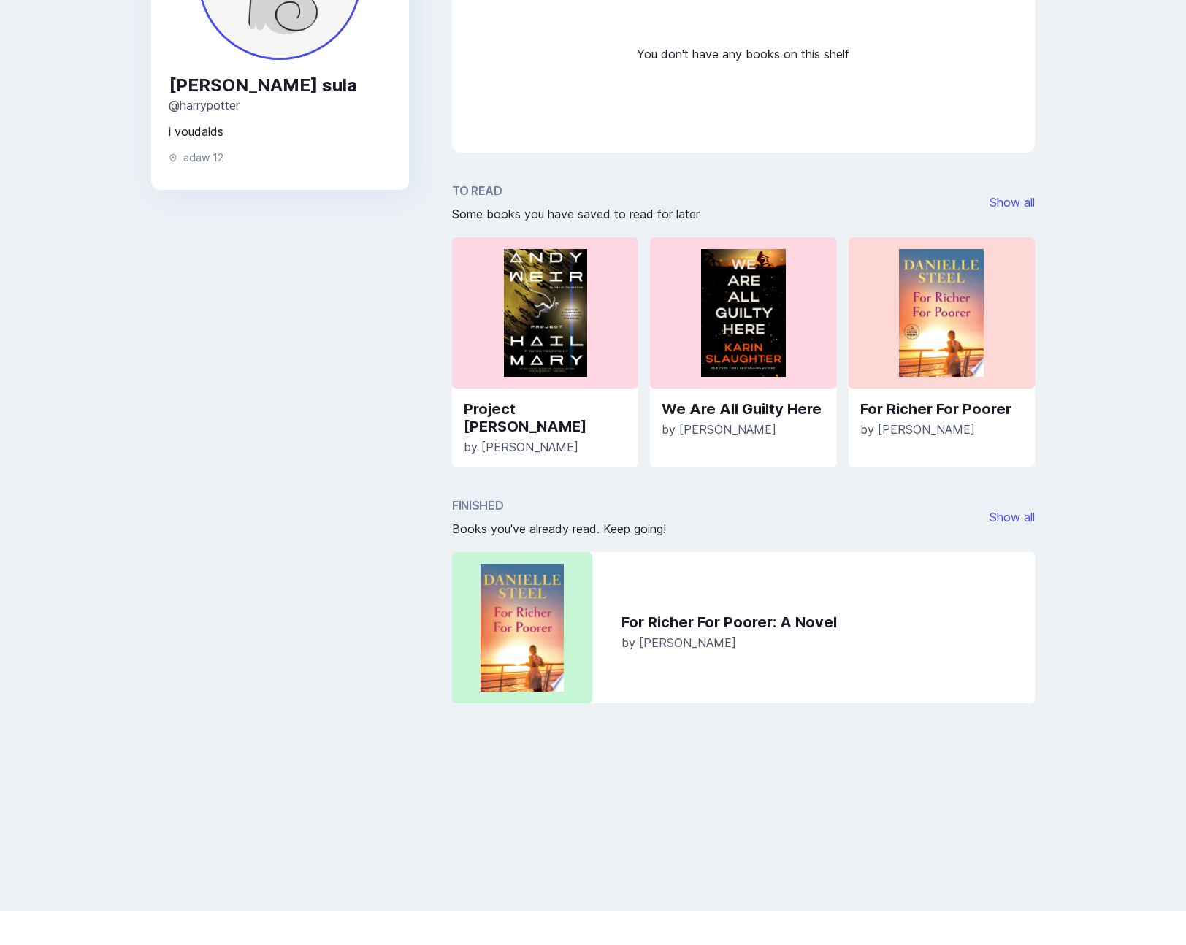
click at [386, 449] on div "Yazan sula @ harrypotter i voudalds adaw 12" at bounding box center [280, 320] width 258 height 825
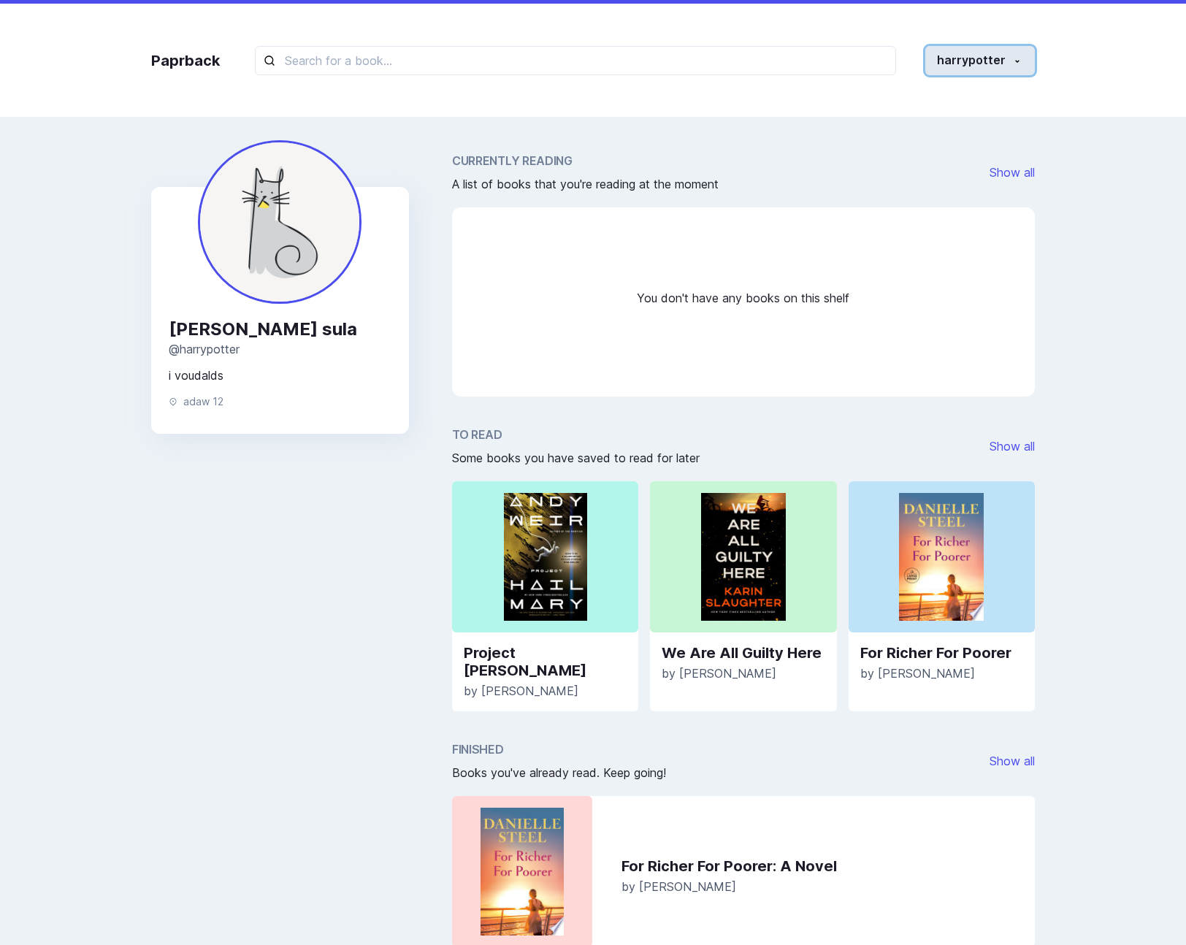
click at [1004, 67] on button "harrypotter" at bounding box center [981, 60] width 110 height 29
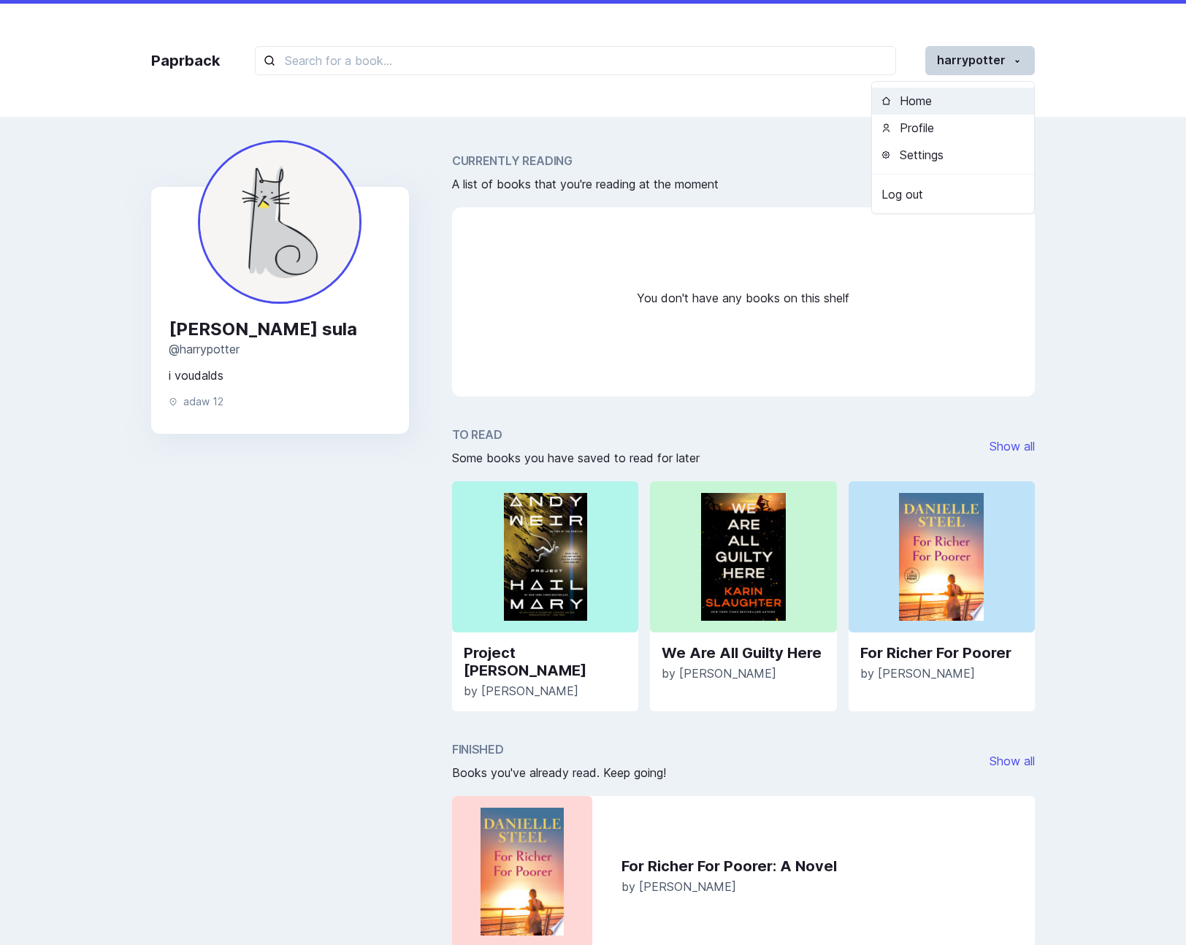
click at [947, 110] on button "Home" at bounding box center [953, 101] width 162 height 27
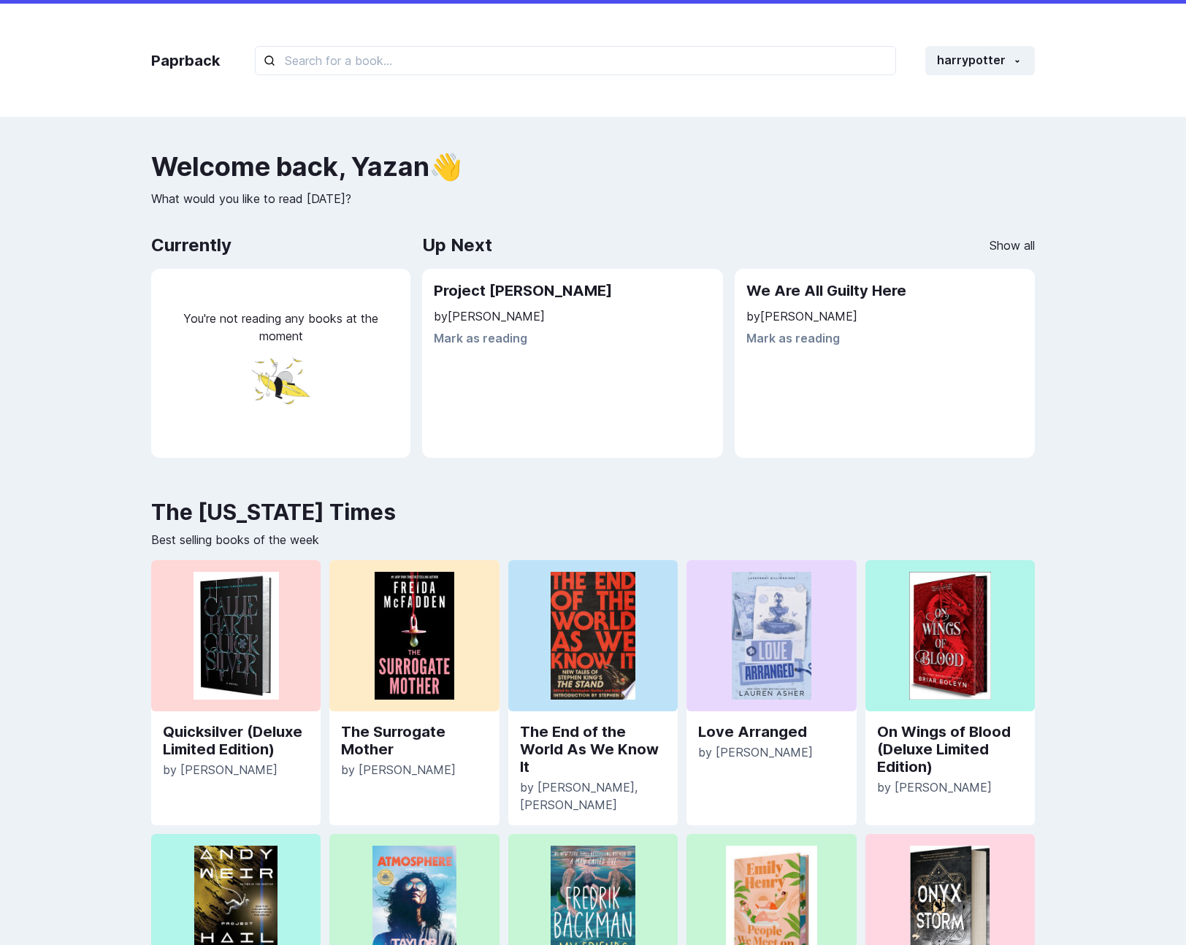
click at [462, 290] on h2 "Project [PERSON_NAME]" at bounding box center [572, 291] width 277 height 21
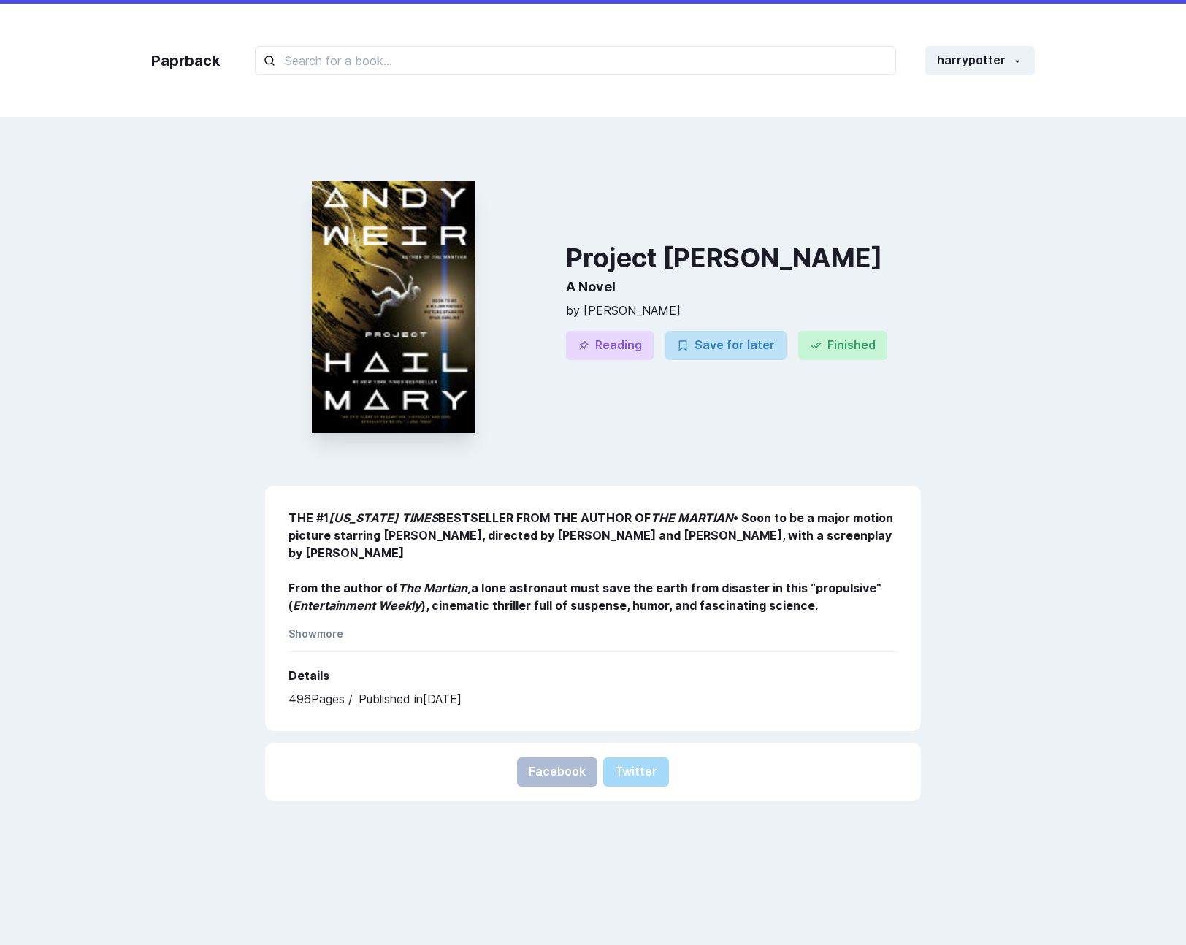
click at [852, 236] on div "Project [PERSON_NAME] A Novel by [PERSON_NAME] Reading Save for later Finished" at bounding box center [743, 307] width 355 height 310
click at [625, 348] on button "Reading" at bounding box center [610, 345] width 88 height 29
click at [735, 334] on button "Save for later" at bounding box center [725, 345] width 121 height 29
click at [633, 352] on button "Reading" at bounding box center [610, 345] width 88 height 29
click at [657, 389] on div "Project [PERSON_NAME] A Novel by [PERSON_NAME] Reading Save for later Finished" at bounding box center [743, 307] width 355 height 310
